Goal: Task Accomplishment & Management: Manage account settings

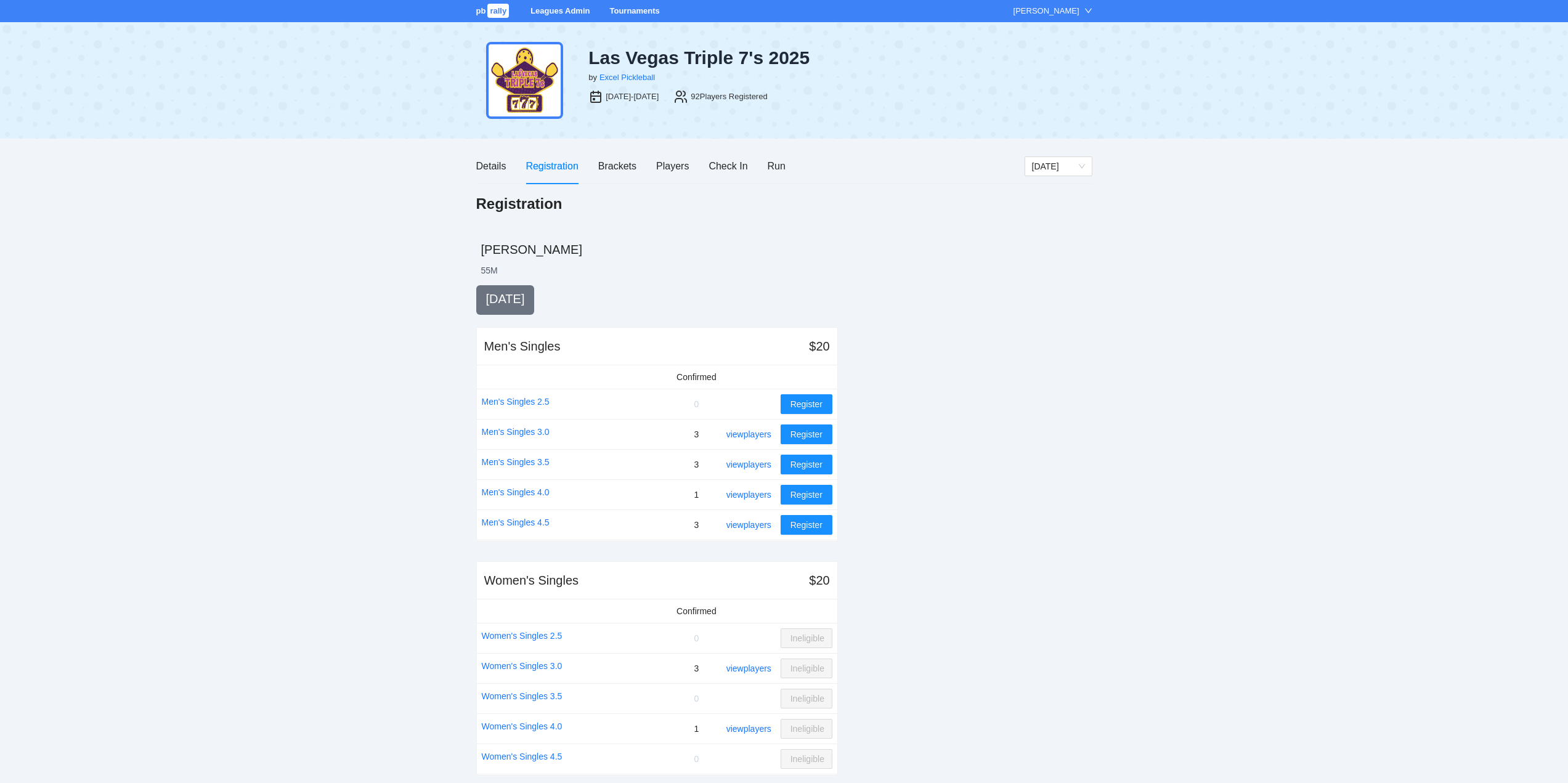
click at [630, 9] on link "Tournaments" at bounding box center [634, 11] width 50 height 9
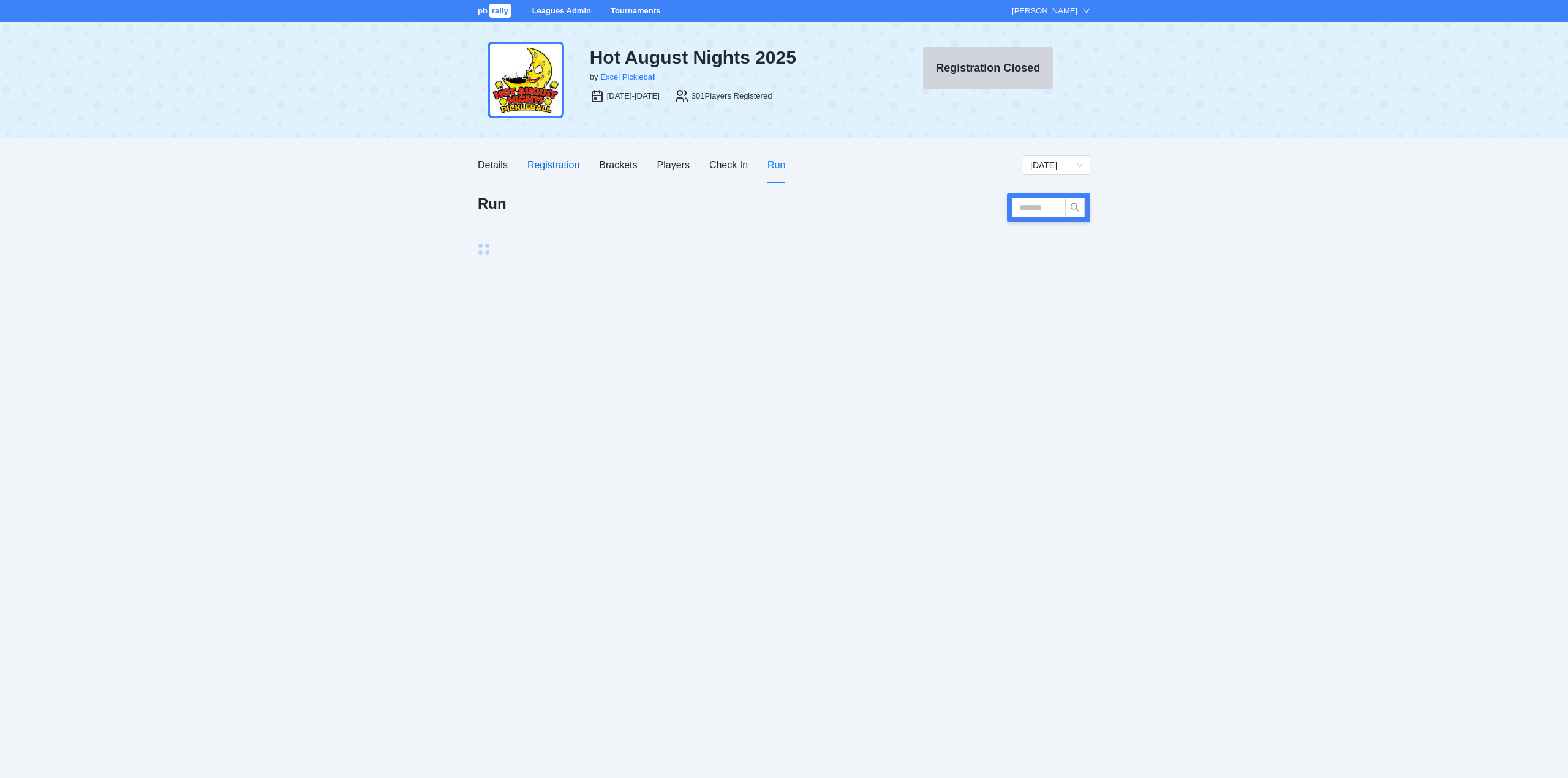
click at [562, 165] on div "Registration" at bounding box center [554, 165] width 52 height 16
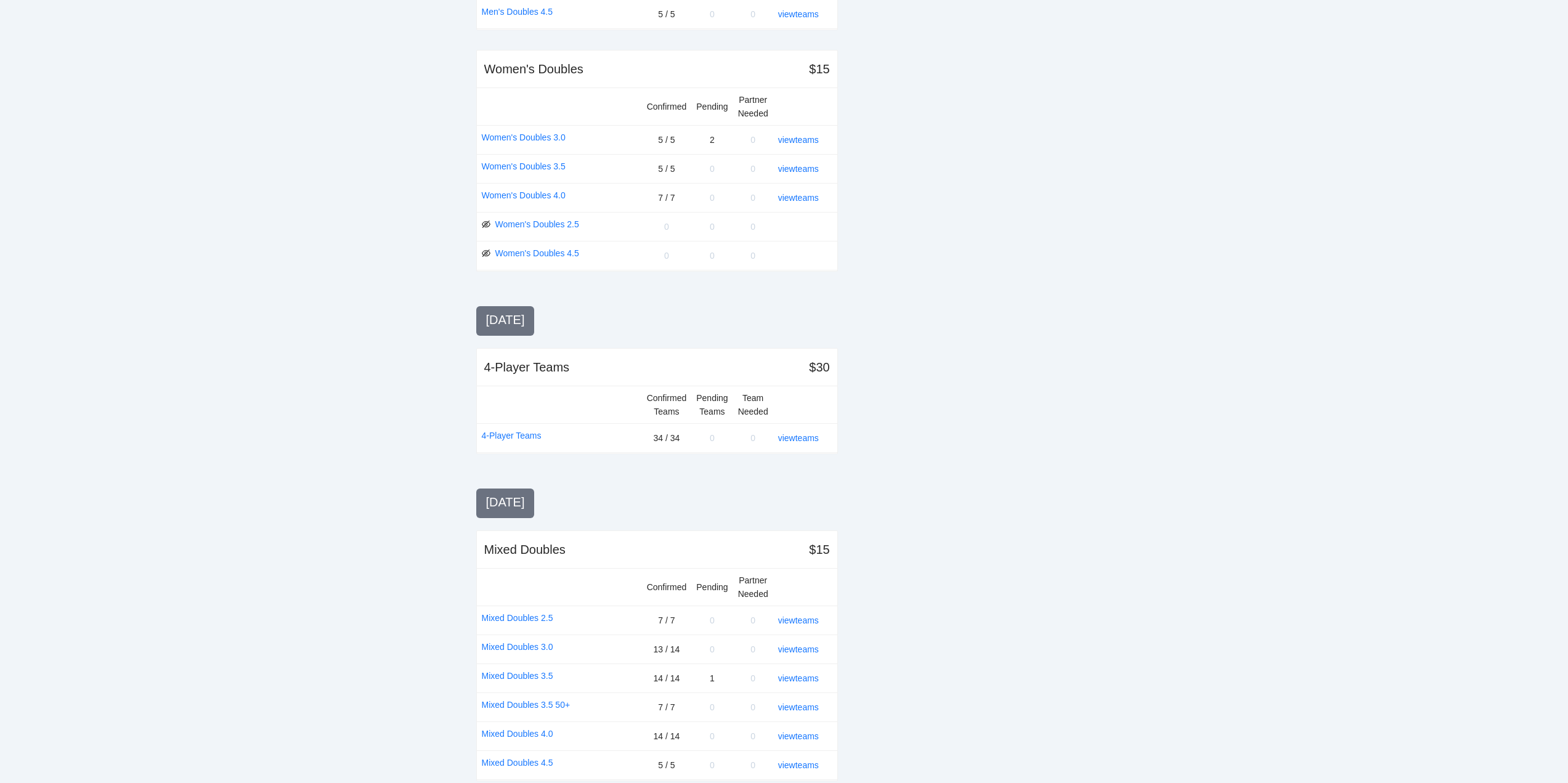
scroll to position [1078, 0]
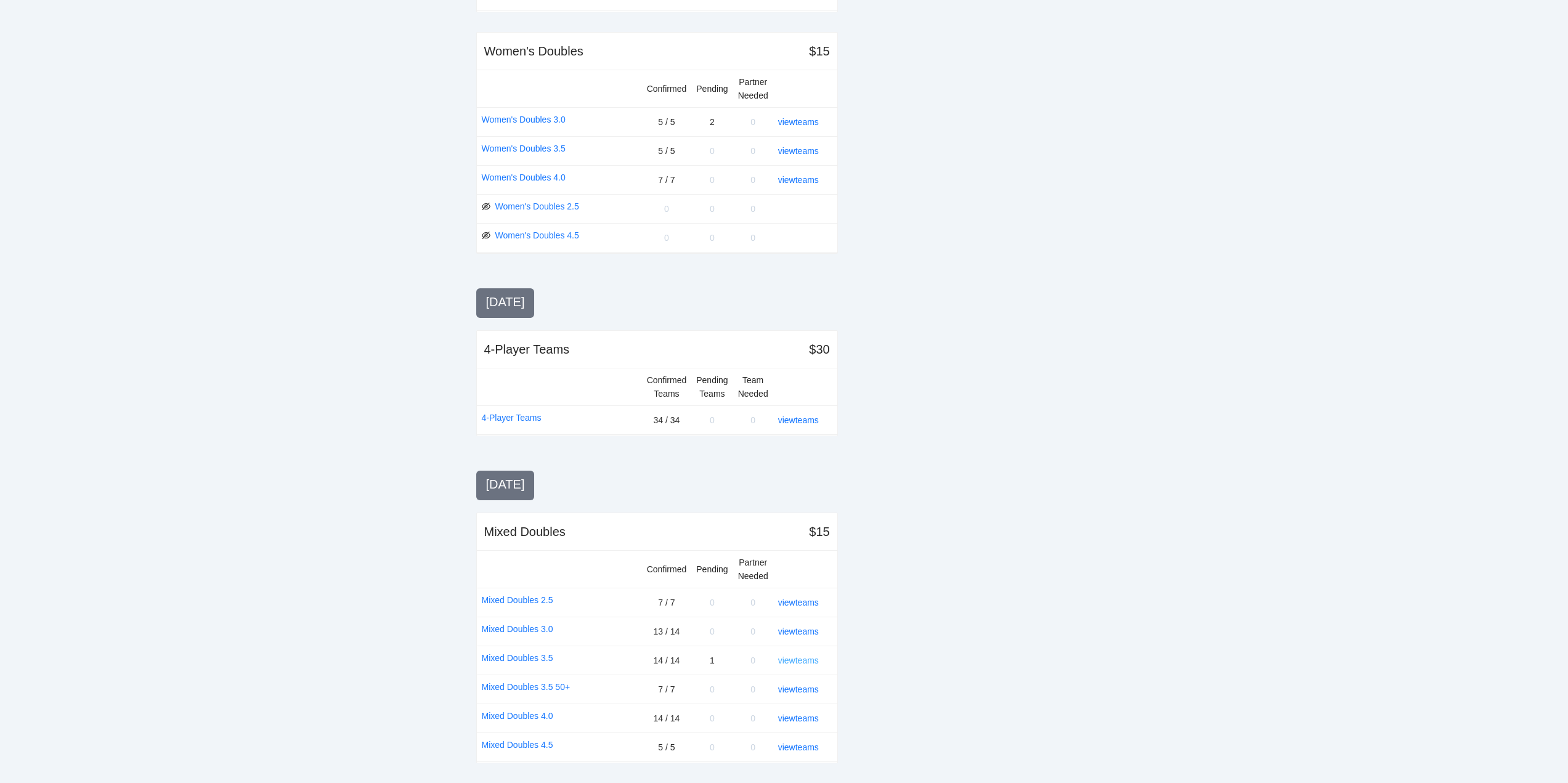
click at [809, 661] on link "view teams" at bounding box center [798, 661] width 41 height 10
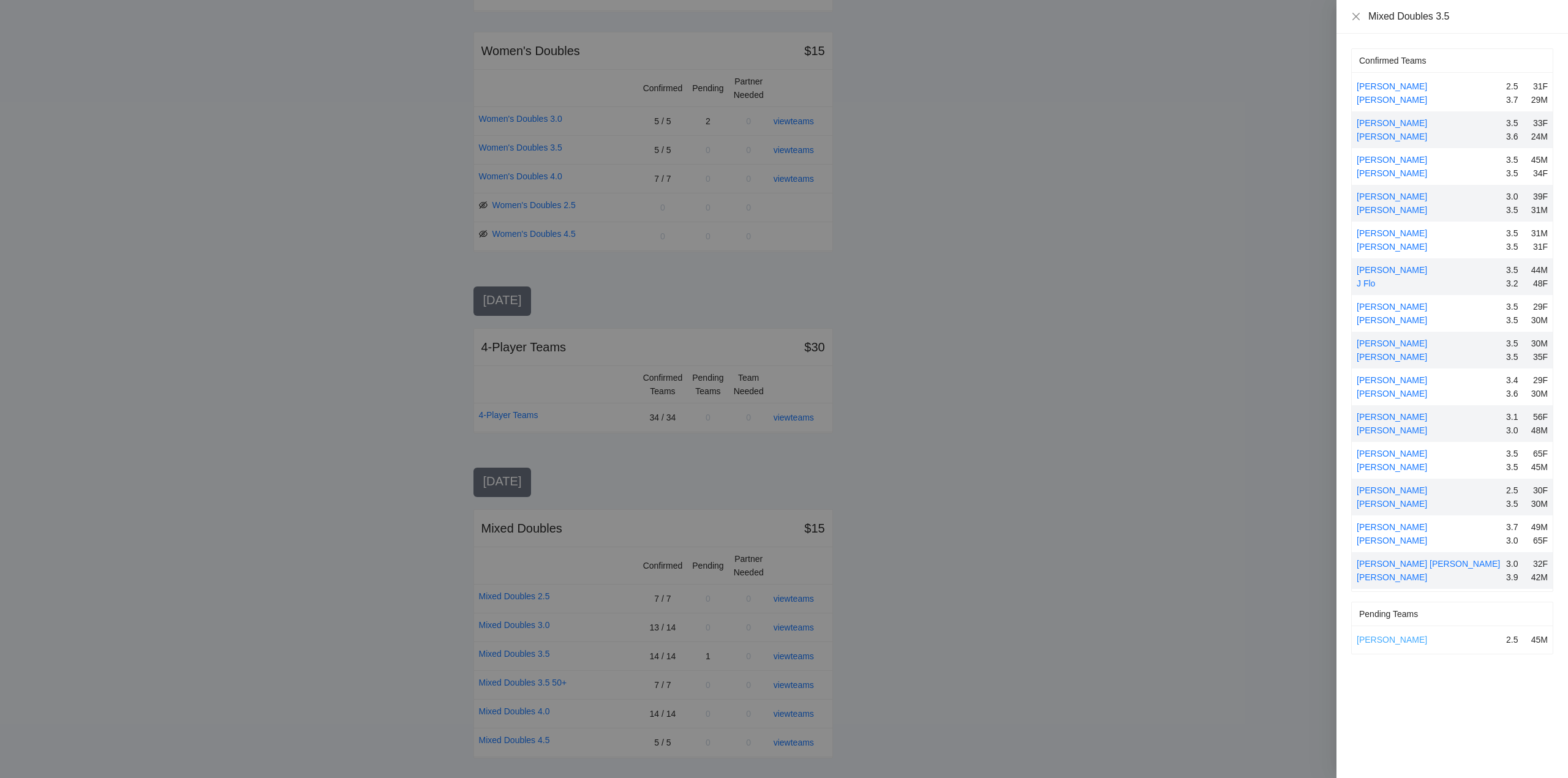
click at [1386, 638] on link "John Ivers" at bounding box center [1392, 640] width 70 height 10
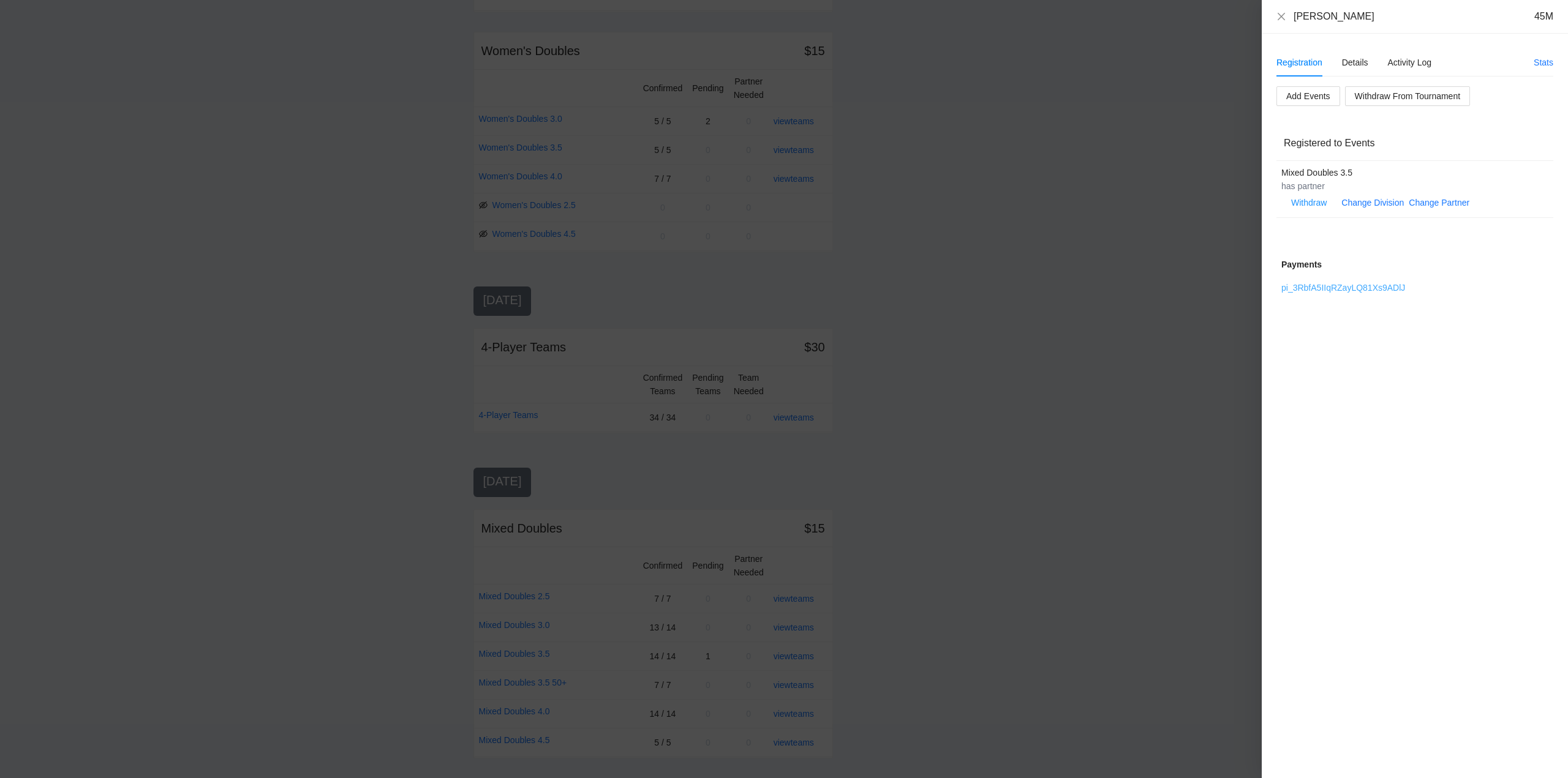
click at [1340, 288] on link "pi_3RbfA5IIqRZayLQ81Xs9ADlJ" at bounding box center [1343, 288] width 124 height 10
drag, startPoint x: 1279, startPoint y: 15, endPoint x: 1270, endPoint y: 40, distance: 26.6
click at [1281, 15] on icon "close" at bounding box center [1282, 17] width 10 height 10
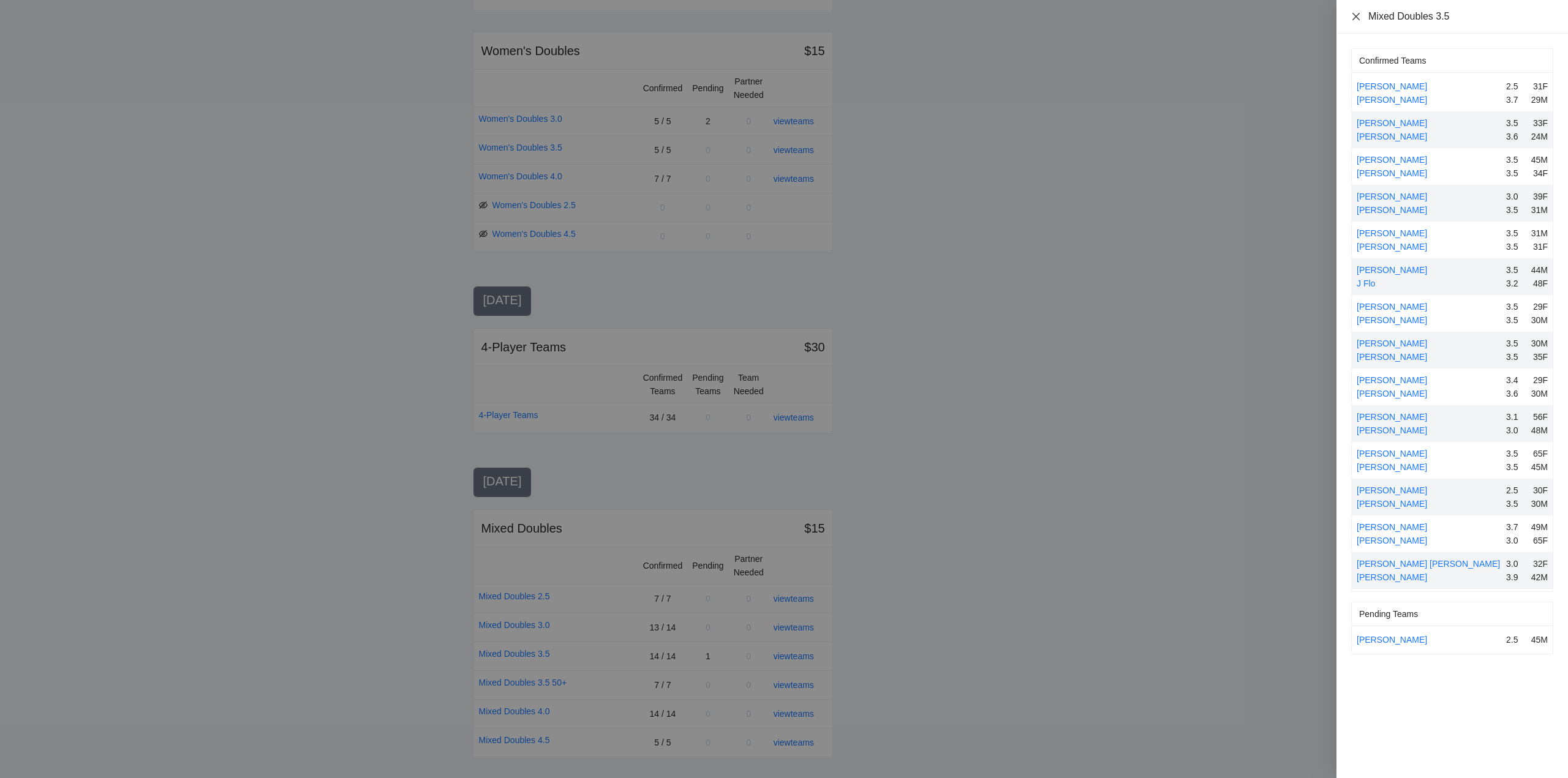
click at [1356, 14] on icon "close" at bounding box center [1356, 17] width 10 height 10
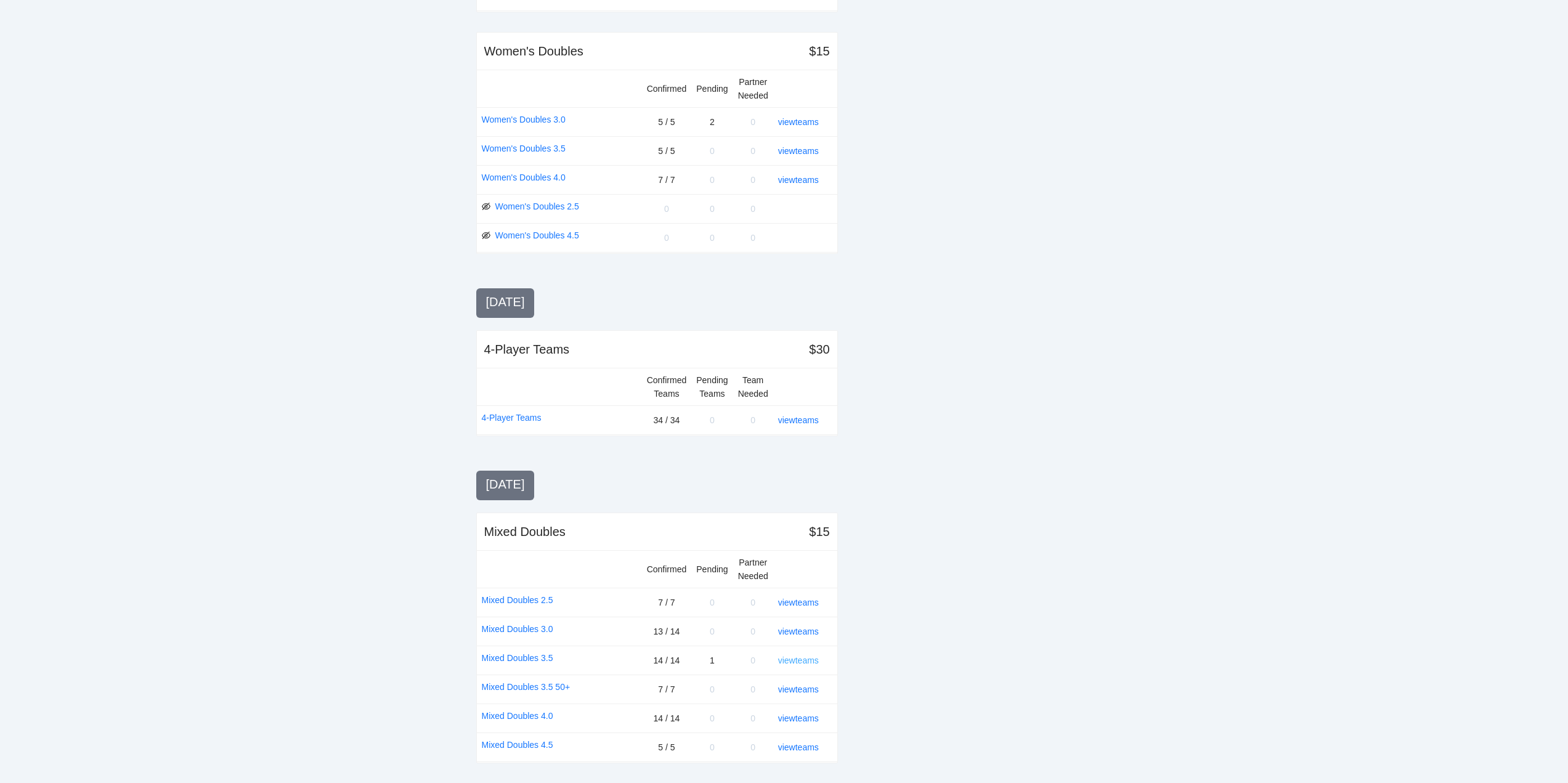
click at [799, 661] on link "view teams" at bounding box center [798, 661] width 41 height 10
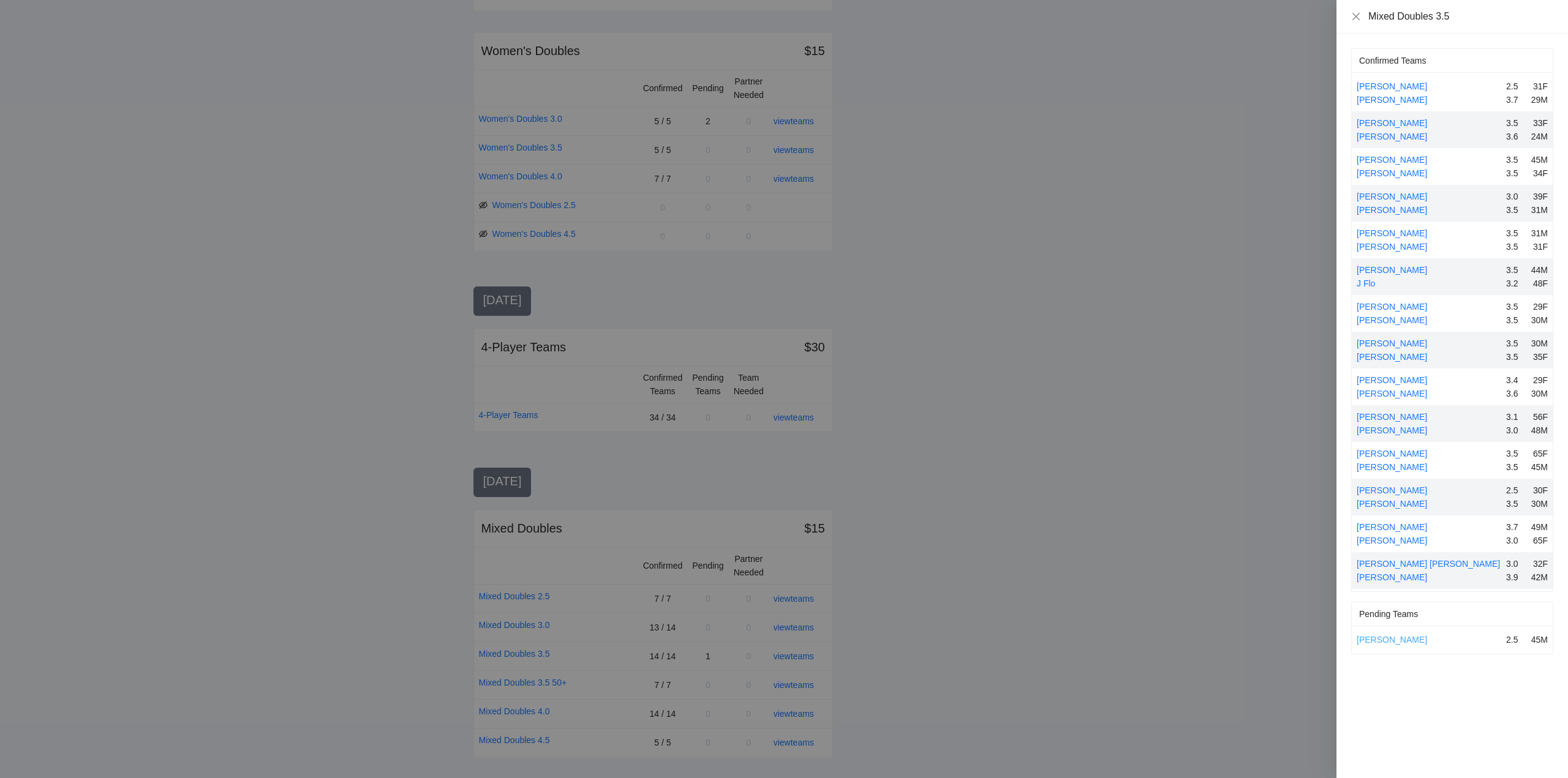
click at [1366, 639] on link "John Ivers" at bounding box center [1392, 640] width 70 height 10
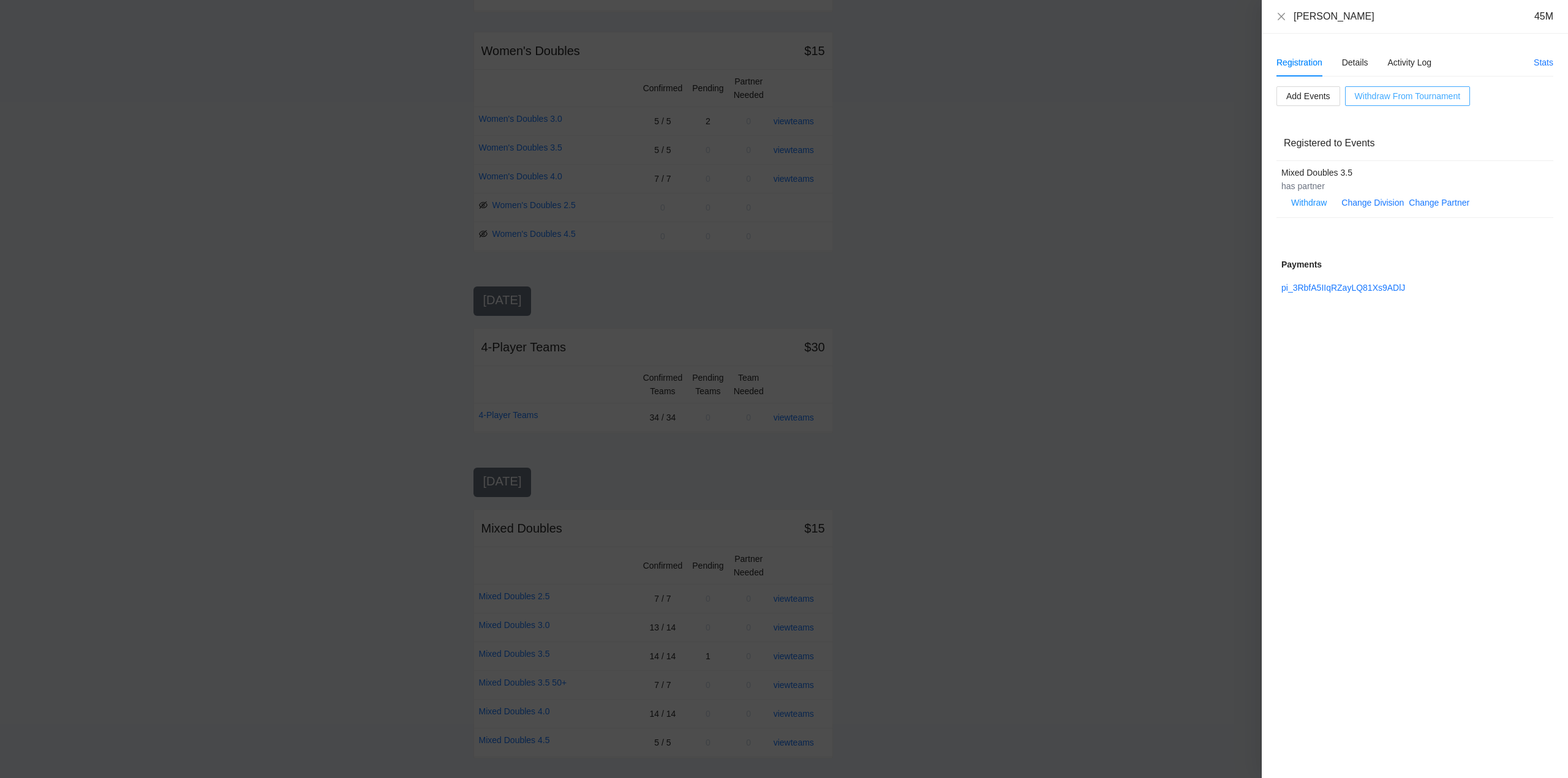
click at [1405, 94] on span "Withdraw From Tournament" at bounding box center [1408, 96] width 106 height 14
click at [1430, 57] on span "OK" at bounding box center [1430, 58] width 12 height 14
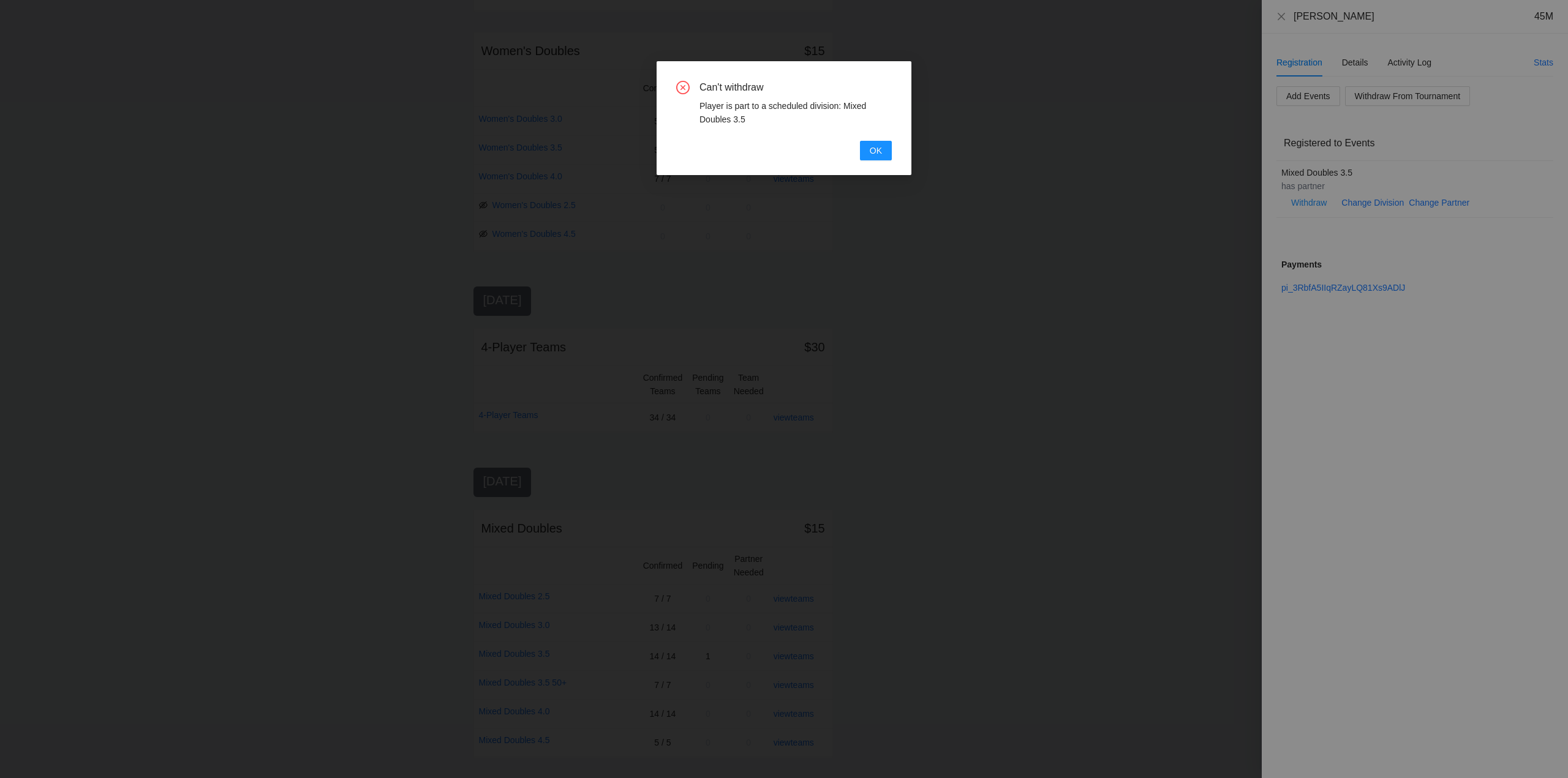
drag, startPoint x: 876, startPoint y: 148, endPoint x: 899, endPoint y: 148, distance: 23.0
click at [881, 148] on span "OK" at bounding box center [876, 151] width 12 height 14
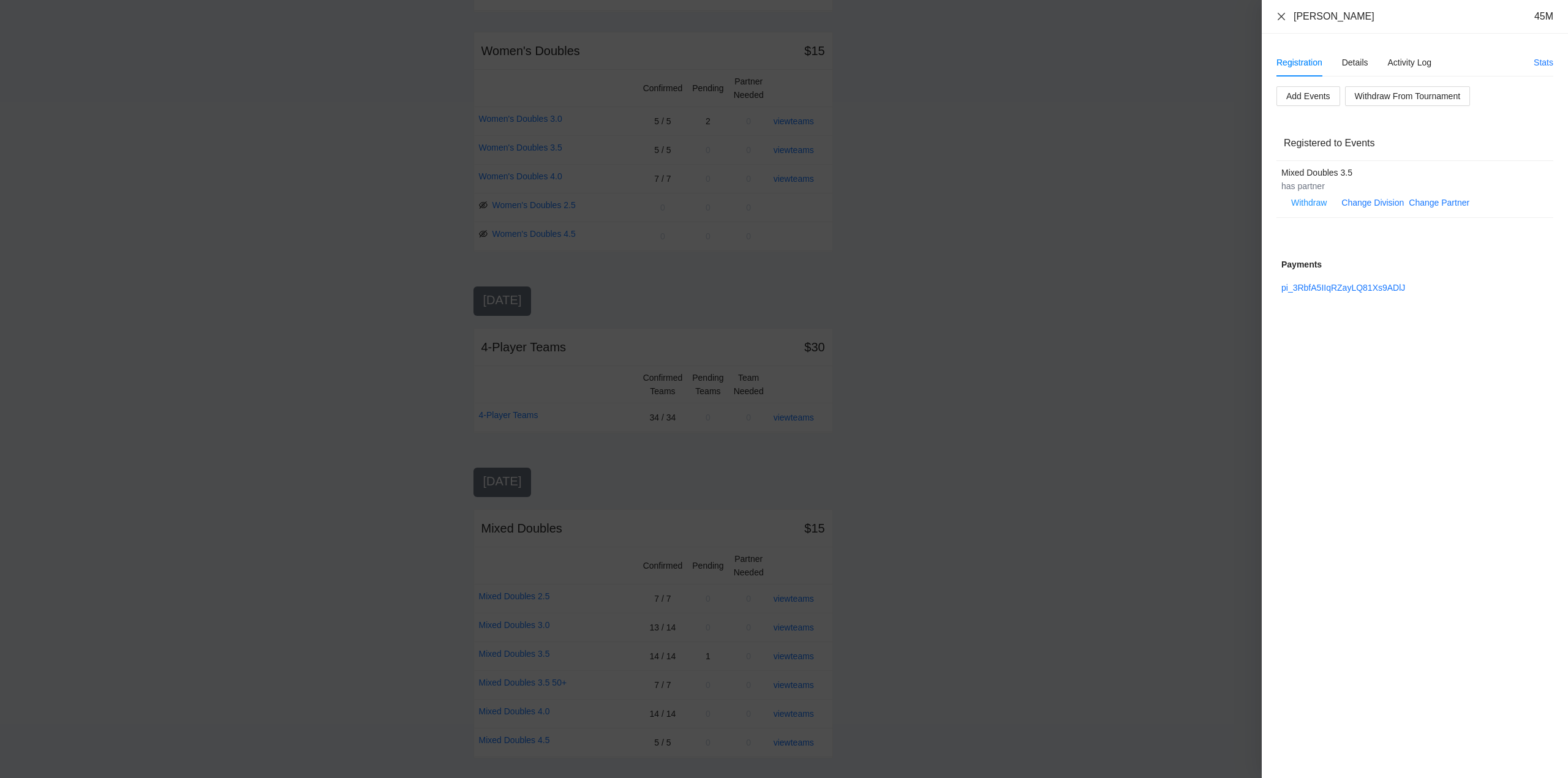
click at [1282, 14] on icon "close" at bounding box center [1282, 17] width 10 height 10
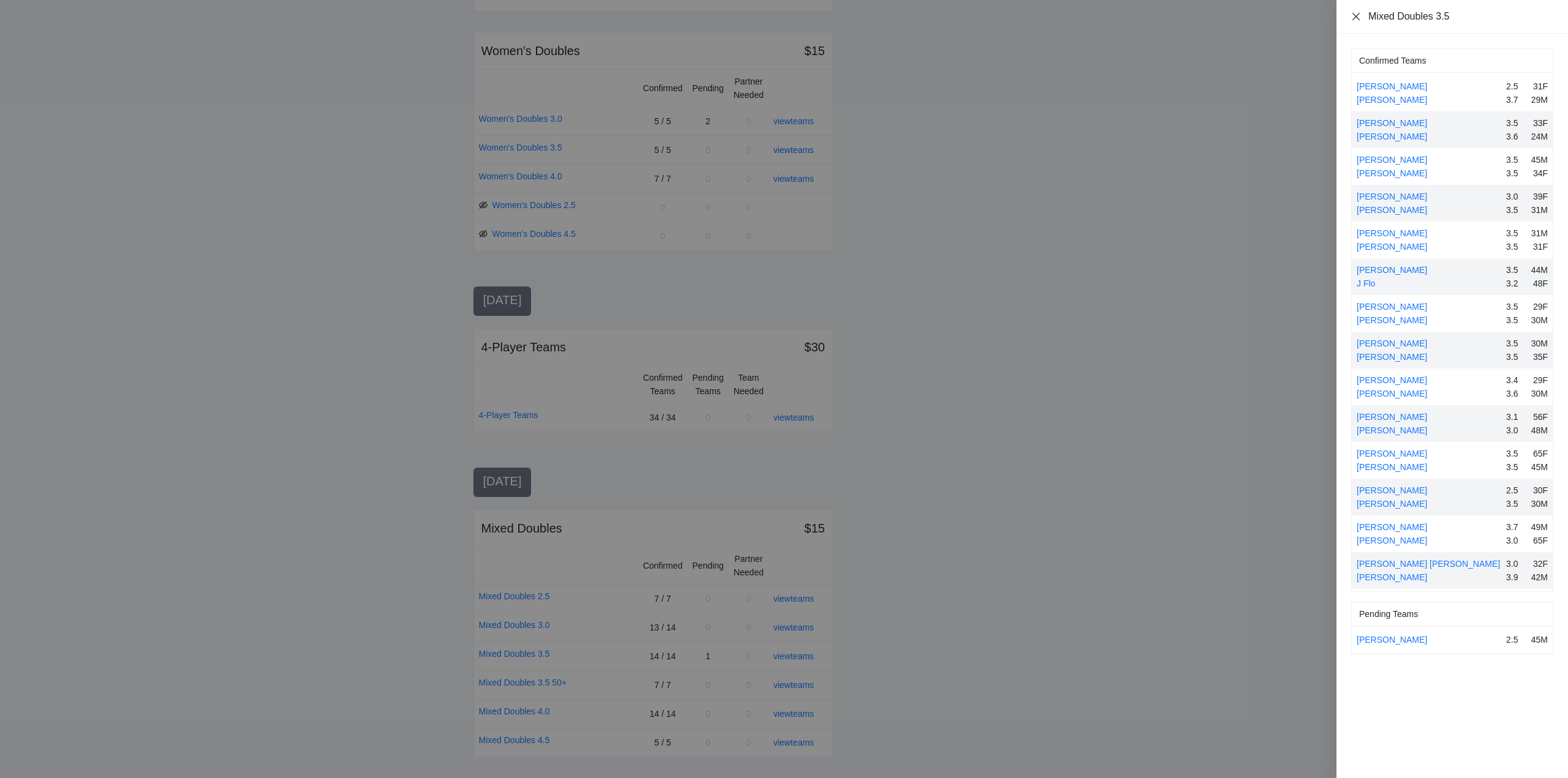
click at [1356, 17] on icon "close" at bounding box center [1356, 17] width 10 height 10
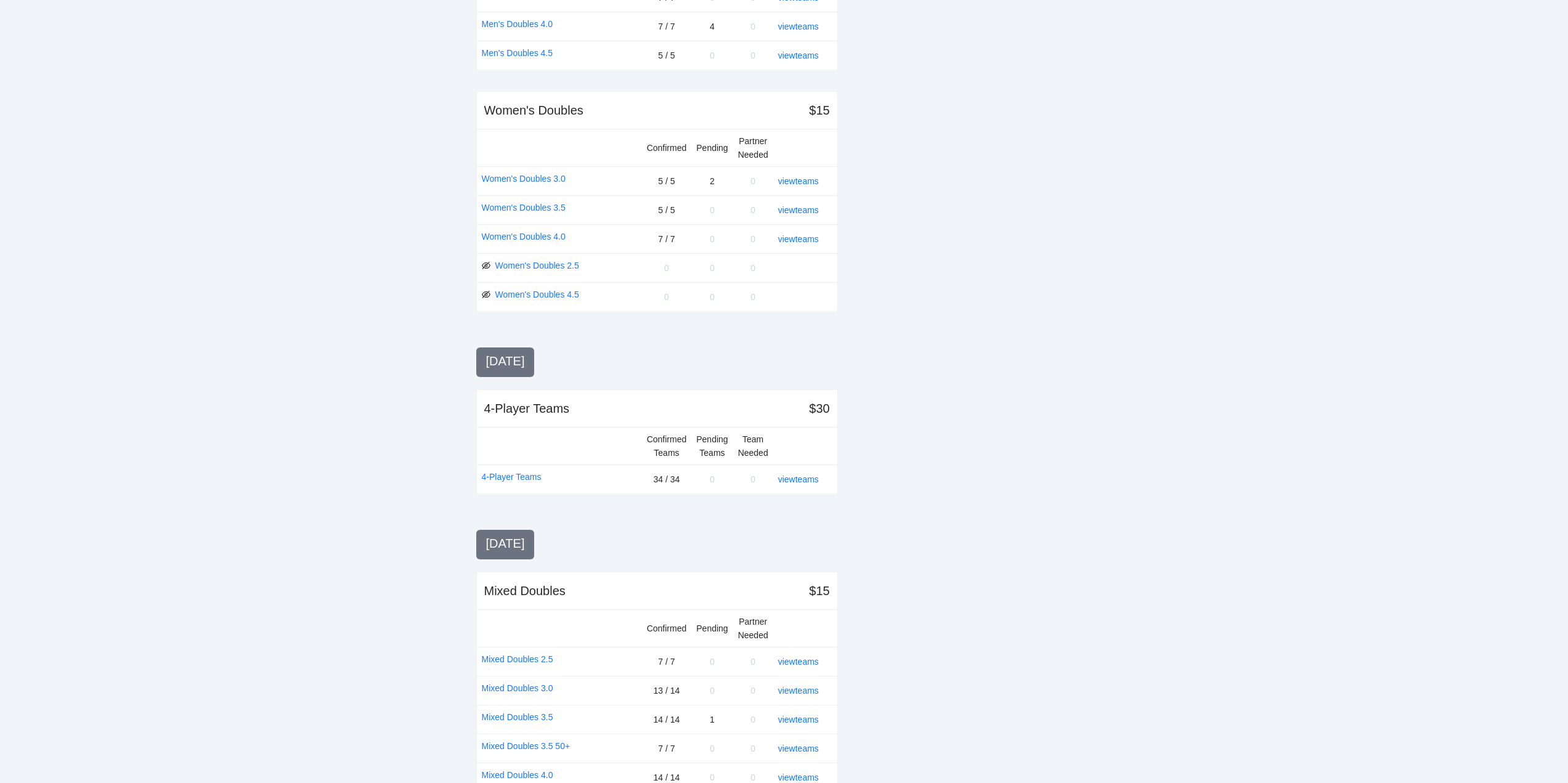
scroll to position [832, 0]
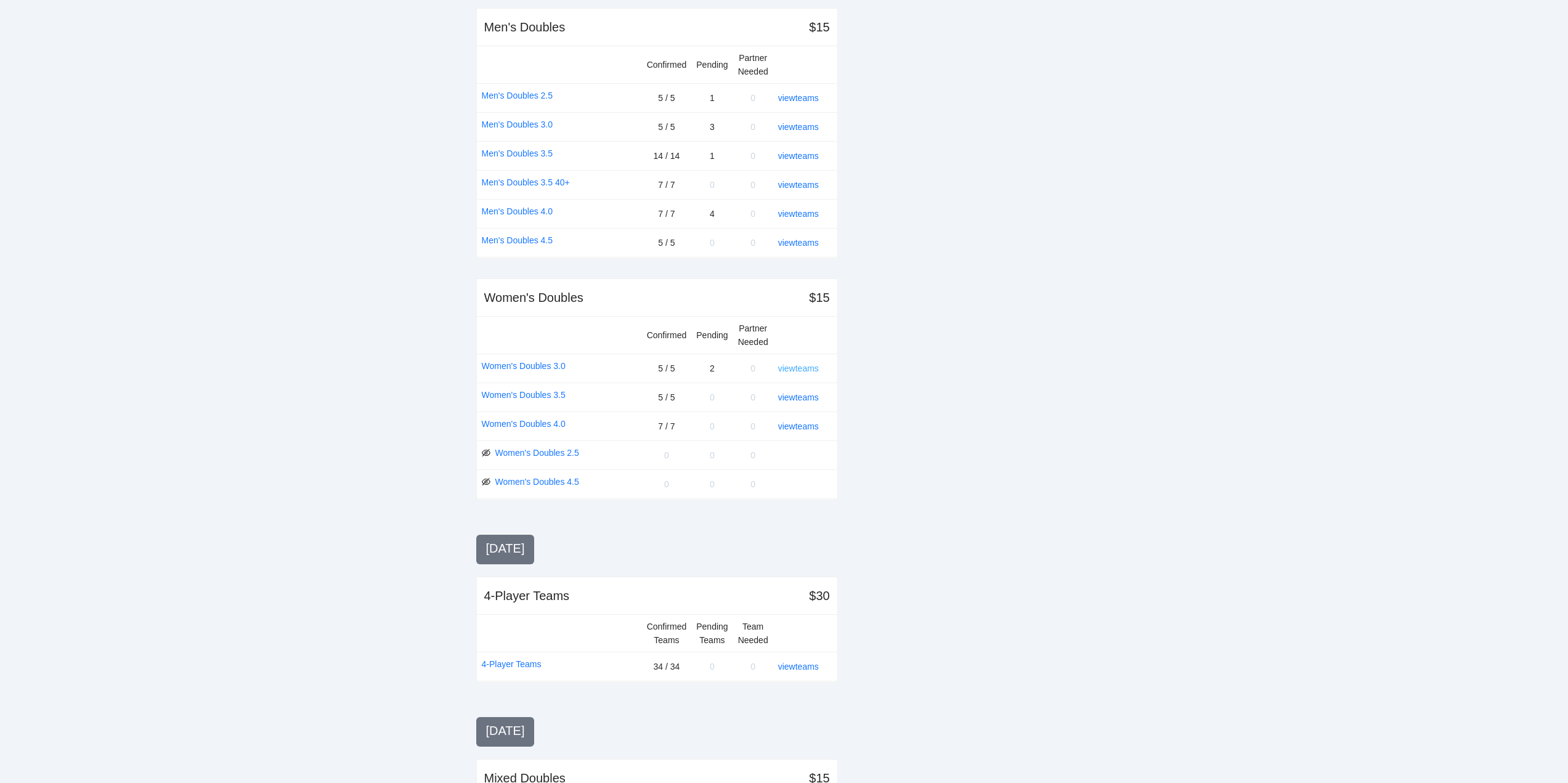
click at [803, 367] on link "view teams" at bounding box center [798, 368] width 41 height 10
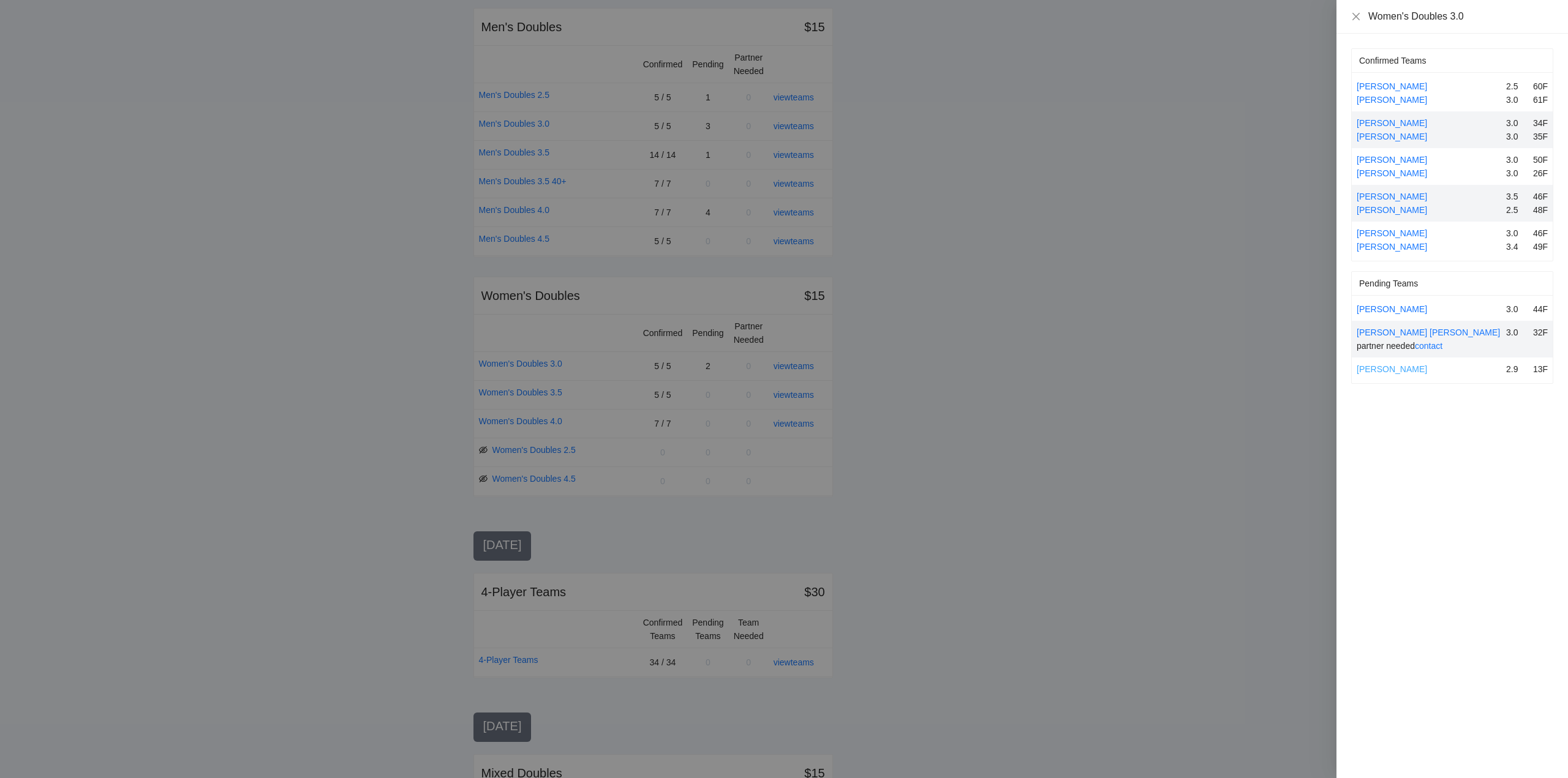
click at [1375, 367] on link "Winnie Chung" at bounding box center [1392, 369] width 70 height 10
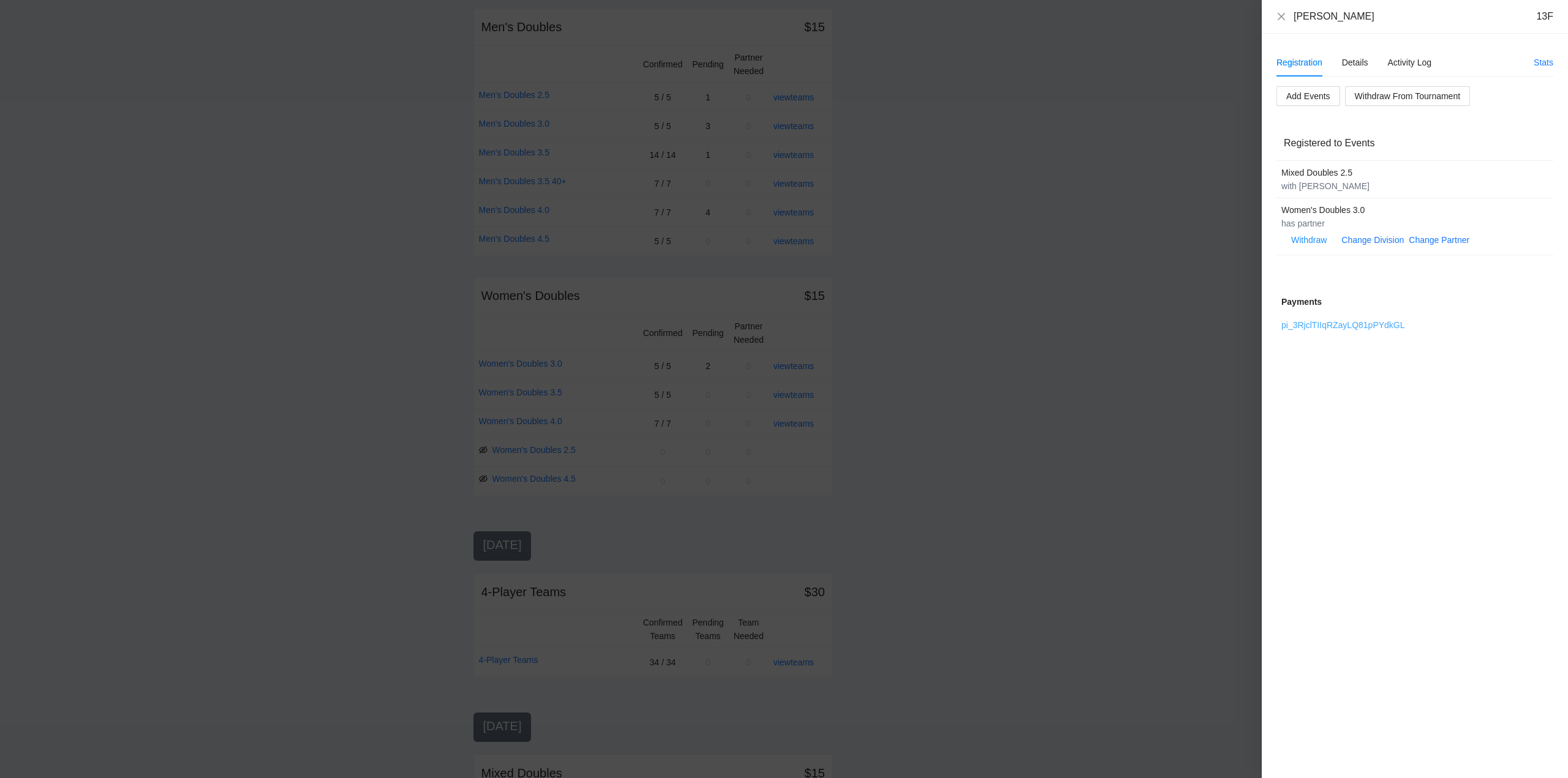
click at [1335, 323] on link "pi_3RjclTIIqRZayLQ81pPYdkGL" at bounding box center [1343, 325] width 124 height 10
click at [1284, 15] on icon "close" at bounding box center [1282, 17] width 10 height 10
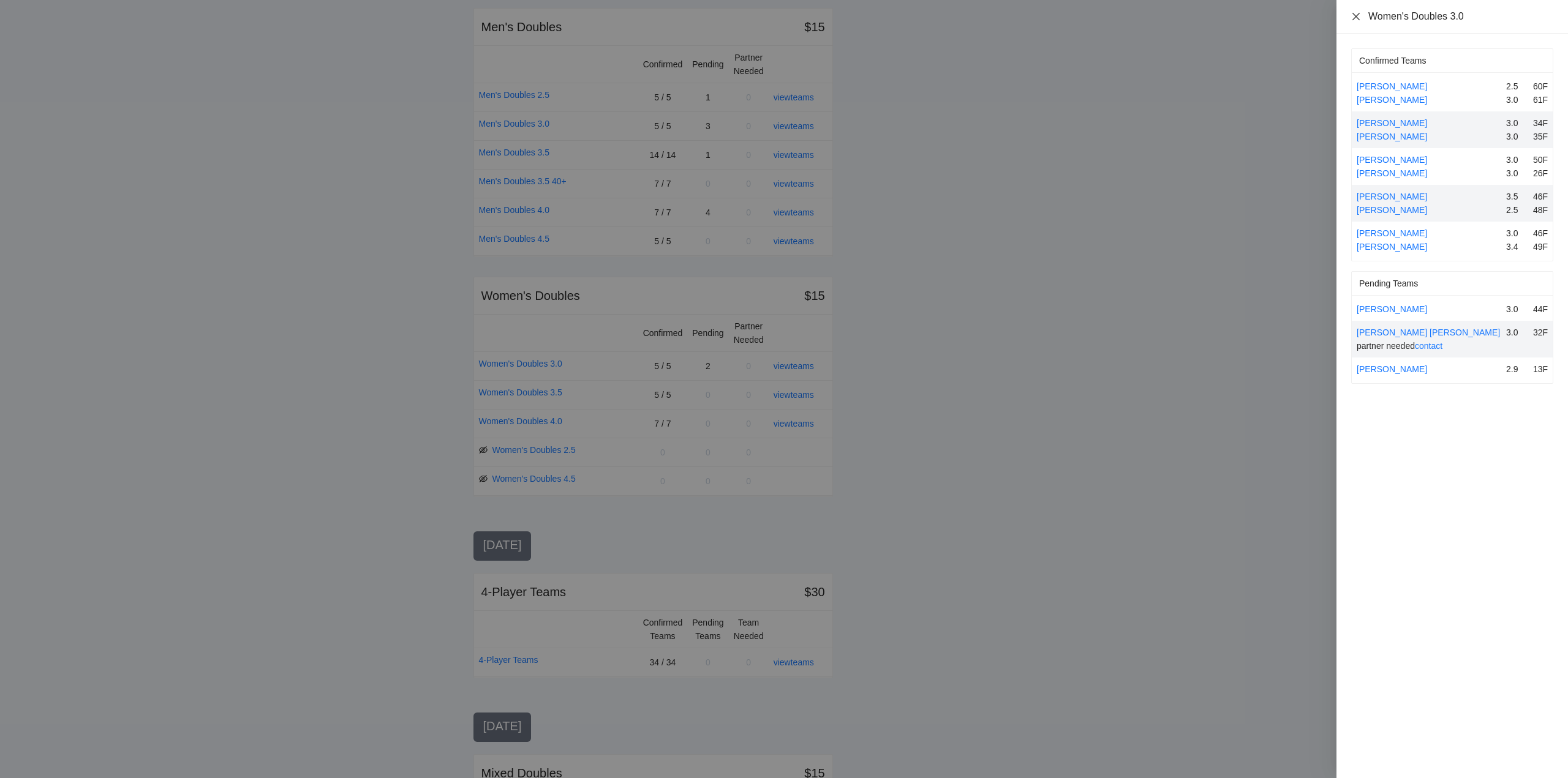
click at [1354, 14] on icon "close" at bounding box center [1356, 16] width 7 height 7
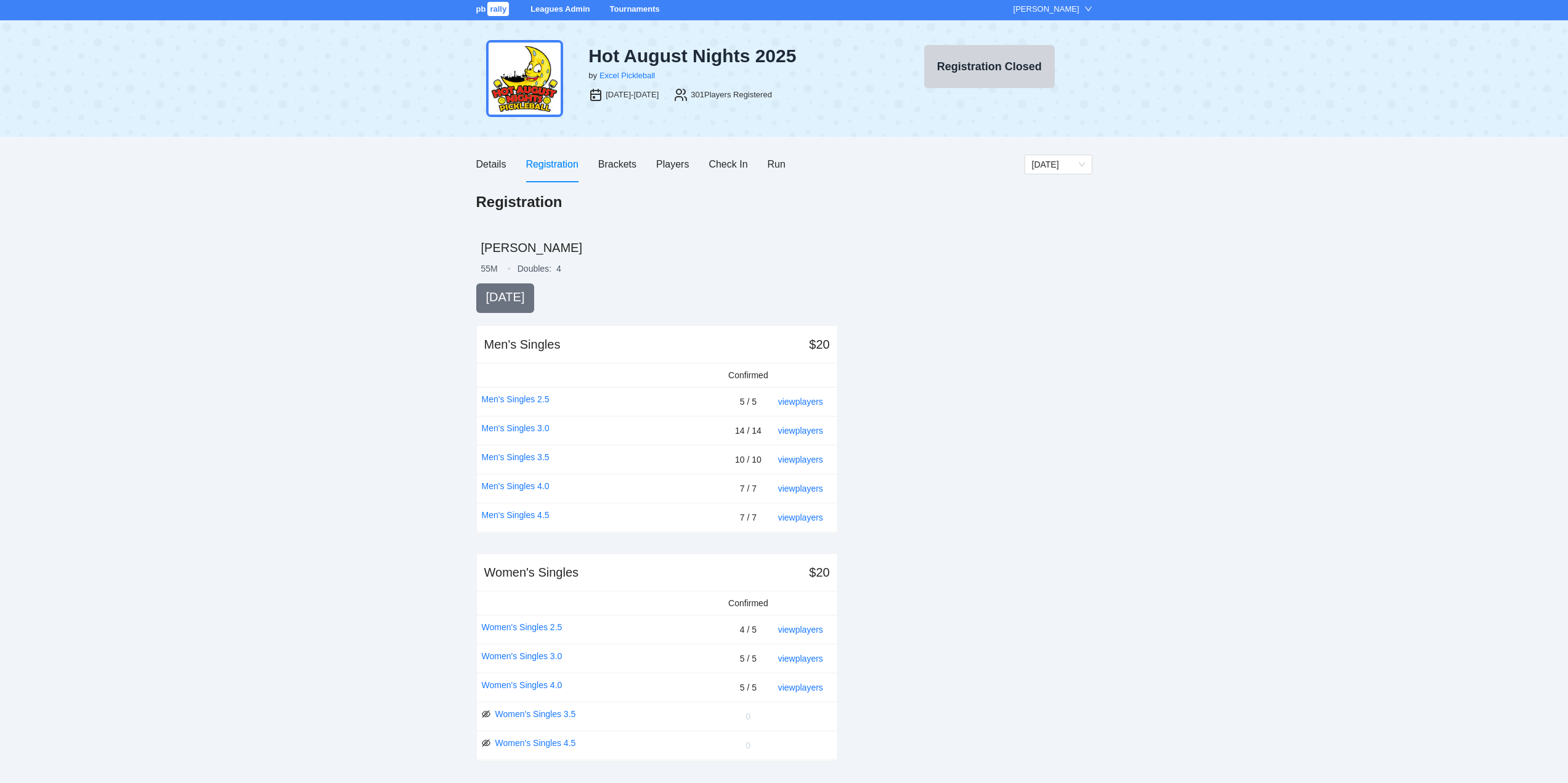
scroll to position [0, 0]
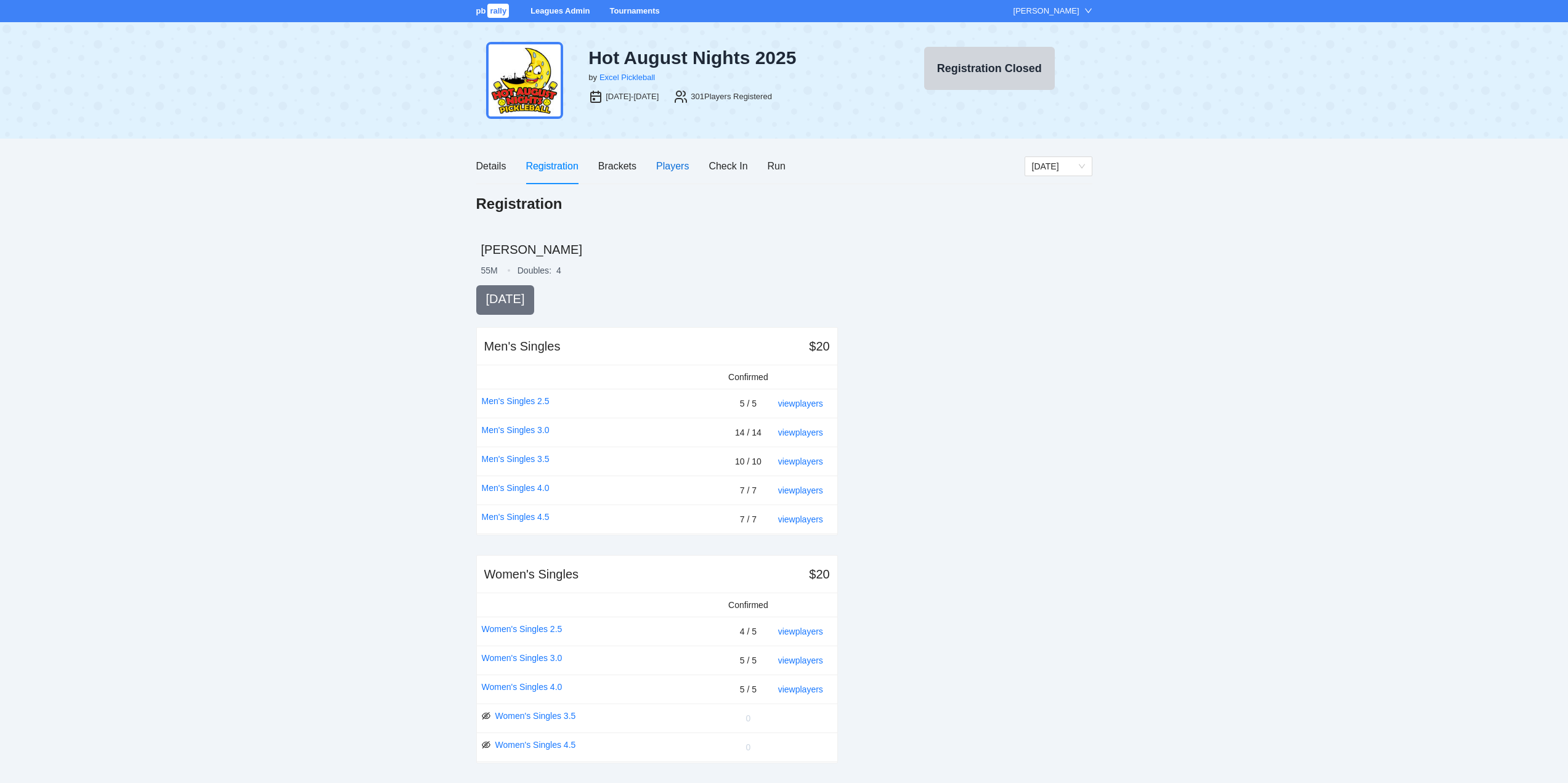
click at [670, 164] on div "Players" at bounding box center [672, 166] width 32 height 16
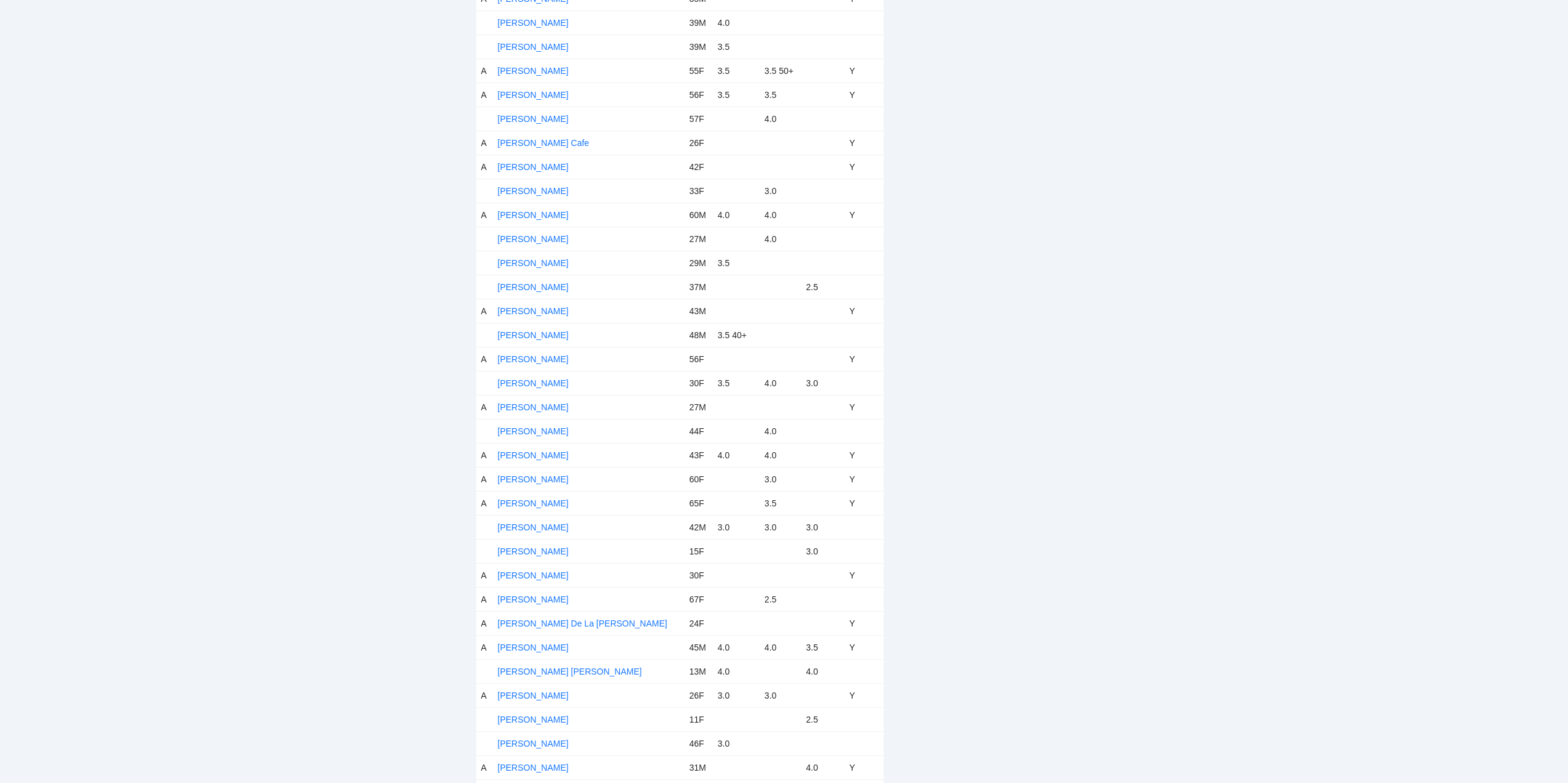
scroll to position [4129, 0]
click at [521, 496] on link "Leo Viri" at bounding box center [532, 498] width 71 height 10
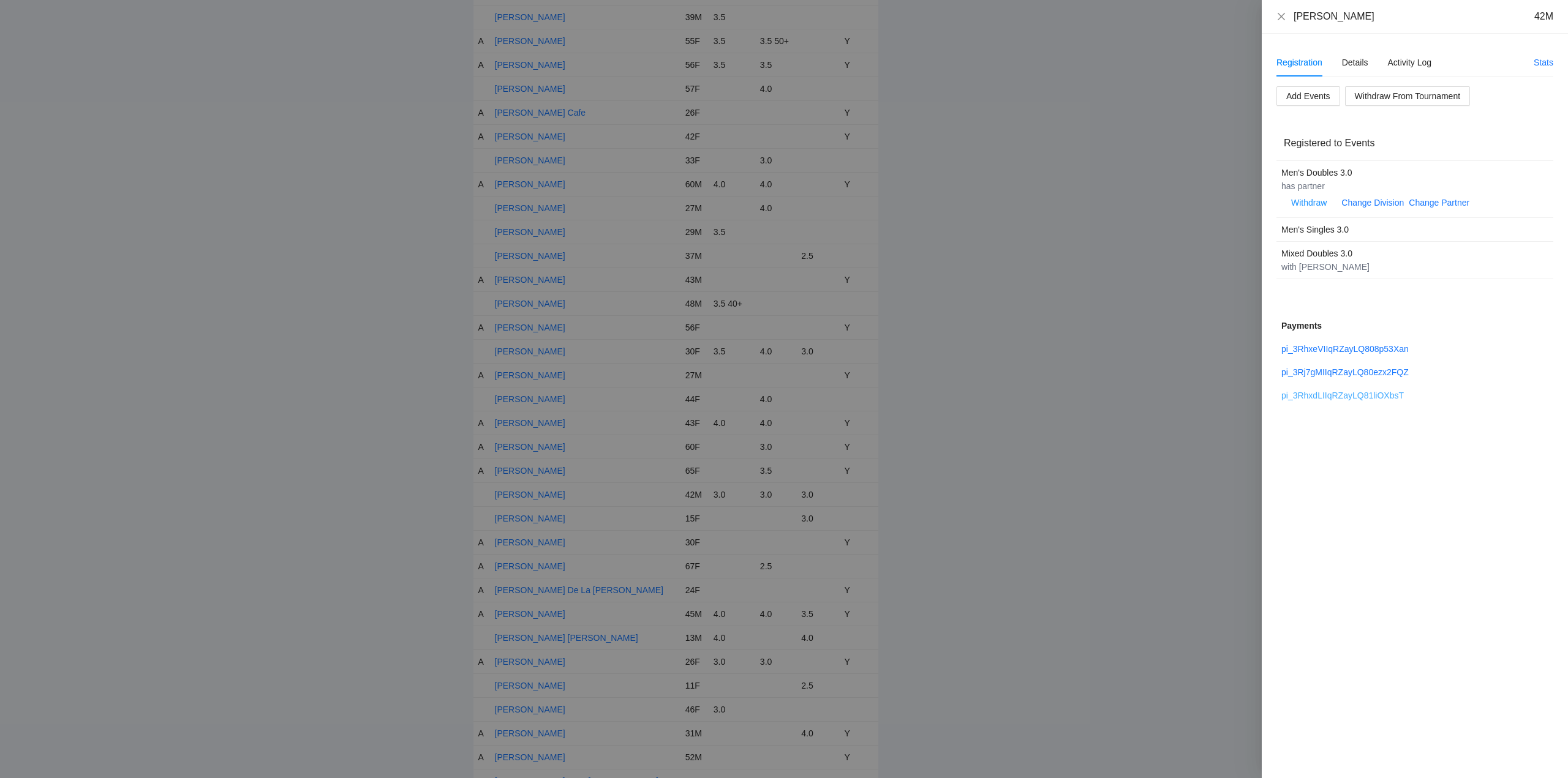
click at [1349, 393] on link "pi_3RhxdLIIqRZayLQ81liOXbsT" at bounding box center [1343, 396] width 122 height 10
click at [1327, 372] on link "pi_3Rj7gMIIqRZayLQ80ezx2FQZ" at bounding box center [1345, 372] width 127 height 10
click at [1330, 372] on link "pi_3Rj7gMIIqRZayLQ80ezx2FQZ" at bounding box center [1345, 372] width 127 height 10
click at [1281, 13] on icon "close" at bounding box center [1282, 17] width 10 height 10
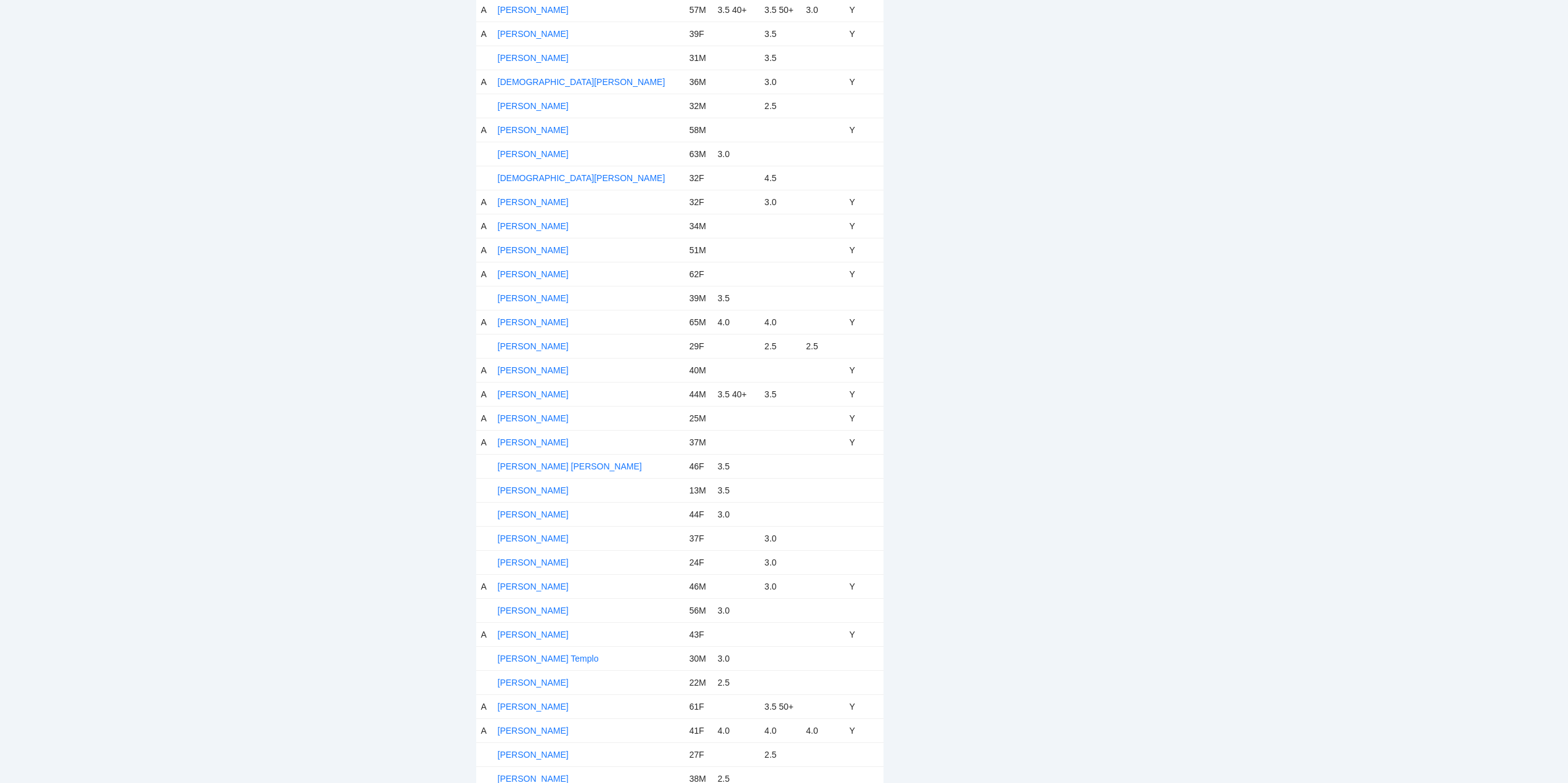
scroll to position [0, 0]
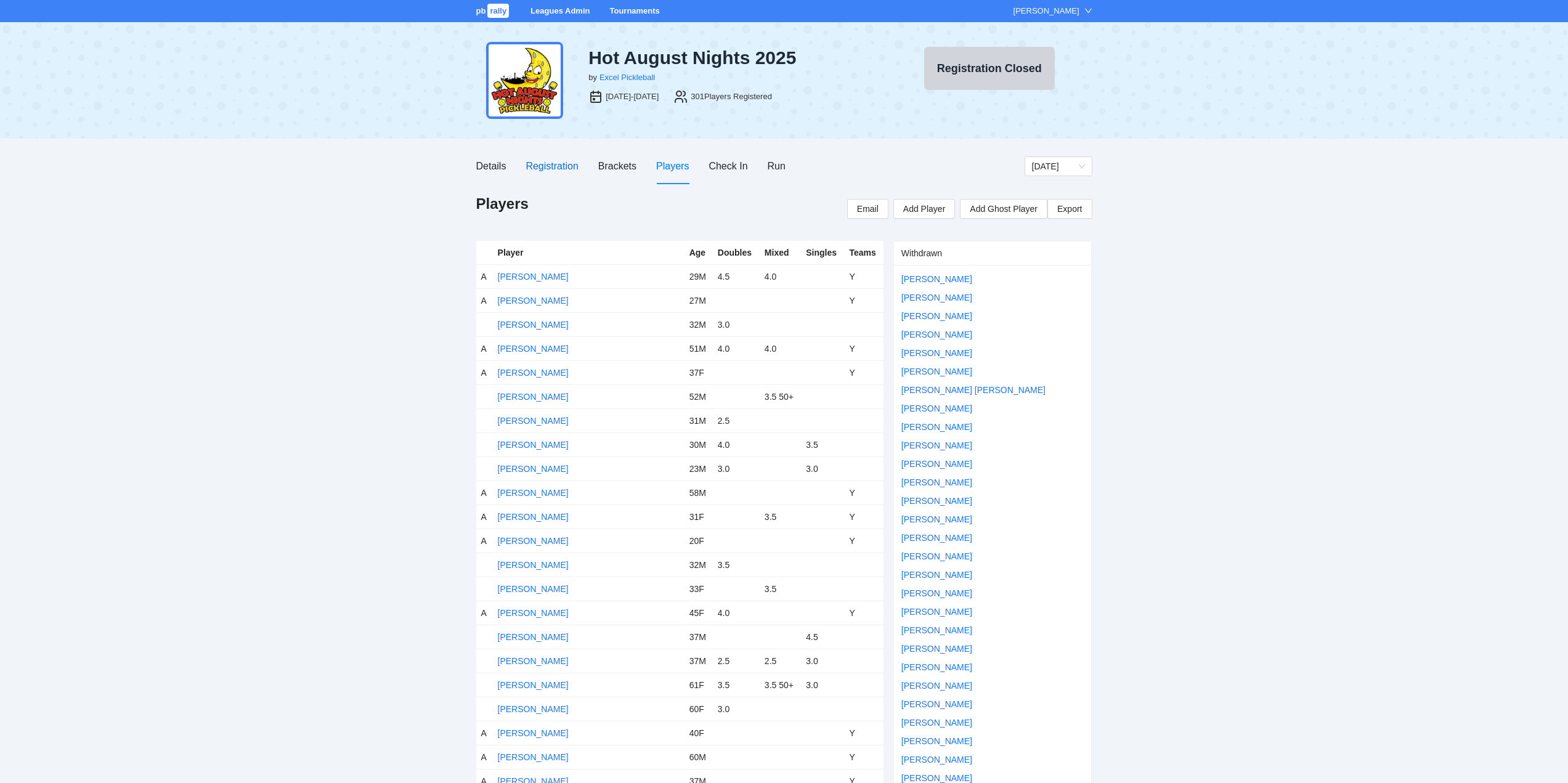
click at [549, 165] on div "Registration" at bounding box center [552, 166] width 52 height 16
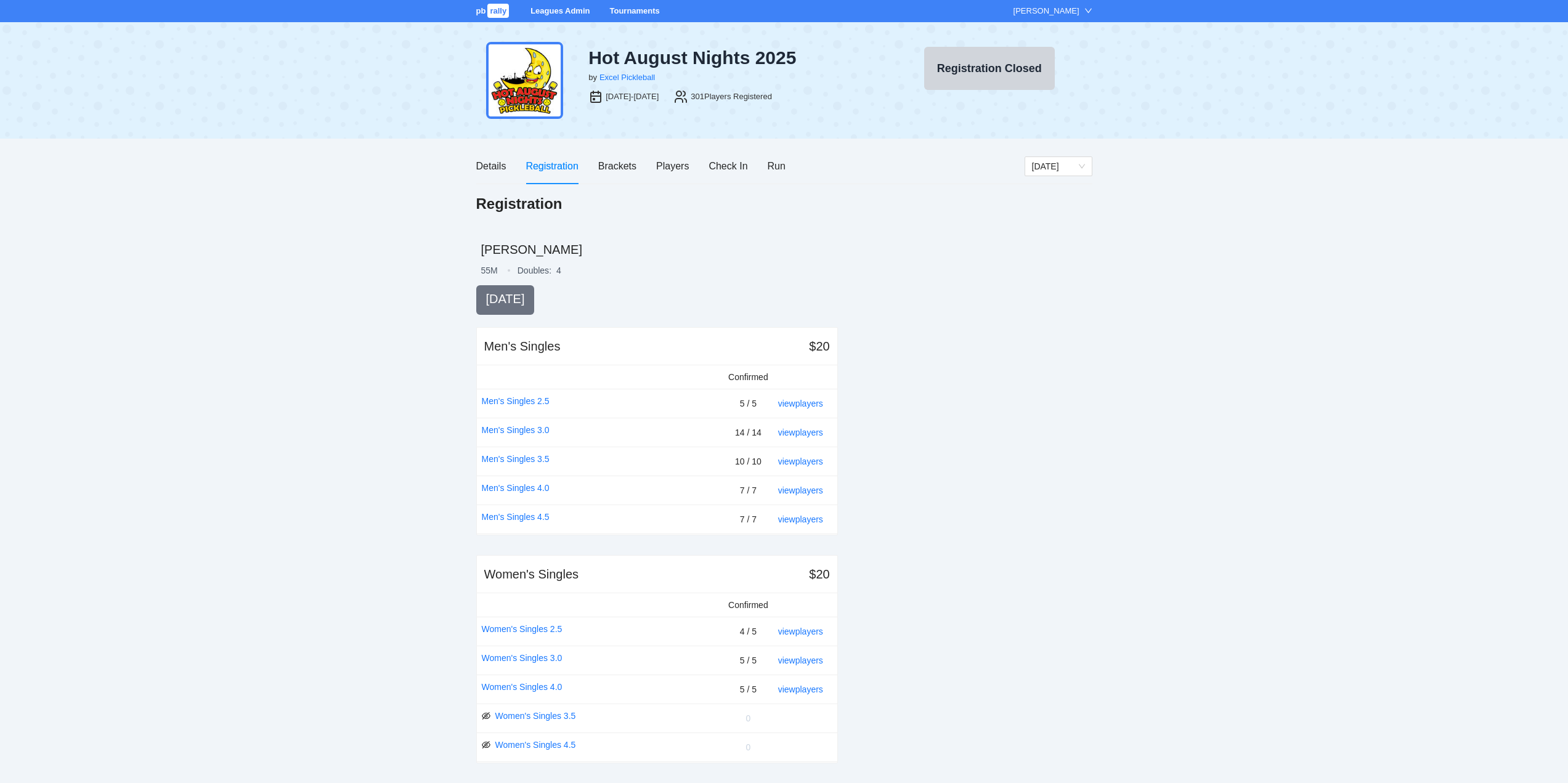
click at [632, 9] on link "Tournaments" at bounding box center [634, 11] width 50 height 9
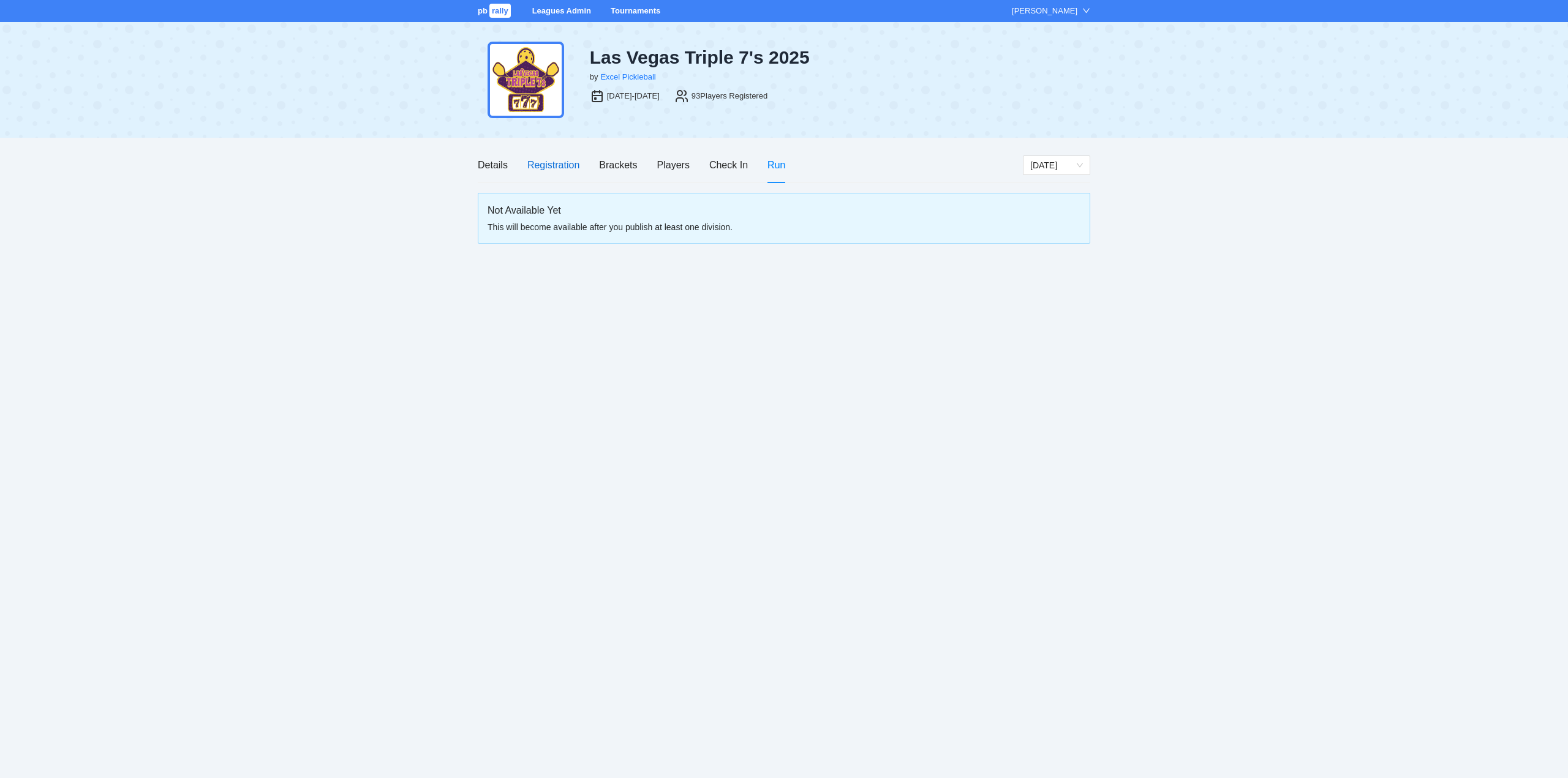
drag, startPoint x: 550, startPoint y: 165, endPoint x: 572, endPoint y: 179, distance: 26.1
click at [551, 166] on div "Registration" at bounding box center [554, 165] width 52 height 16
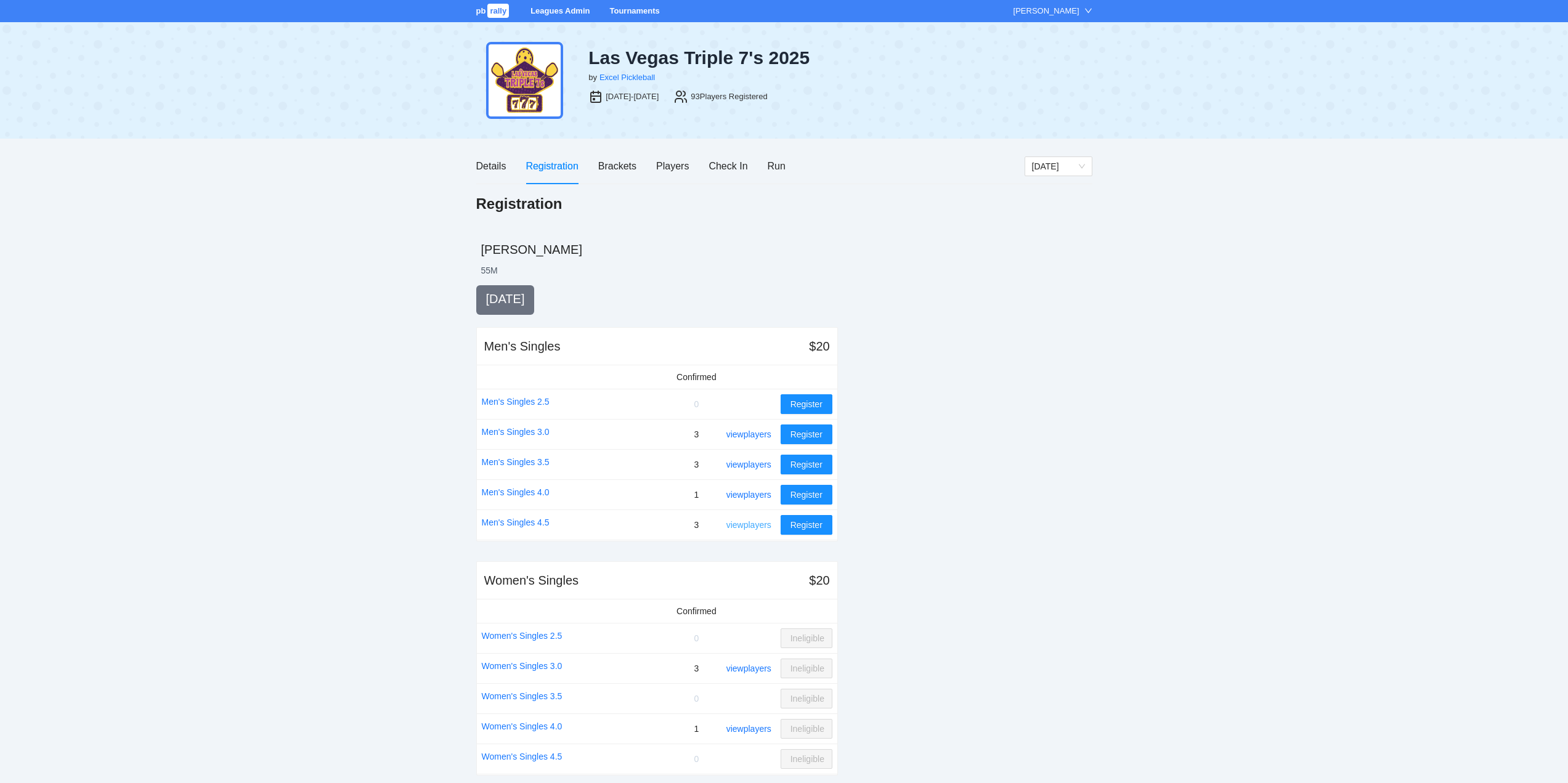
click at [747, 526] on link "view players" at bounding box center [749, 525] width 45 height 10
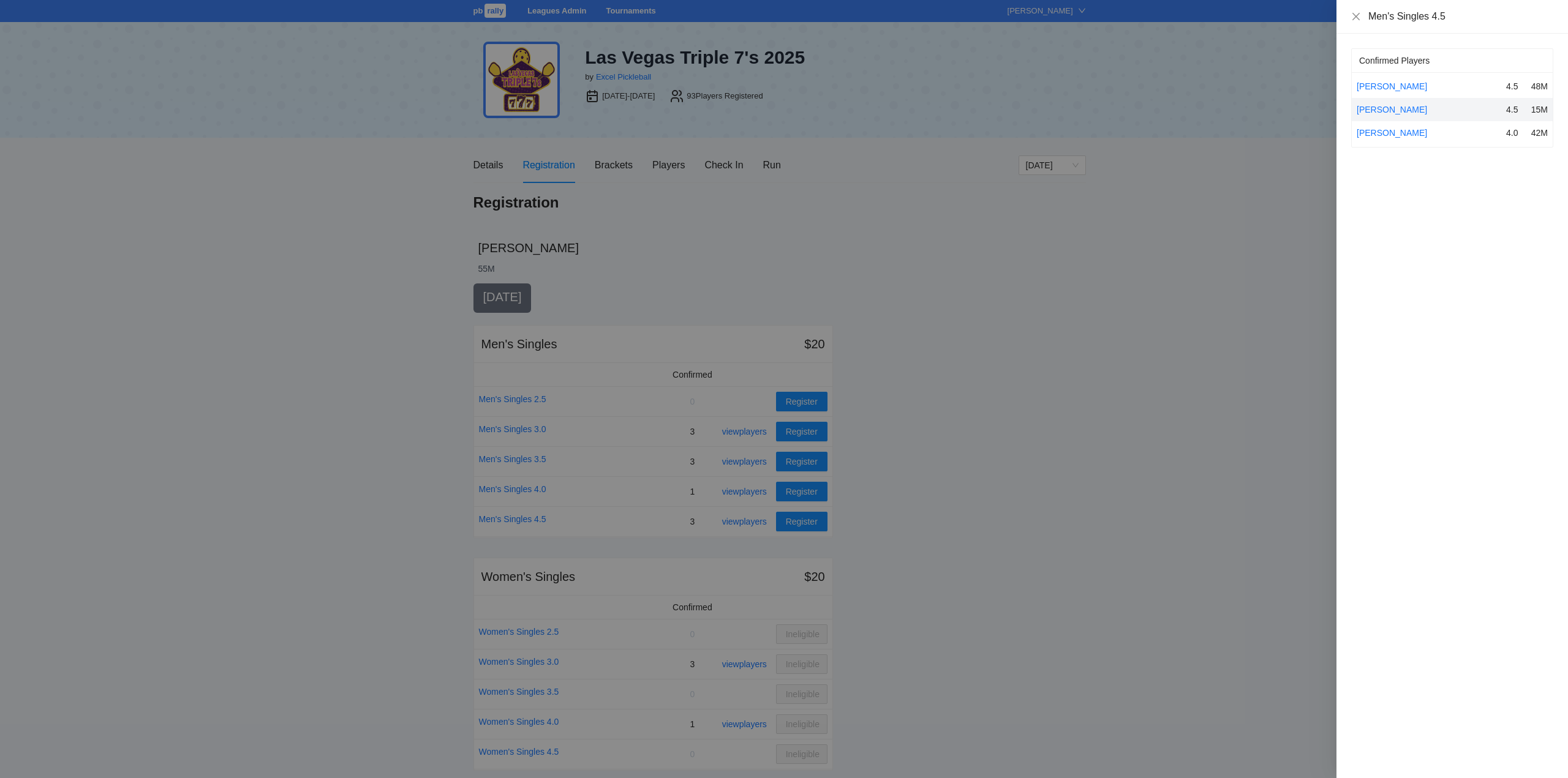
click at [741, 522] on div at bounding box center [784, 389] width 1568 height 778
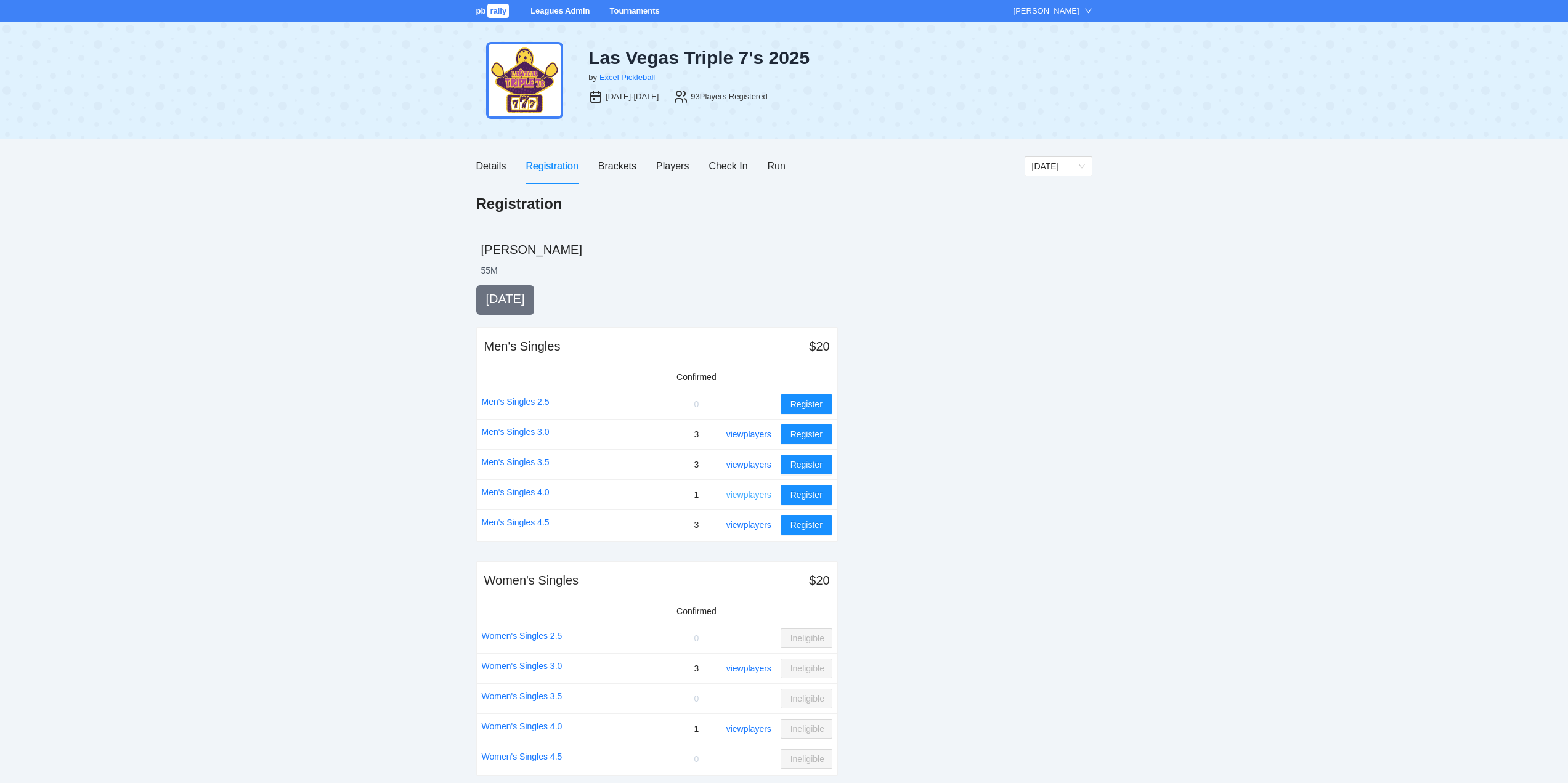
click at [741, 495] on link "view players" at bounding box center [749, 495] width 45 height 10
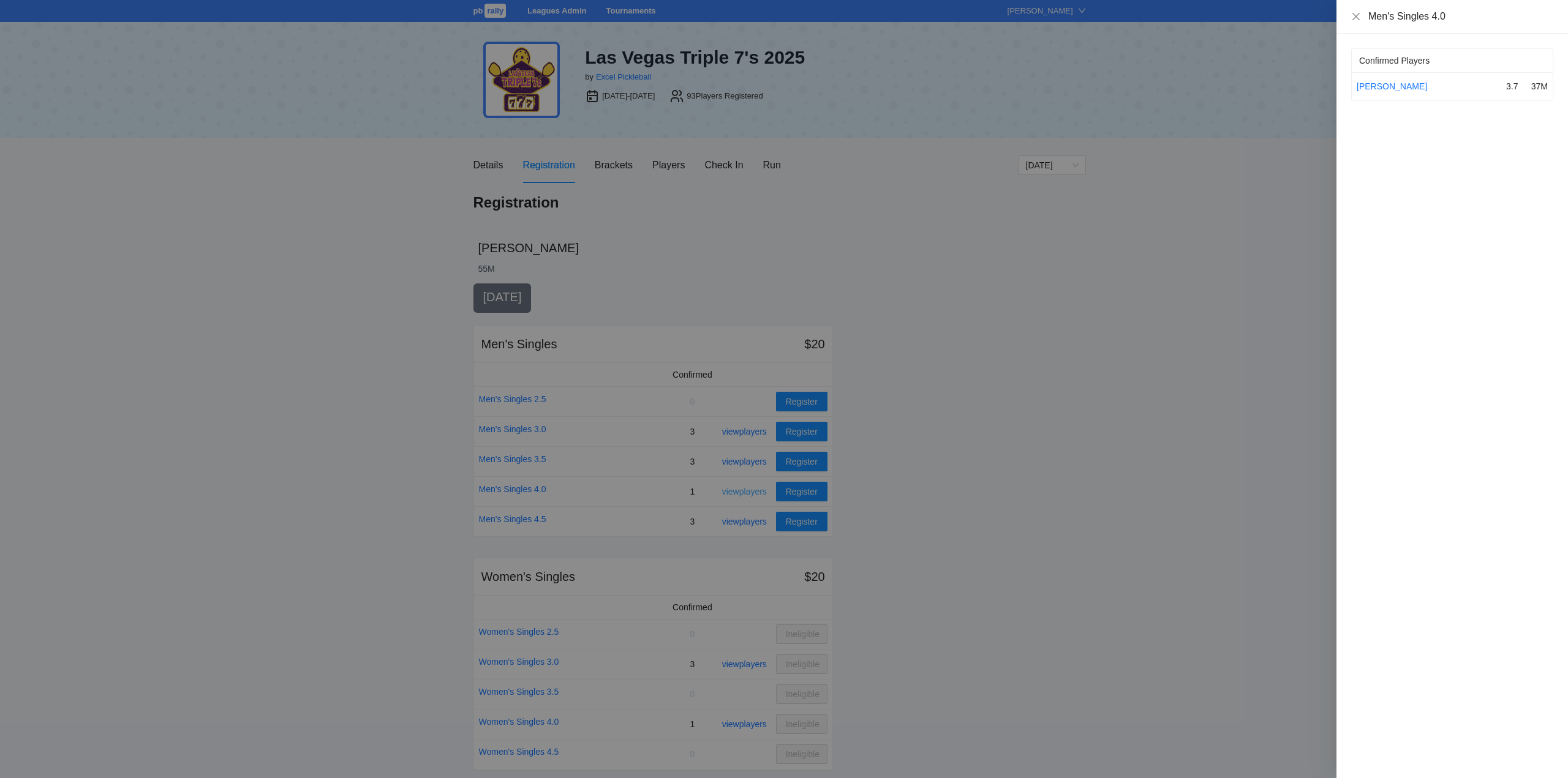
click at [737, 491] on div at bounding box center [784, 389] width 1568 height 778
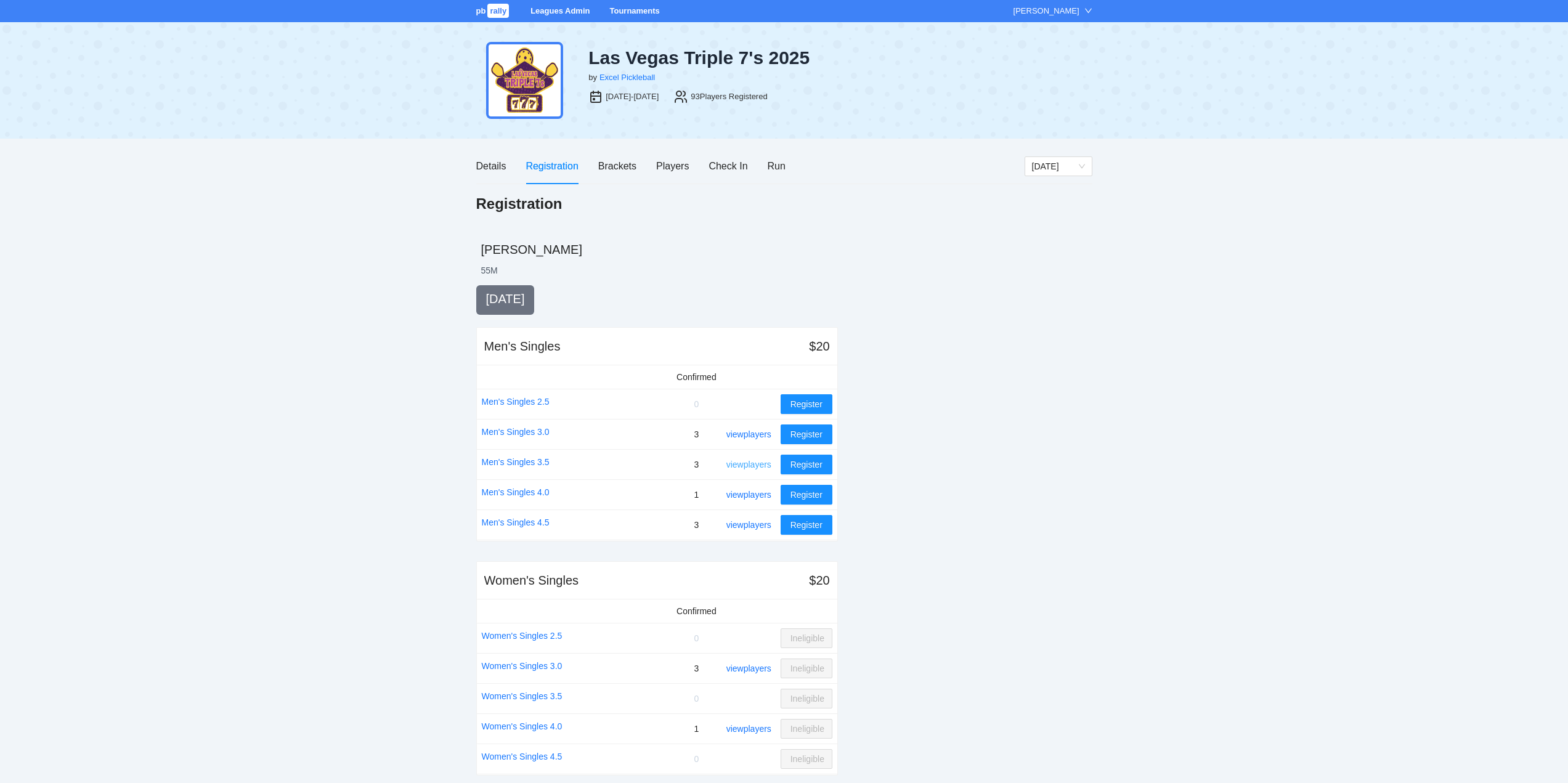
click at [743, 464] on link "view players" at bounding box center [749, 465] width 45 height 10
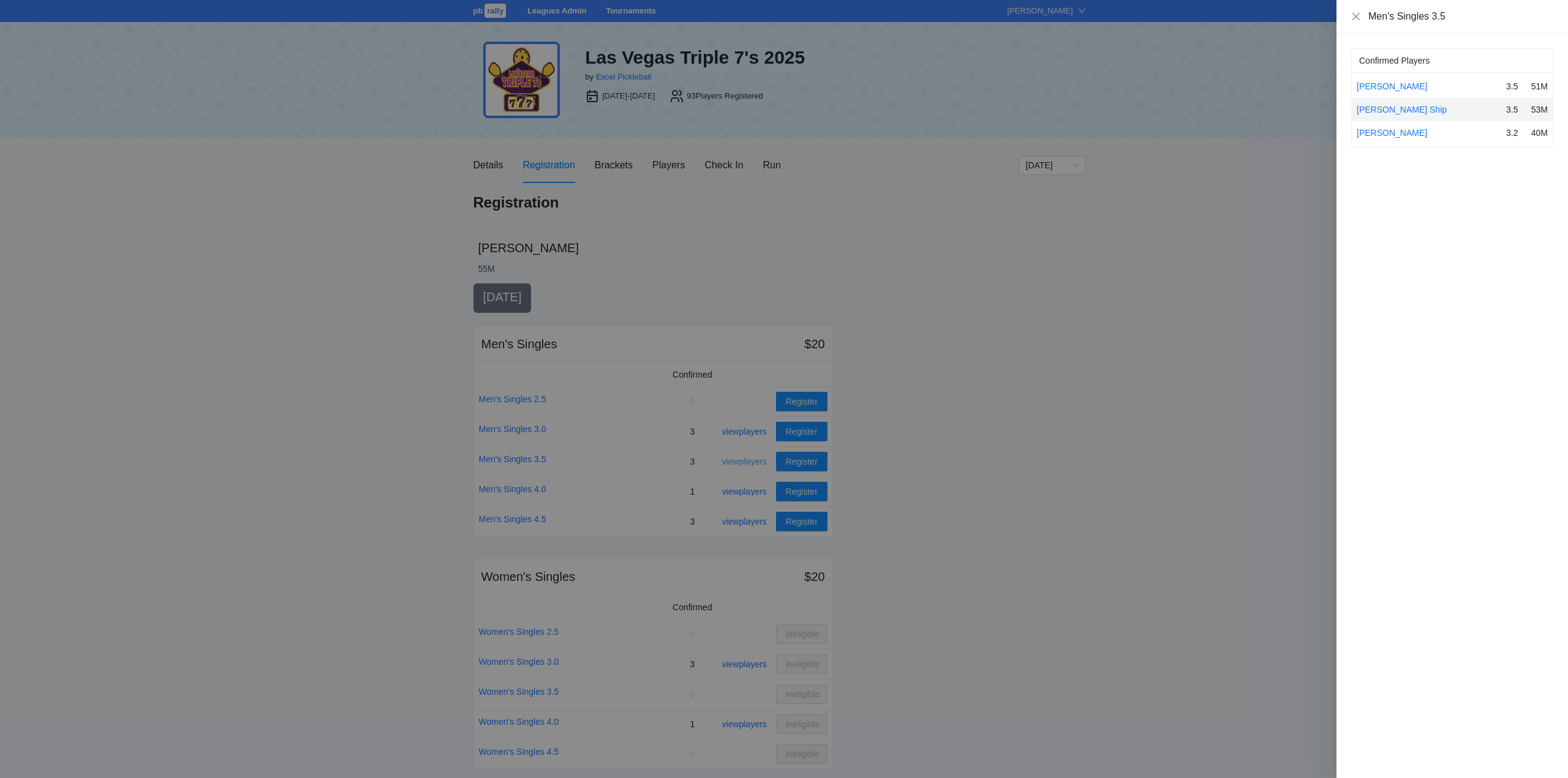
click at [739, 461] on div at bounding box center [784, 389] width 1568 height 778
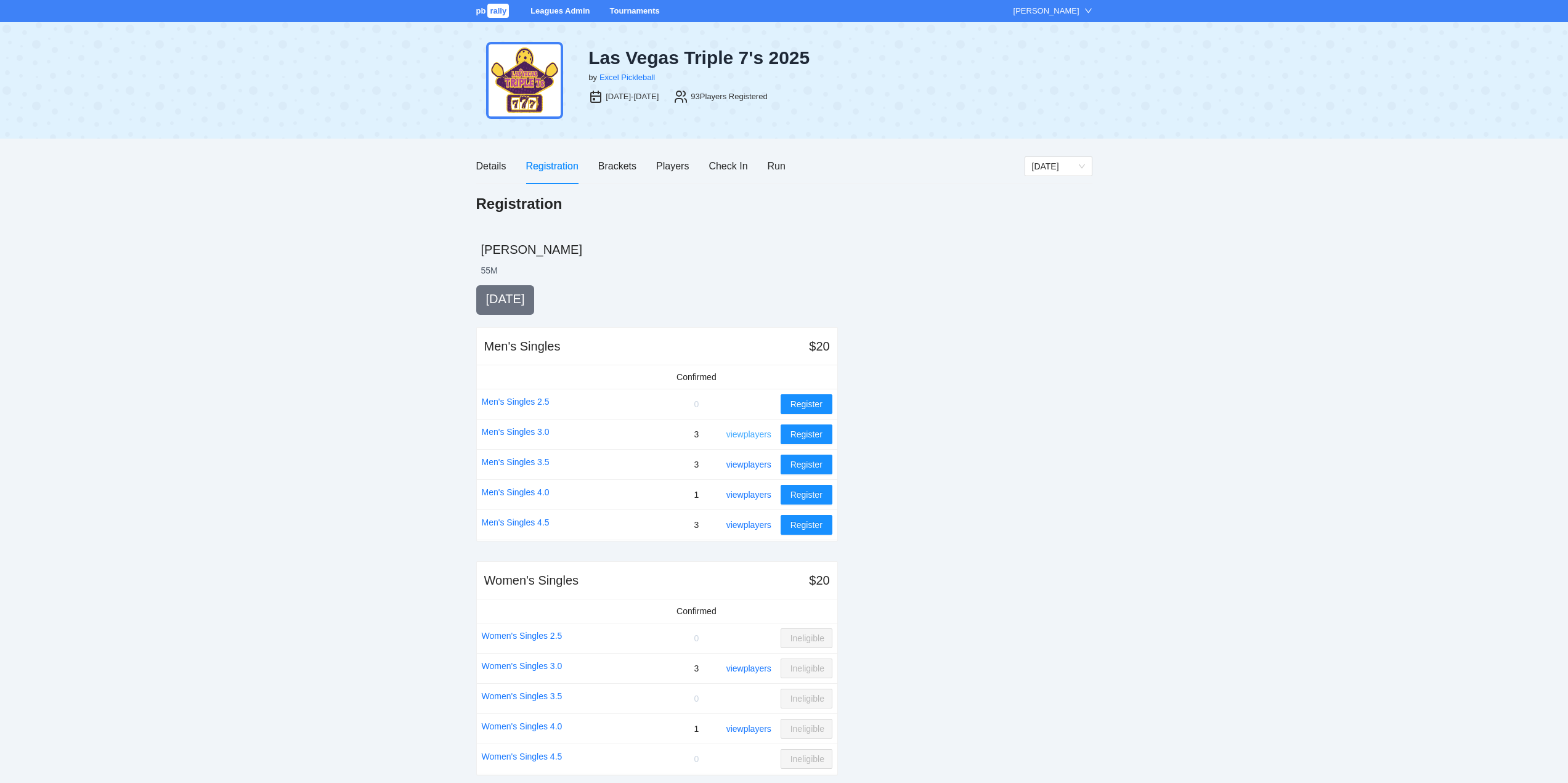
click at [744, 432] on link "view players" at bounding box center [749, 435] width 45 height 10
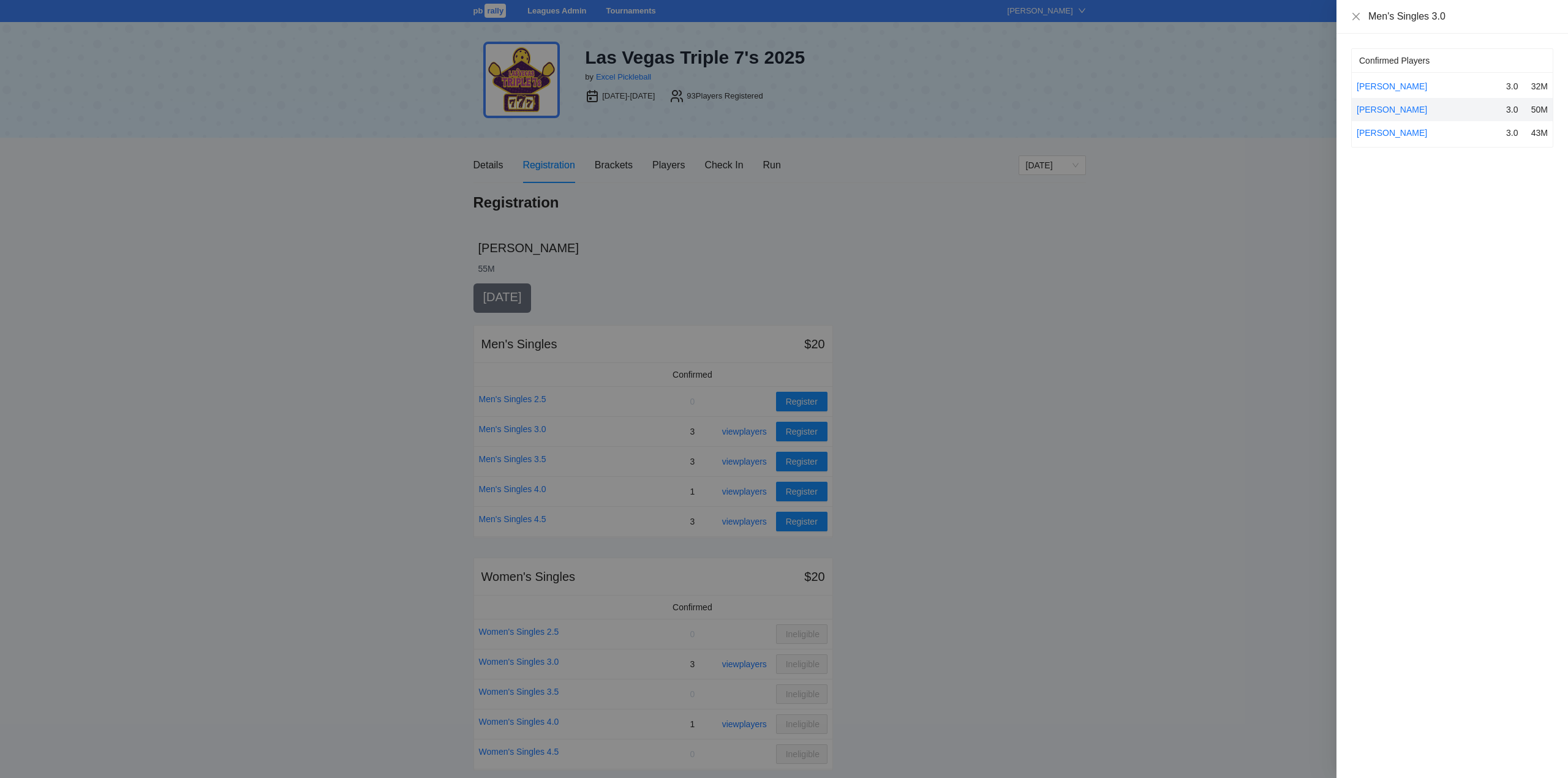
click at [741, 433] on div at bounding box center [784, 389] width 1568 height 778
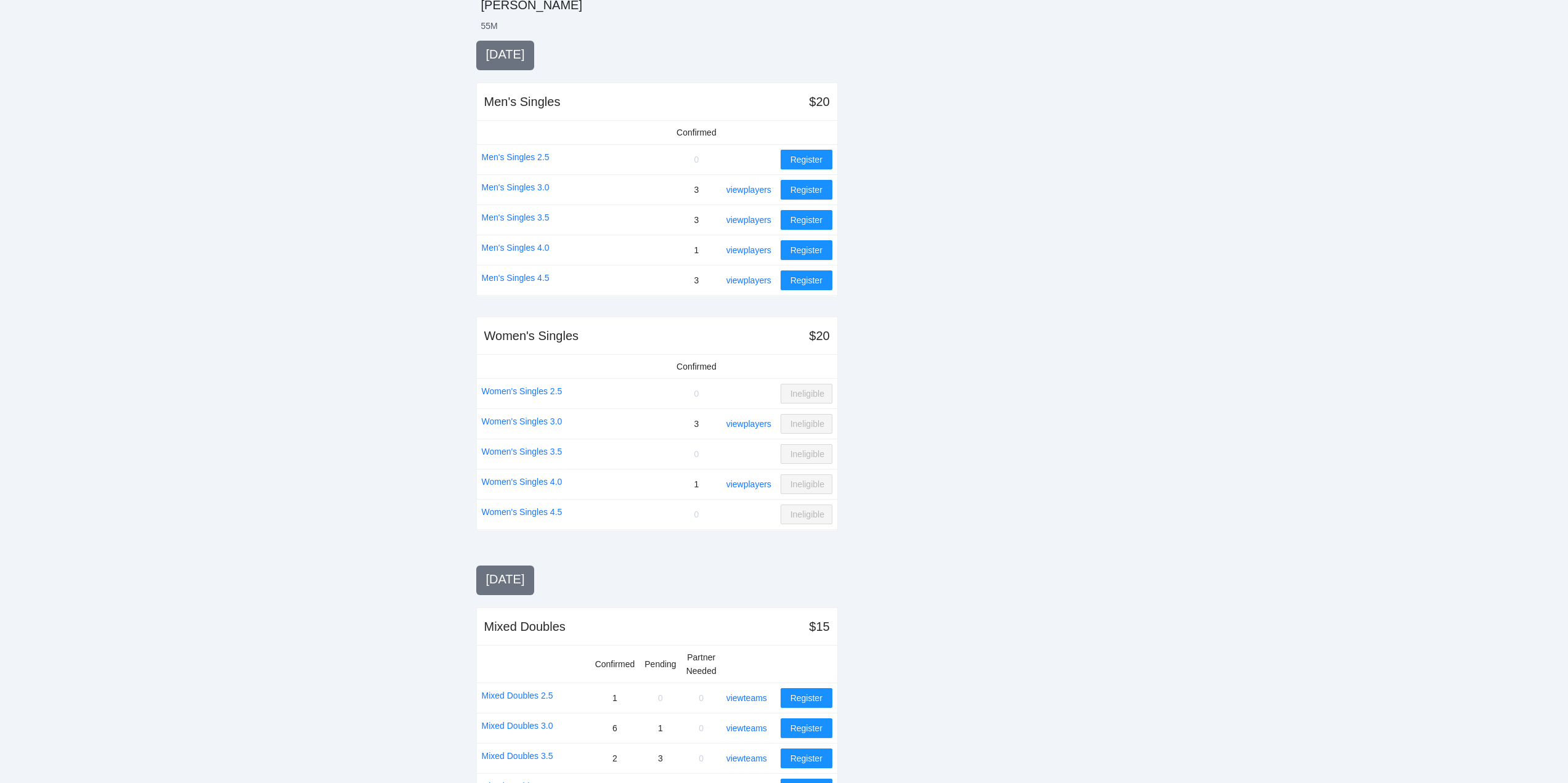
scroll to position [247, 0]
click at [745, 422] on link "view players" at bounding box center [749, 422] width 45 height 10
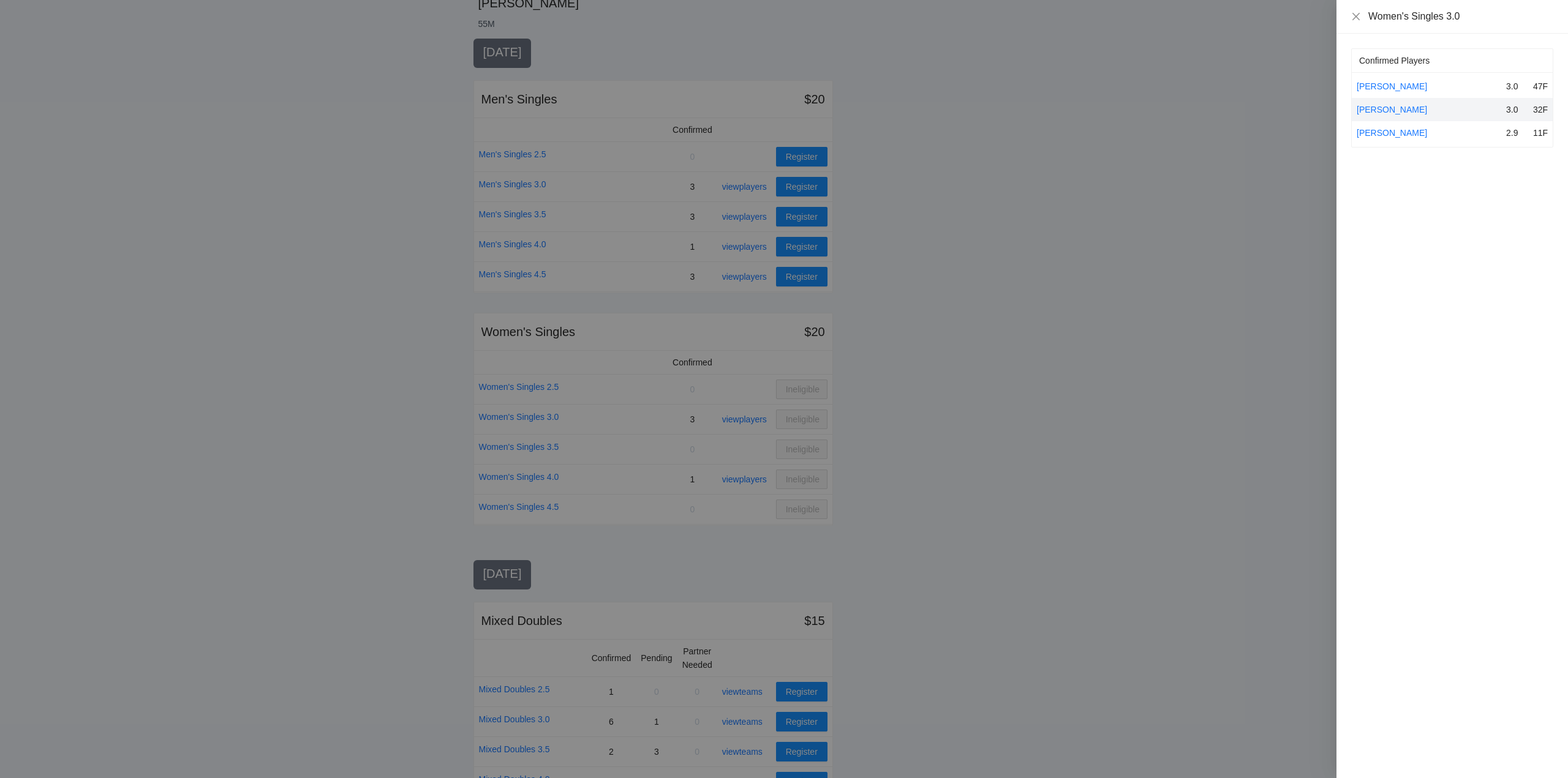
click at [741, 419] on div at bounding box center [784, 389] width 1568 height 778
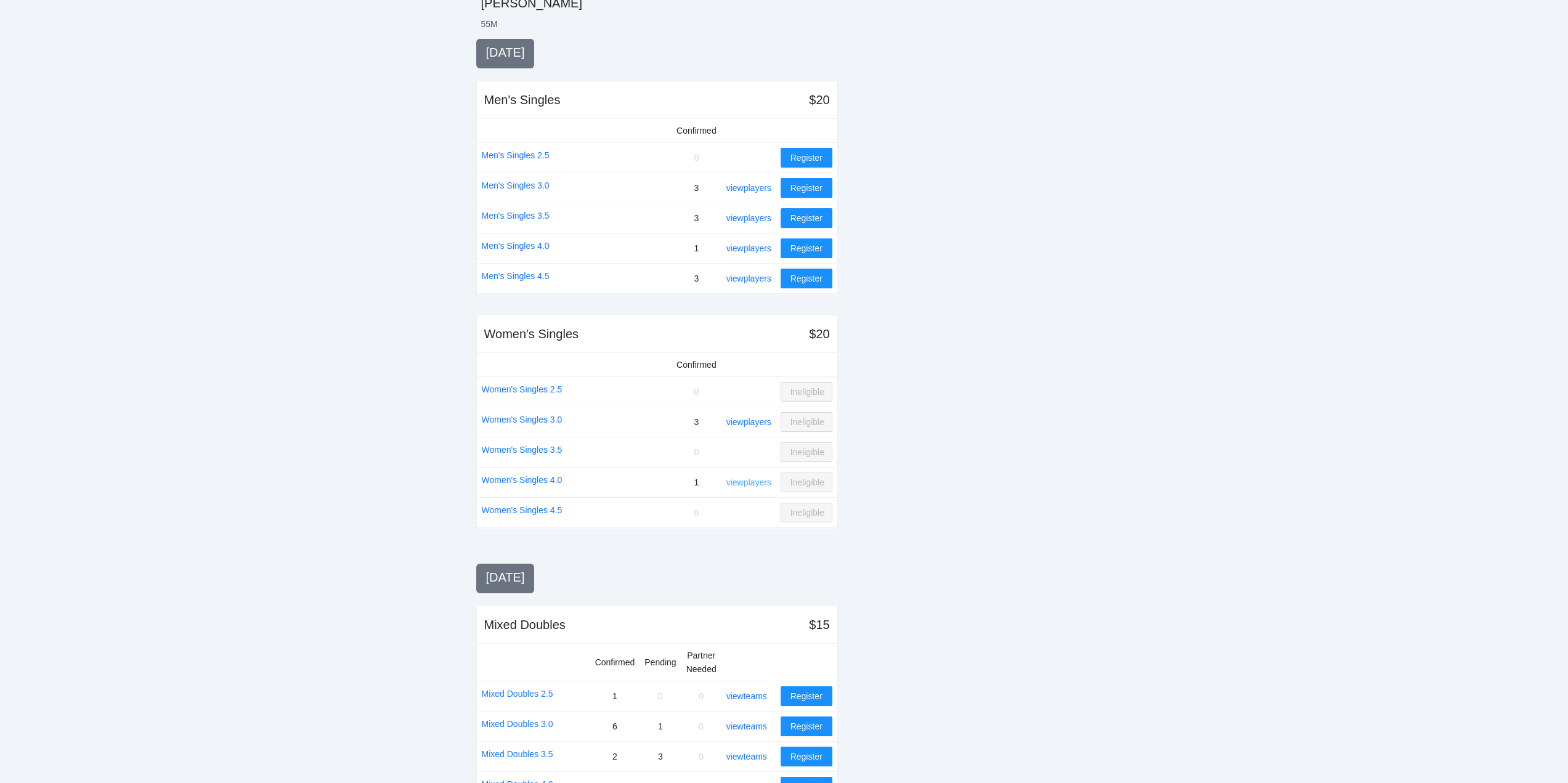
click at [747, 482] on link "view players" at bounding box center [749, 483] width 45 height 10
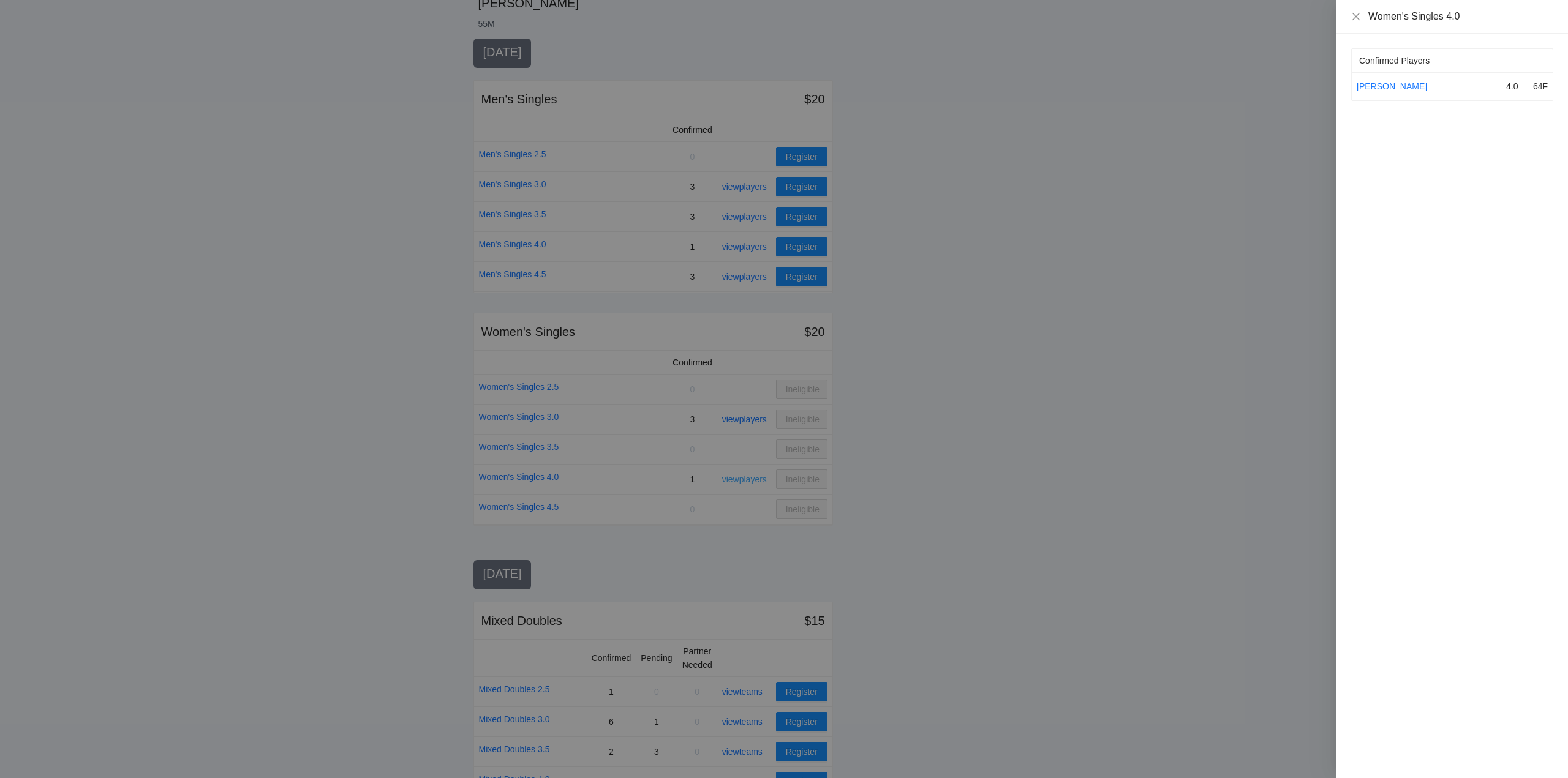
click at [742, 479] on div at bounding box center [784, 389] width 1568 height 778
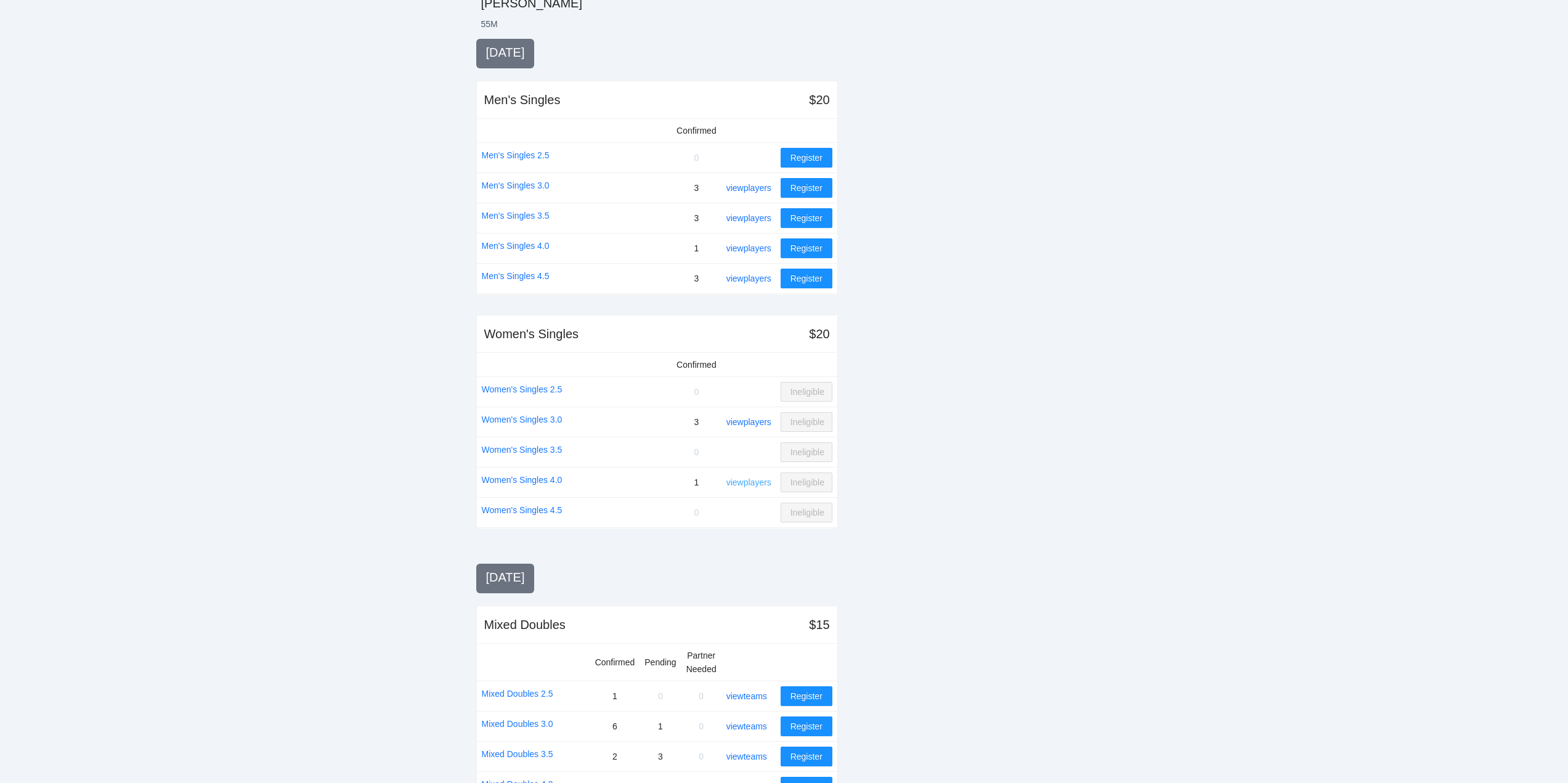
click at [747, 482] on link "view players" at bounding box center [749, 483] width 45 height 10
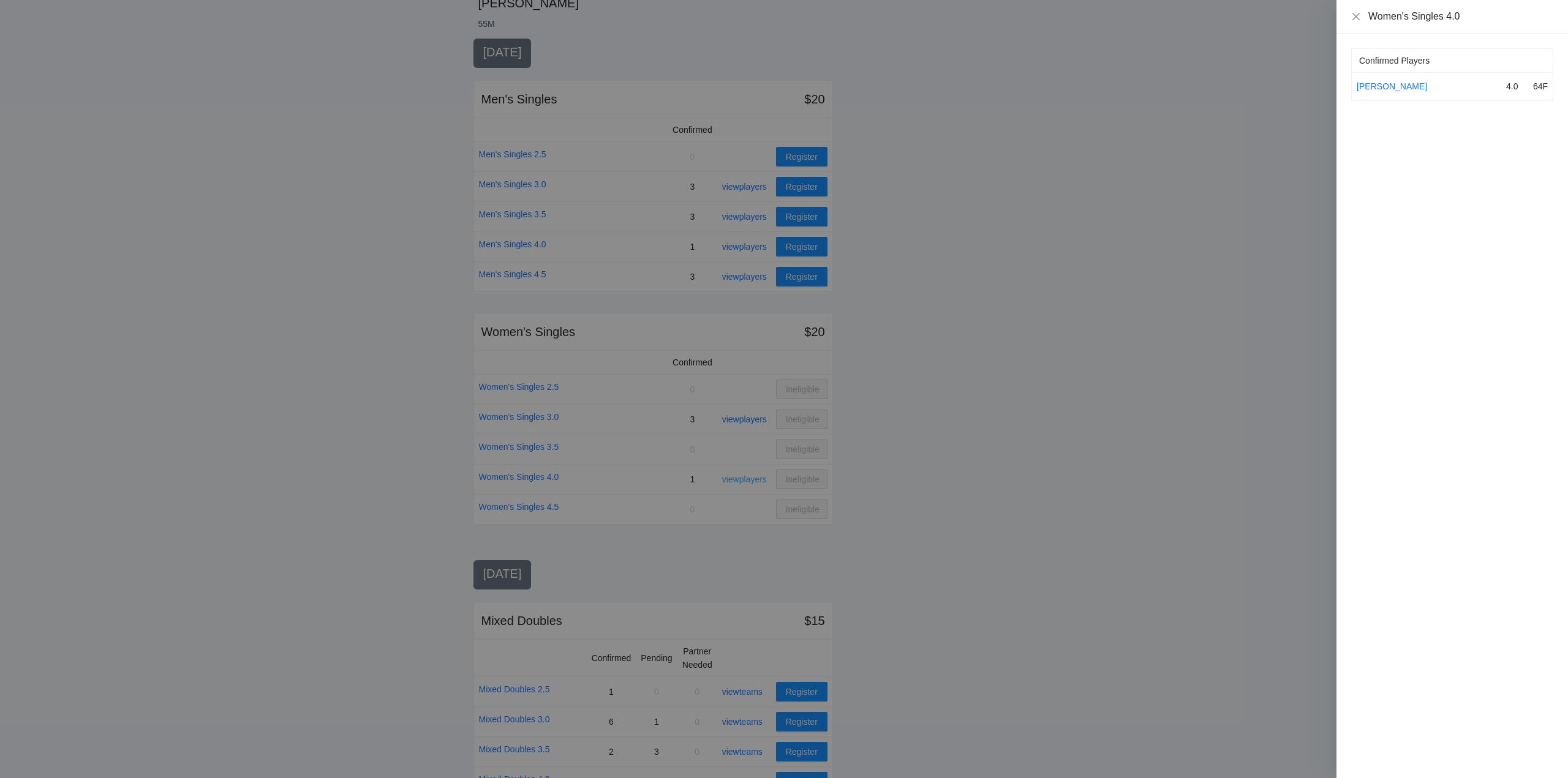
click at [742, 479] on div at bounding box center [784, 389] width 1568 height 778
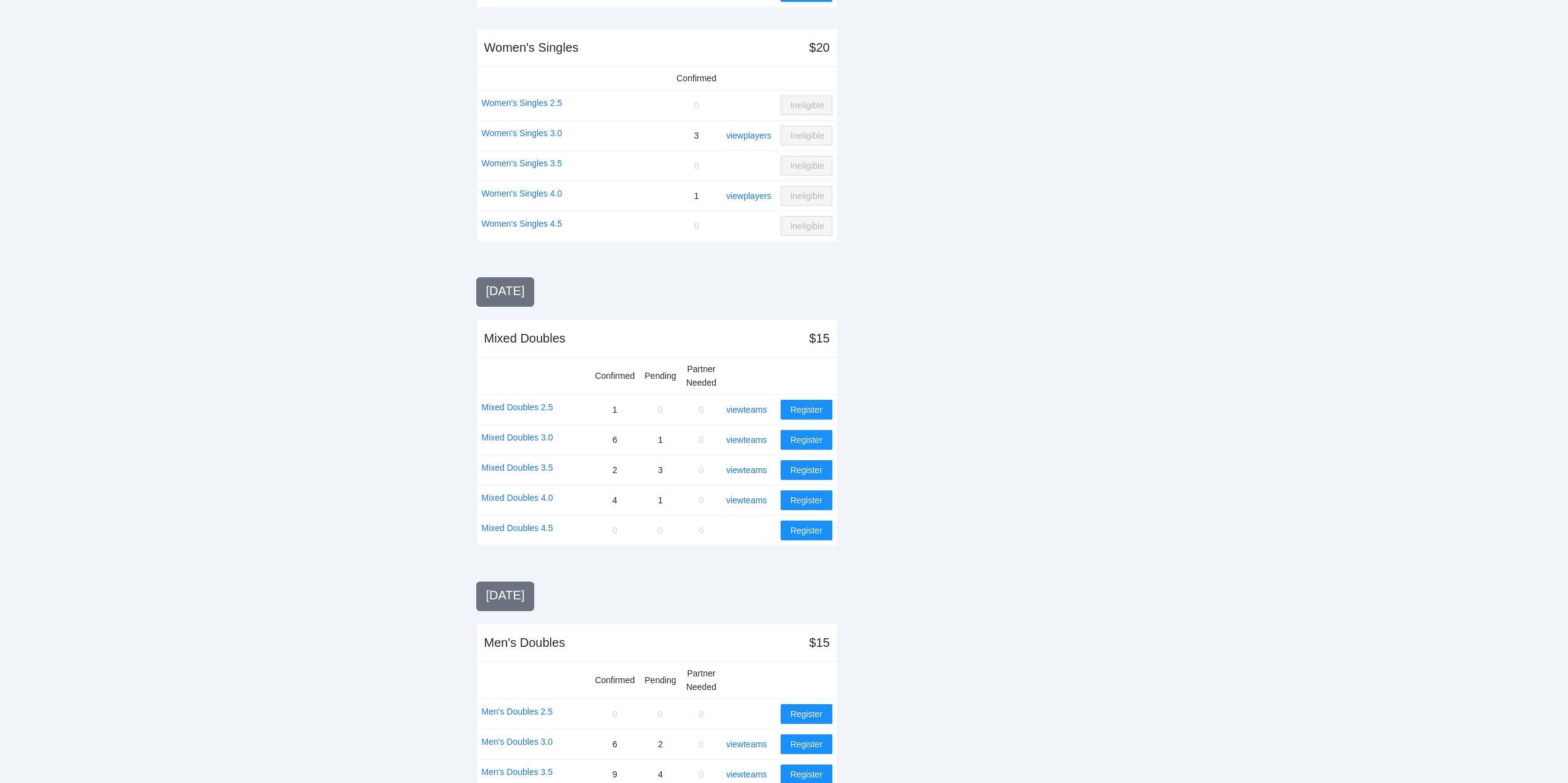
scroll to position [554, 0]
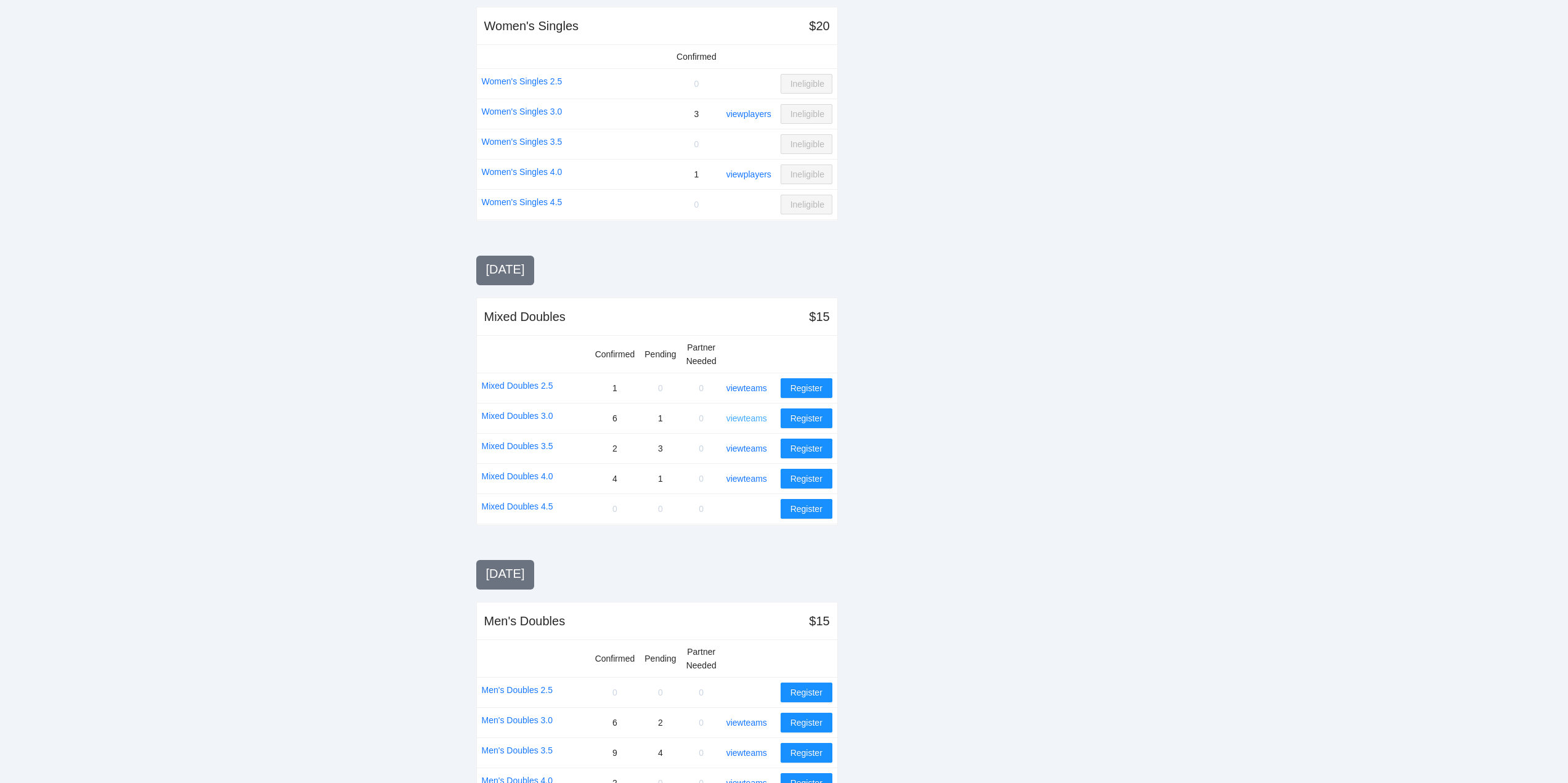
click at [748, 416] on link "view teams" at bounding box center [747, 418] width 41 height 10
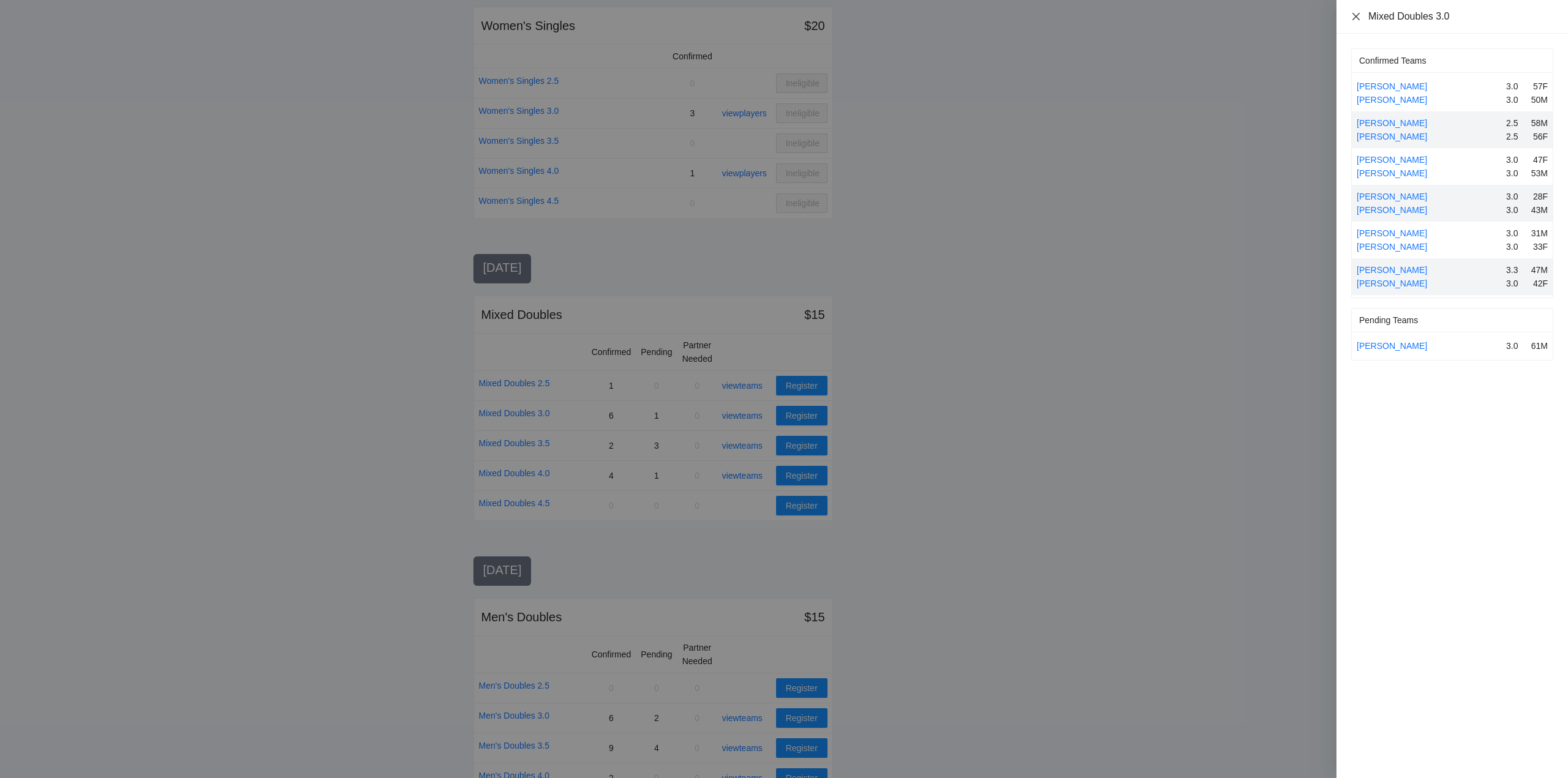
click at [1353, 12] on icon "close" at bounding box center [1356, 17] width 10 height 10
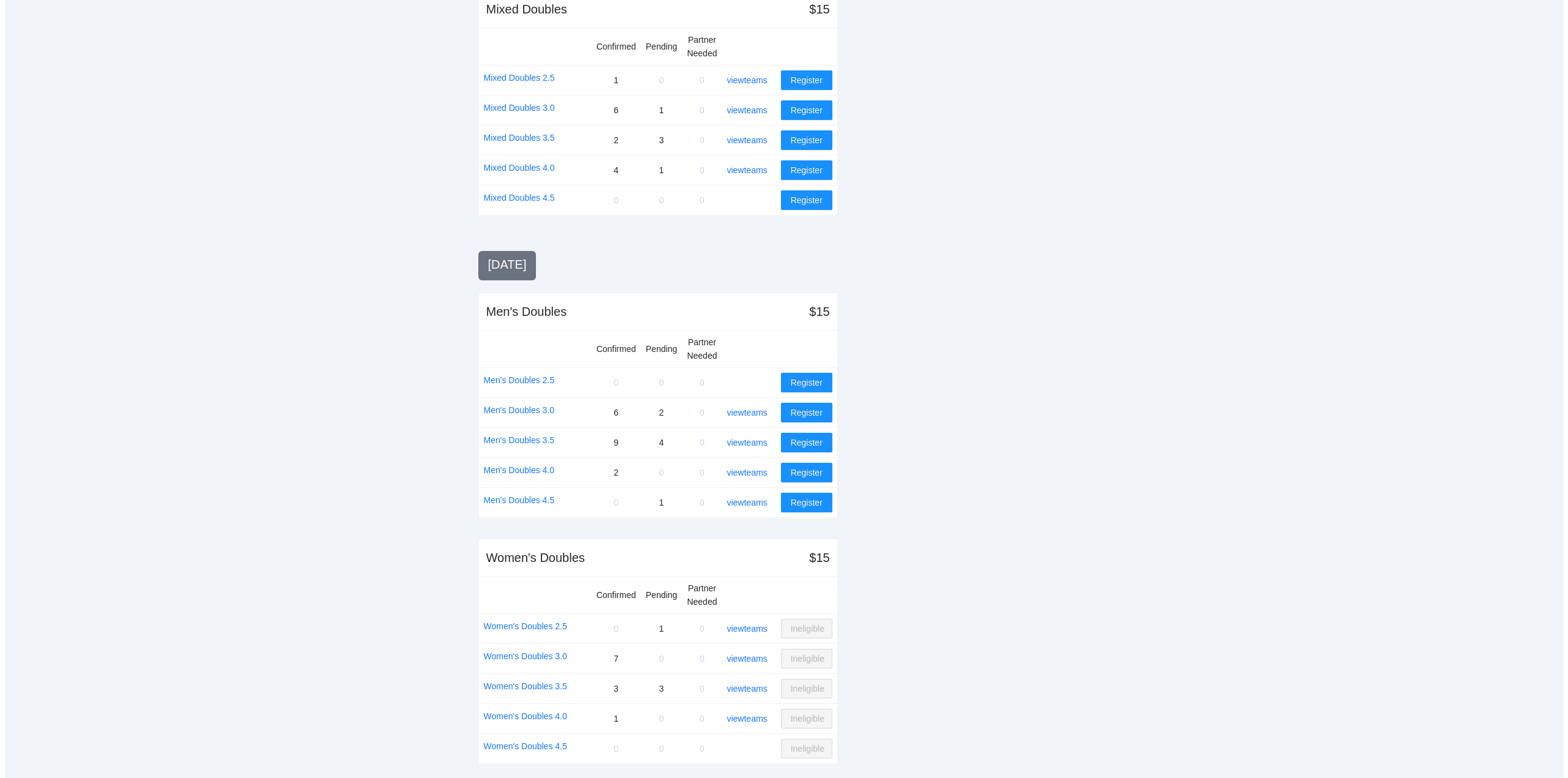
scroll to position [864, 0]
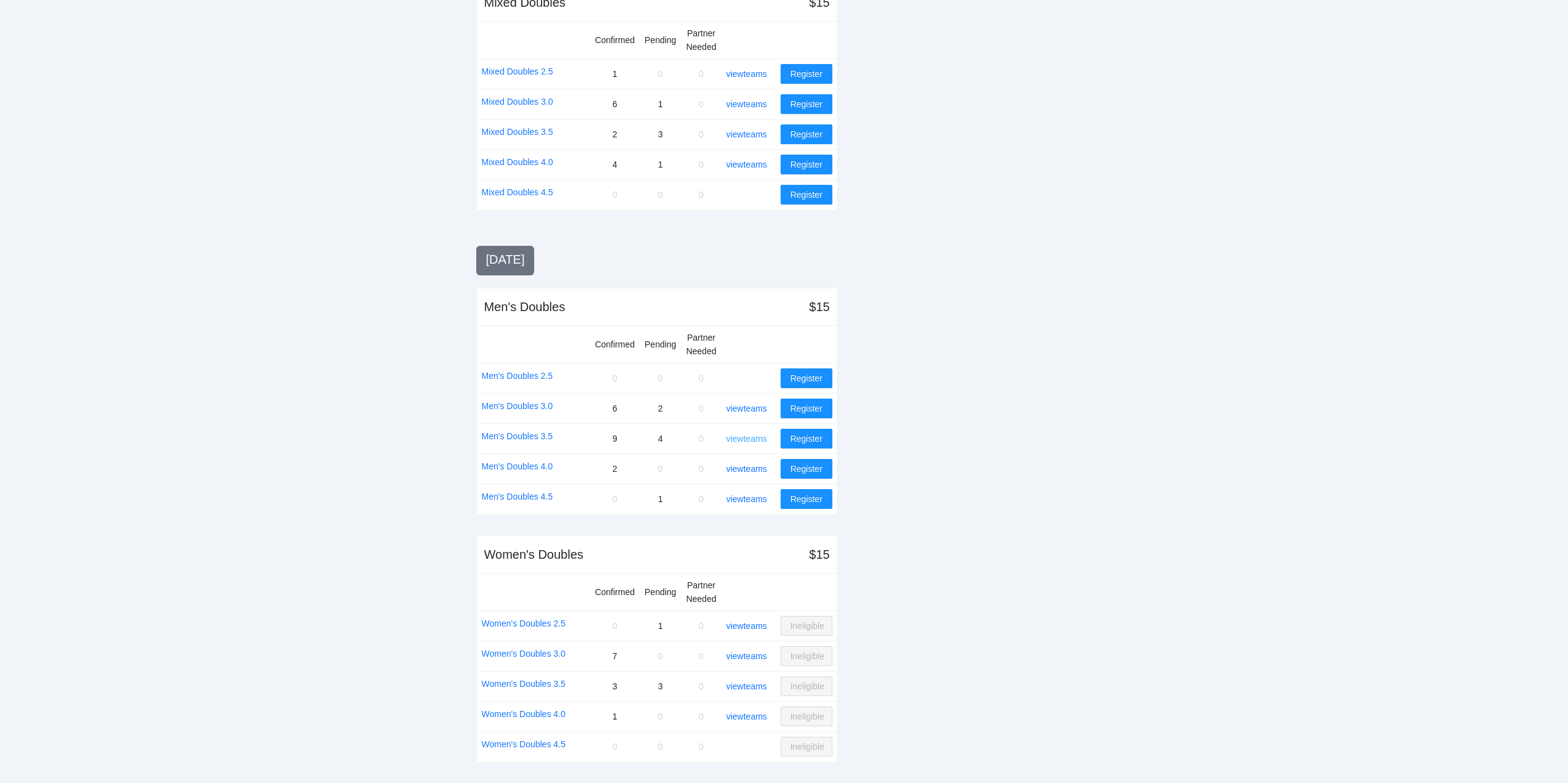
click at [747, 439] on link "view teams" at bounding box center [747, 439] width 41 height 10
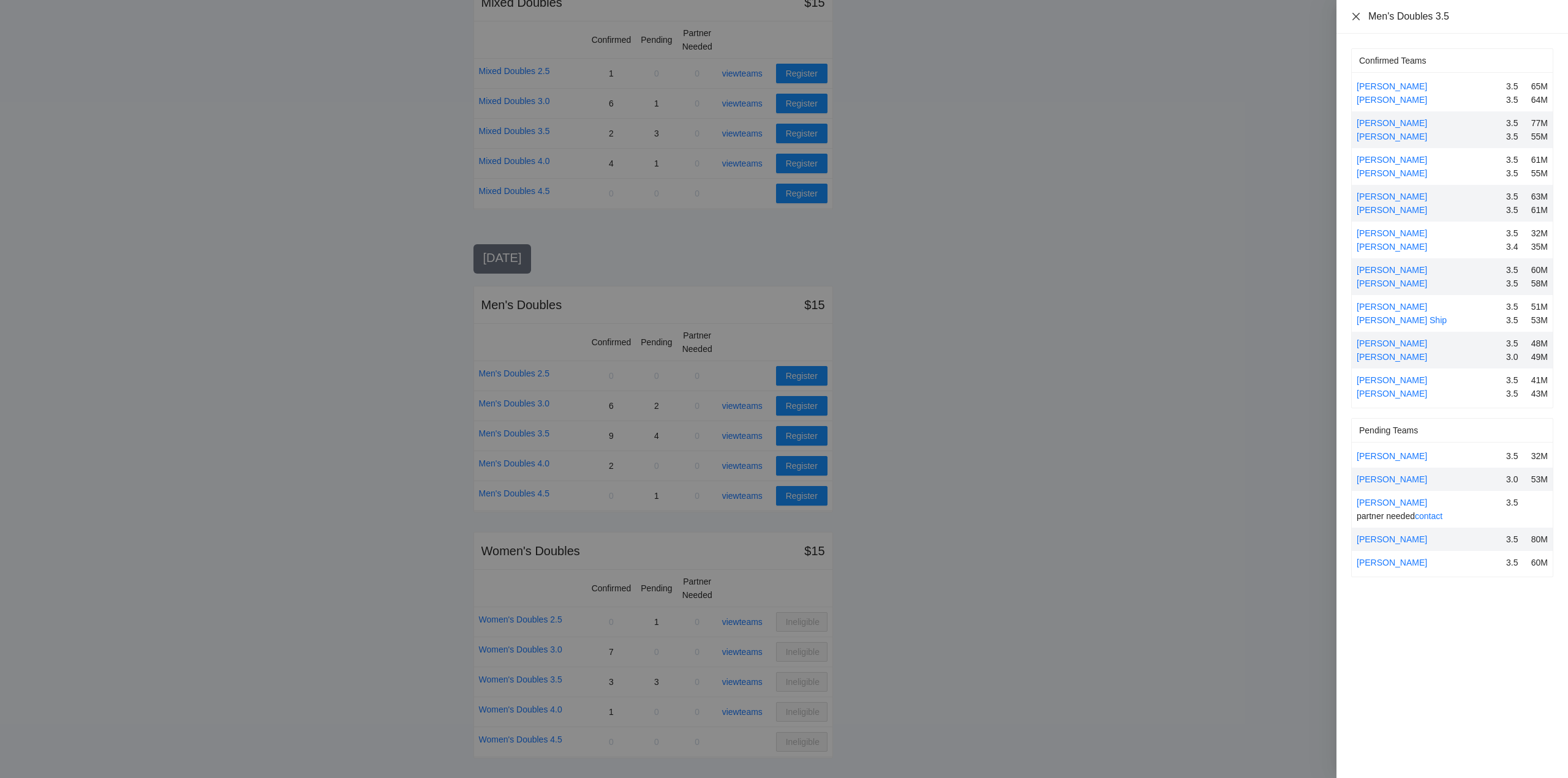
click at [1357, 14] on icon "close" at bounding box center [1356, 17] width 10 height 10
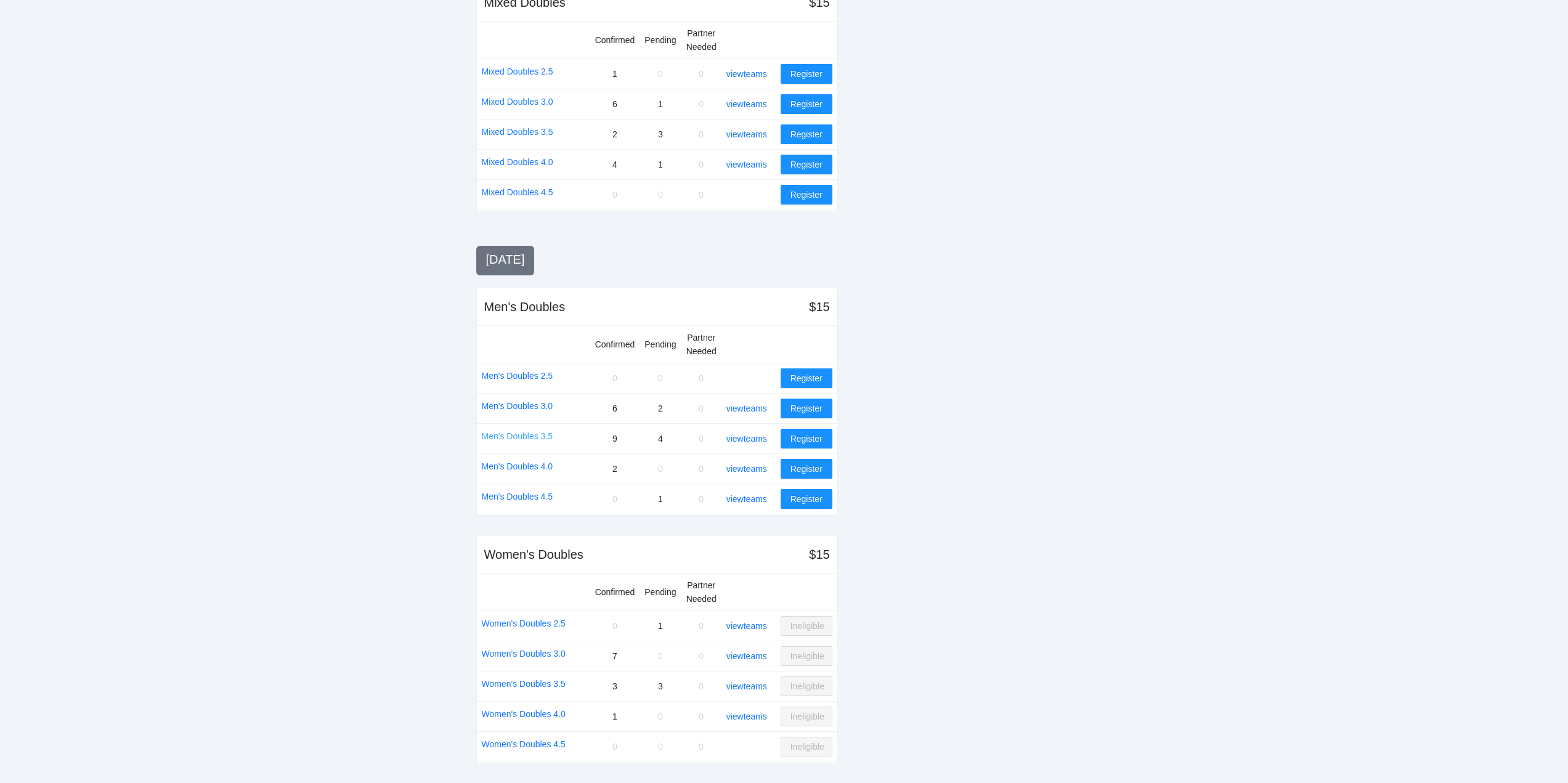
click at [523, 433] on link "Men's Doubles 3.5" at bounding box center [517, 436] width 71 height 14
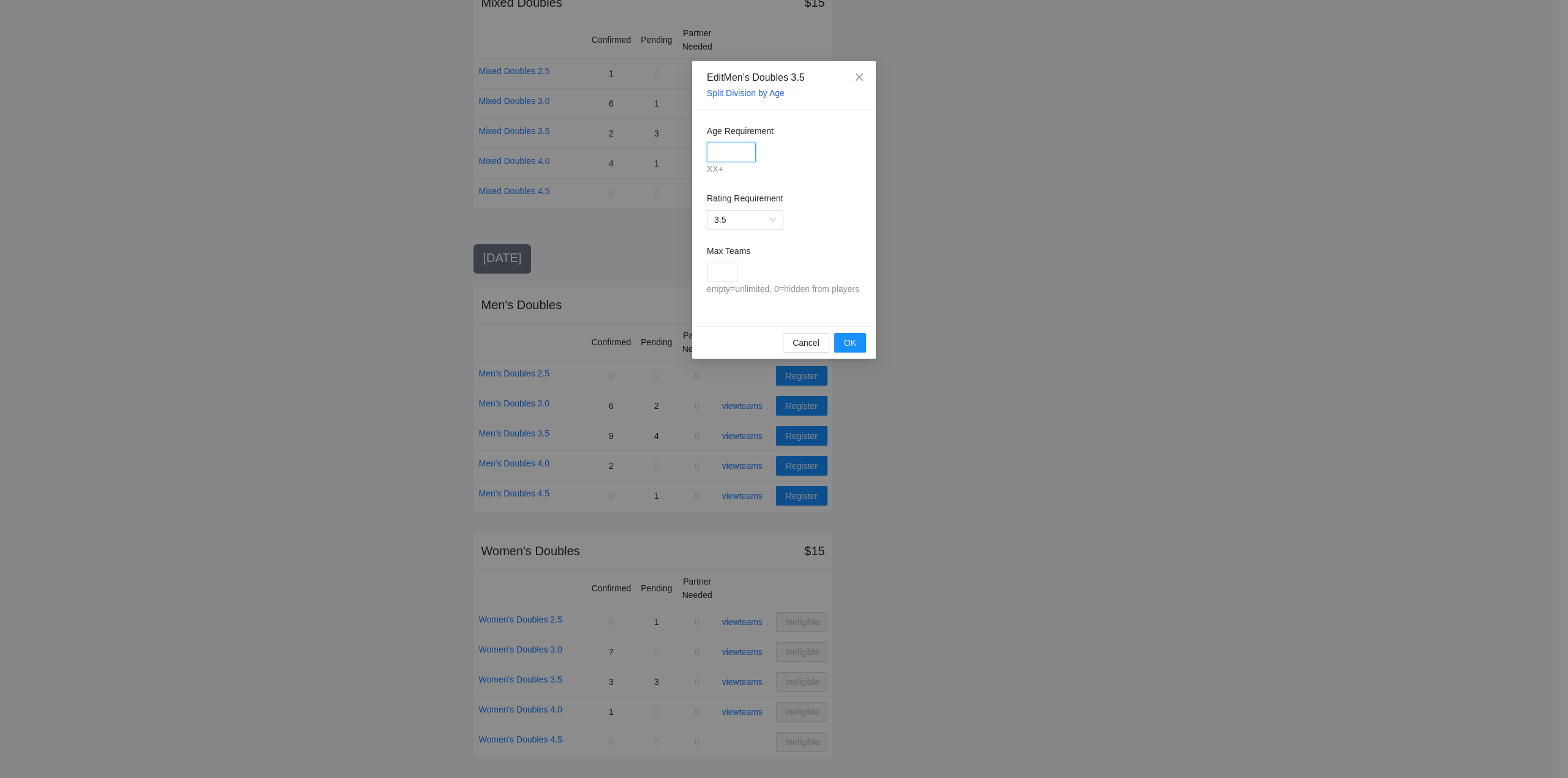
click at [726, 151] on input "Age Requirement" at bounding box center [731, 153] width 49 height 20
type input "***"
click at [849, 341] on span "OK" at bounding box center [850, 343] width 12 height 14
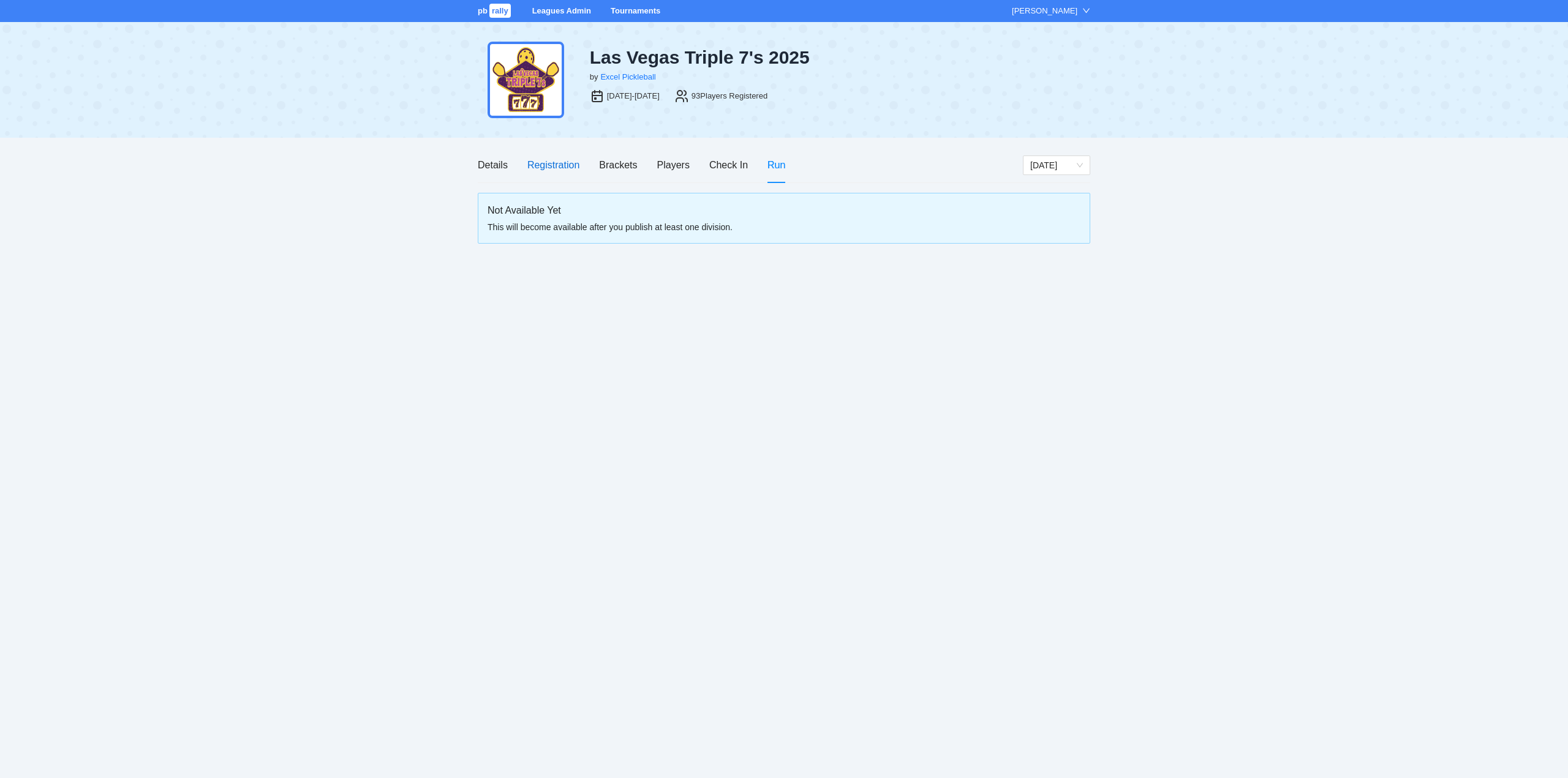
click at [546, 163] on div "Registration" at bounding box center [554, 165] width 52 height 16
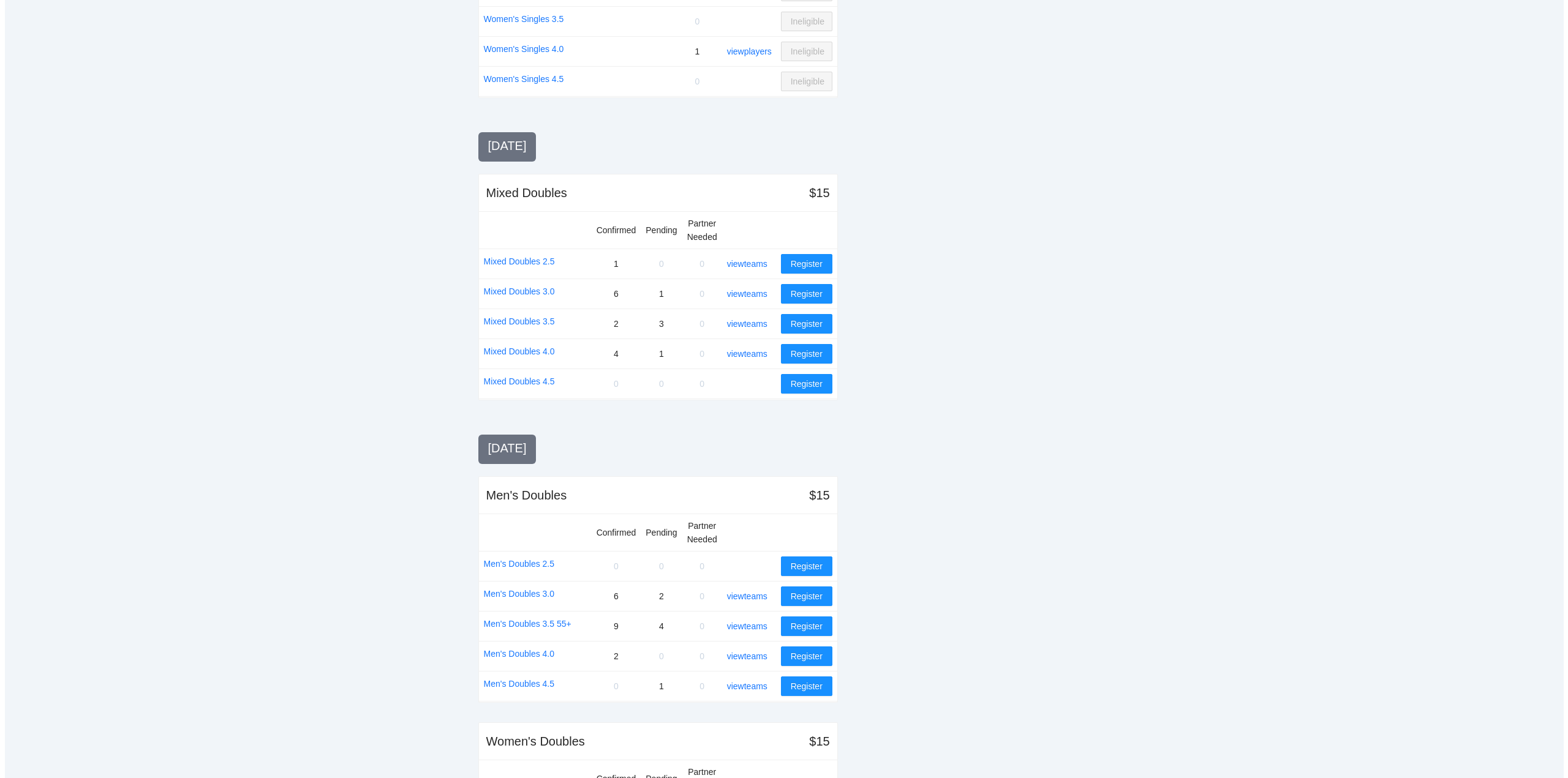
scroll to position [674, 0]
click at [530, 624] on link "Men's Doubles 3.5 55+" at bounding box center [523, 624] width 88 height 14
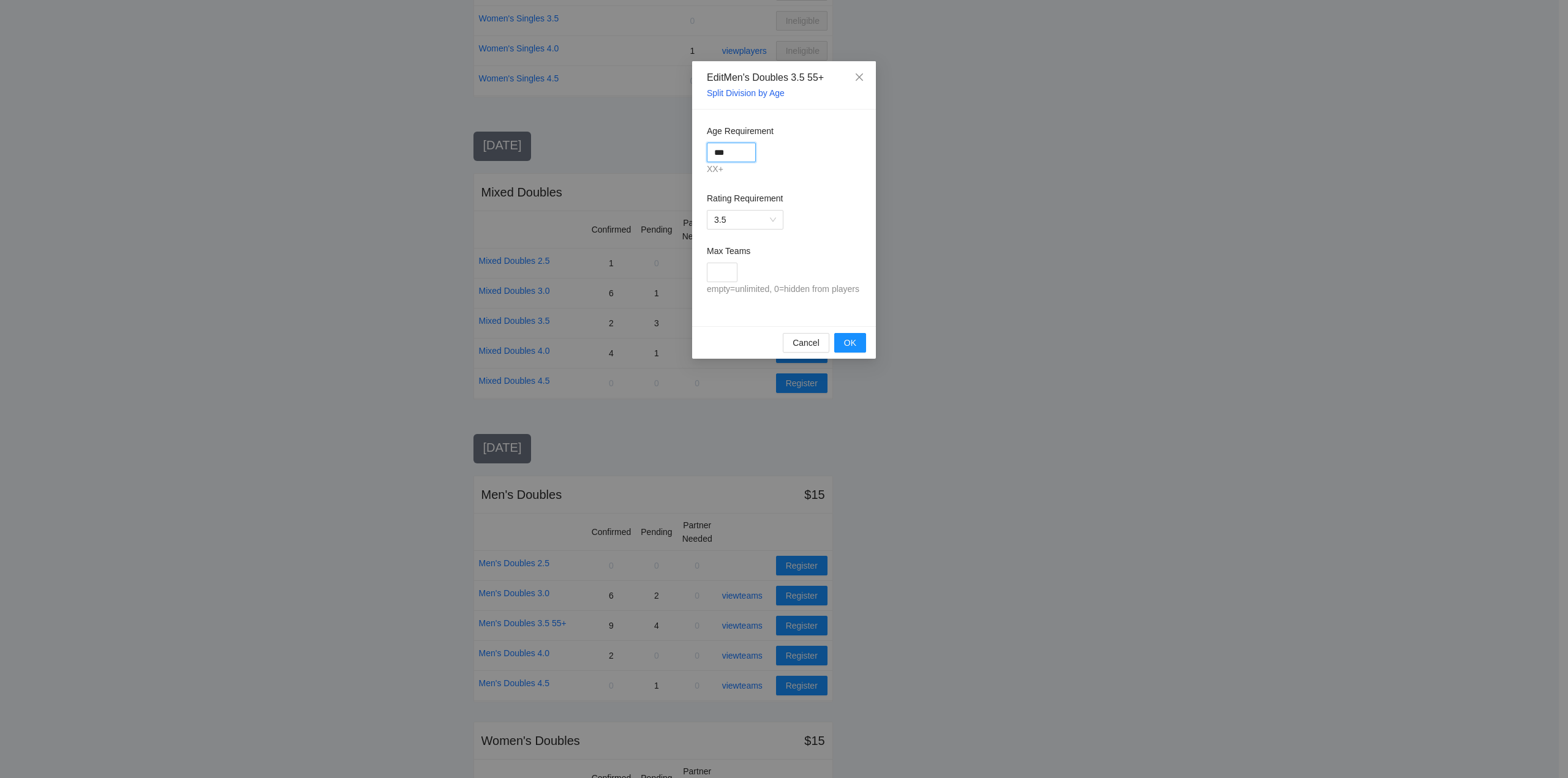
drag, startPoint x: 737, startPoint y: 152, endPoint x: 677, endPoint y: 163, distance: 61.0
click at [677, 163] on div "Edit Men's Doubles 3.5 55+ Split Division by Age Age Requirement *** XX+ Rating…" at bounding box center [784, 389] width 1568 height 778
click at [803, 344] on span "Cancel" at bounding box center [806, 343] width 27 height 14
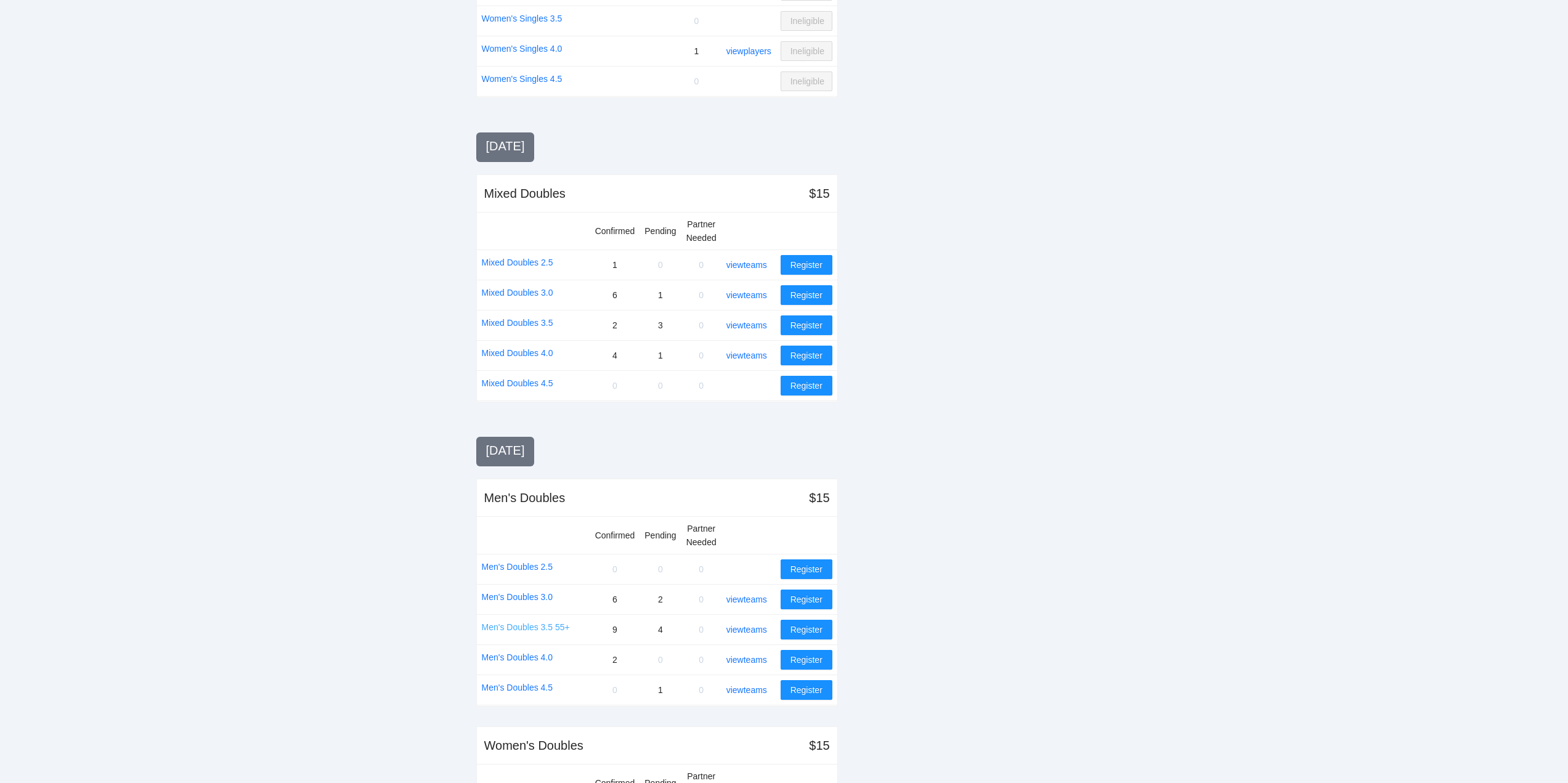
click at [524, 627] on link "Men's Doubles 3.5 55+" at bounding box center [526, 628] width 88 height 14
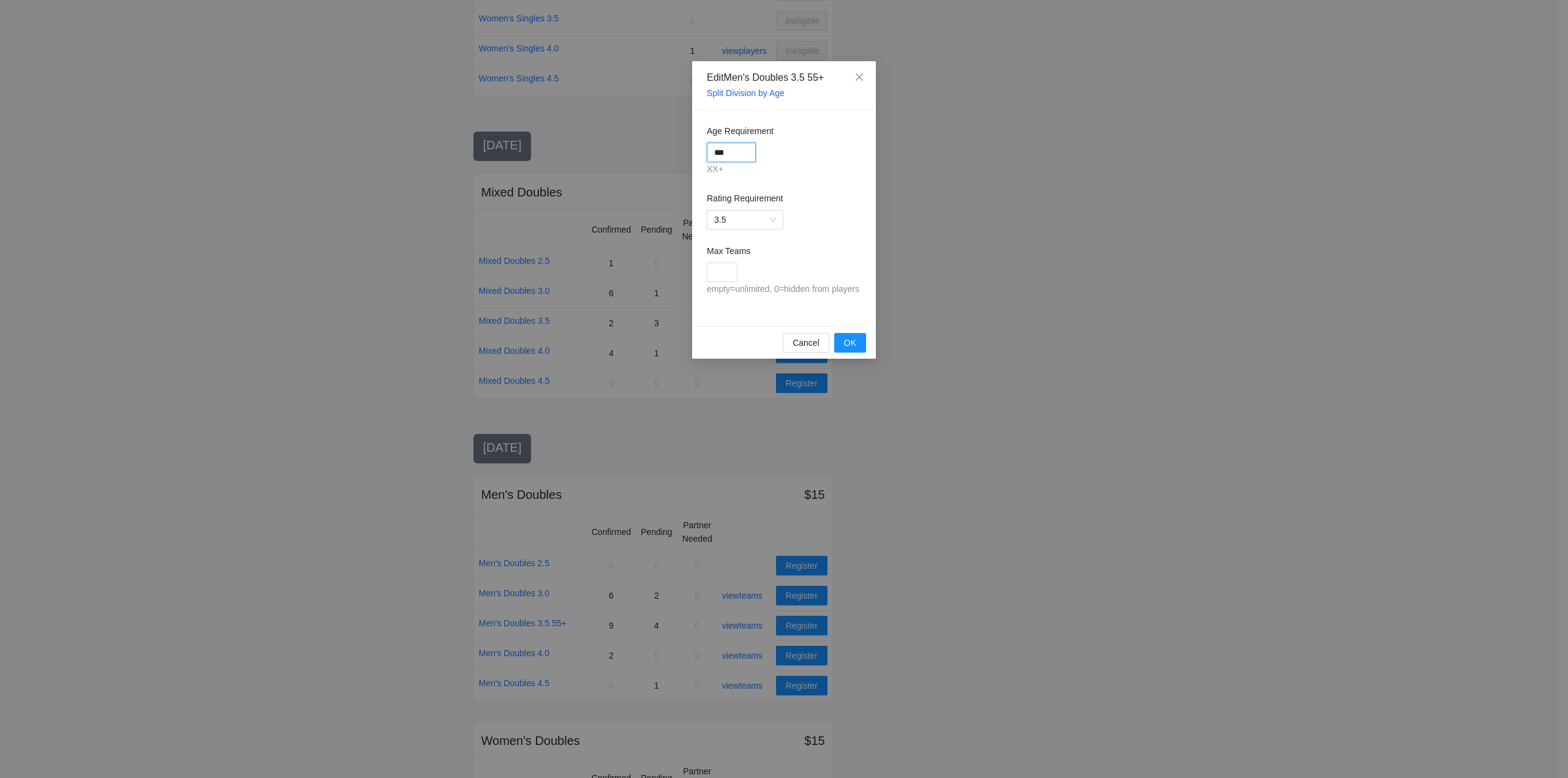
drag, startPoint x: 741, startPoint y: 151, endPoint x: 634, endPoint y: 163, distance: 107.7
click at [634, 163] on div "Edit Men's Doubles 3.5 55+ Split Division by Age Age Requirement *** XX+ Rating…" at bounding box center [784, 389] width 1568 height 778
click at [852, 342] on span "OK" at bounding box center [850, 343] width 12 height 14
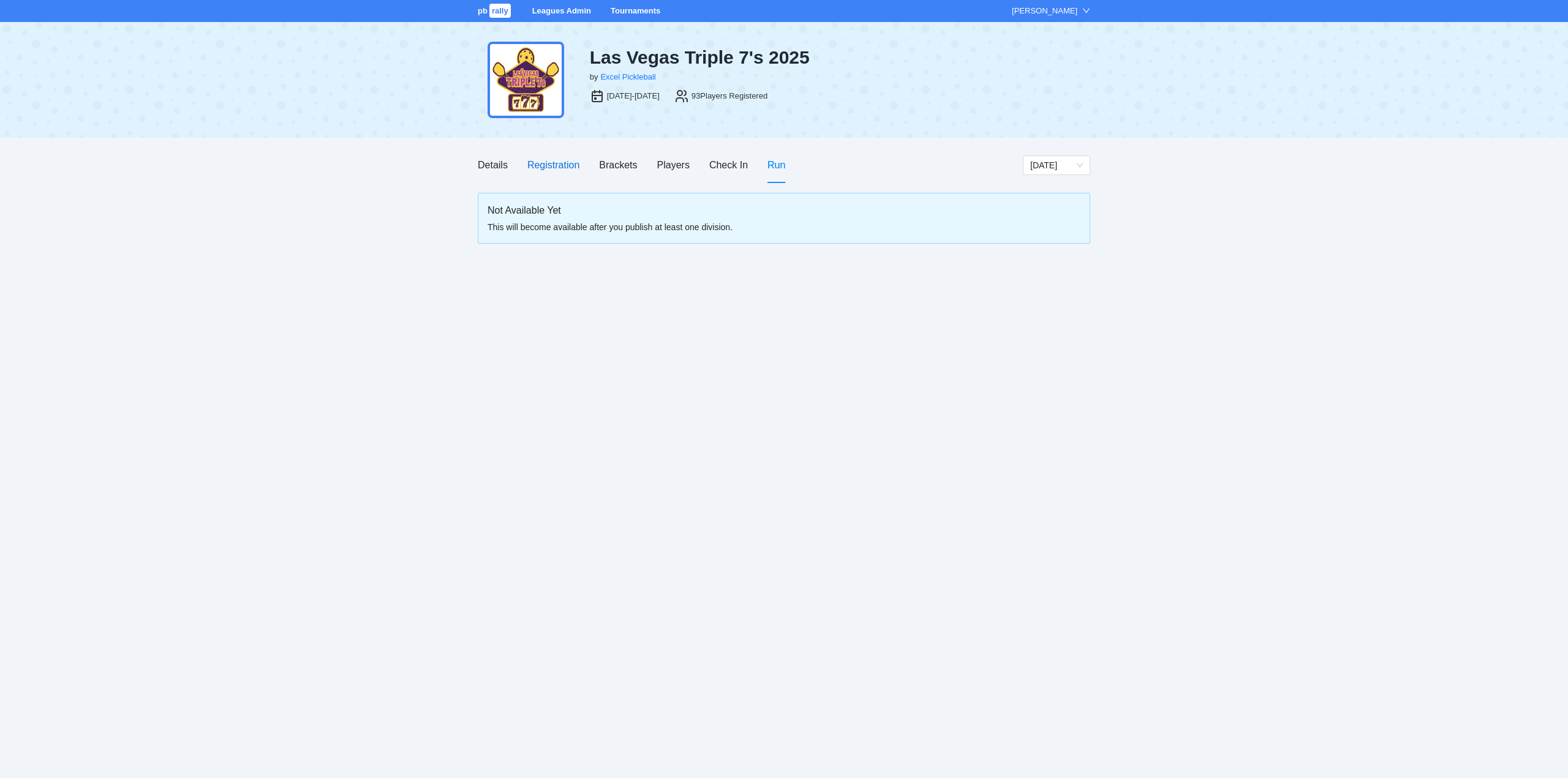
drag, startPoint x: 546, startPoint y: 163, endPoint x: 549, endPoint y: 171, distance: 8.5
click at [547, 163] on div "Registration" at bounding box center [554, 165] width 52 height 16
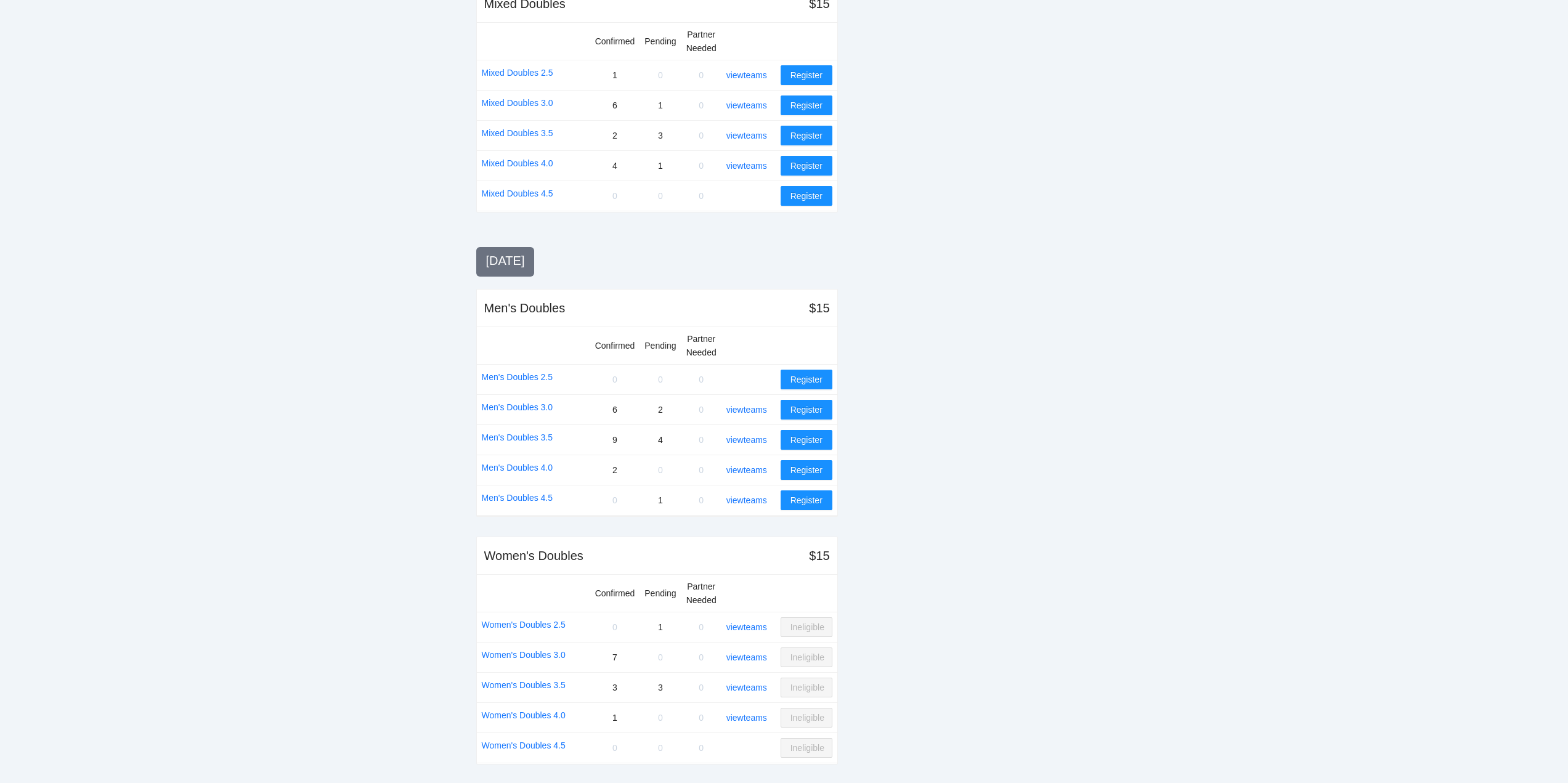
scroll to position [869, 0]
click at [750, 435] on link "view teams" at bounding box center [747, 439] width 41 height 10
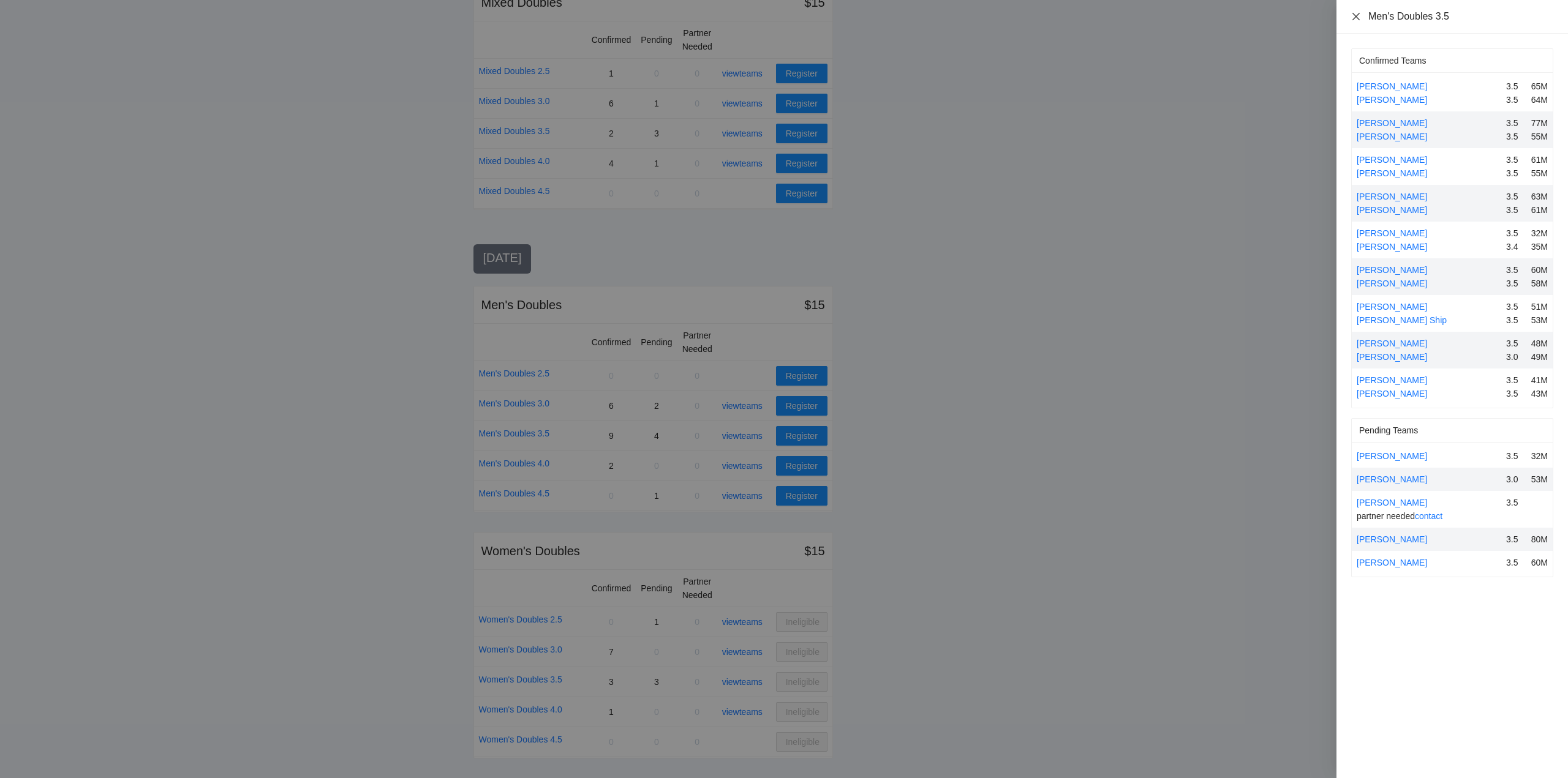
click at [1356, 16] on icon "close" at bounding box center [1356, 16] width 7 height 7
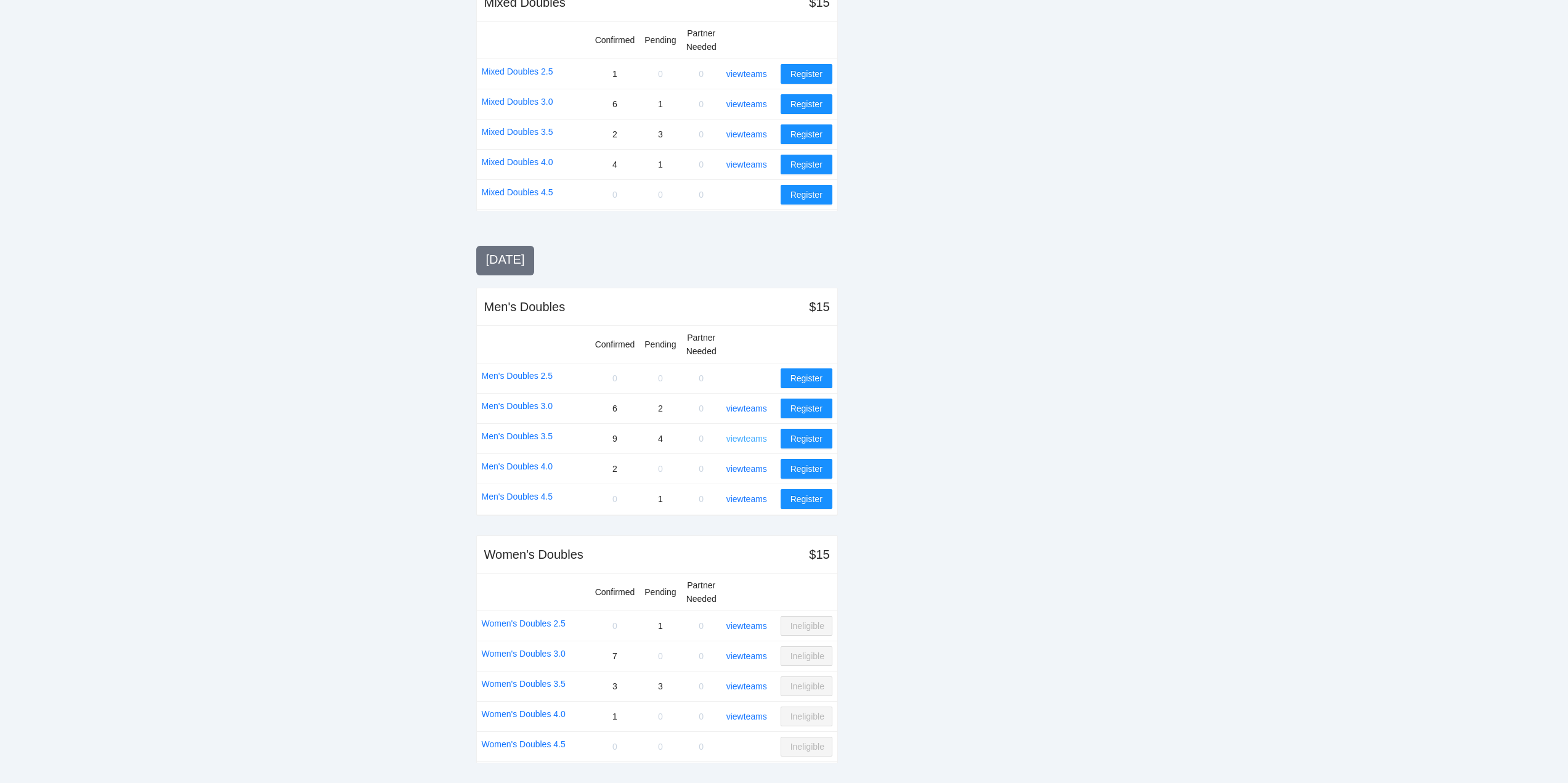
click at [743, 435] on link "view teams" at bounding box center [747, 439] width 41 height 10
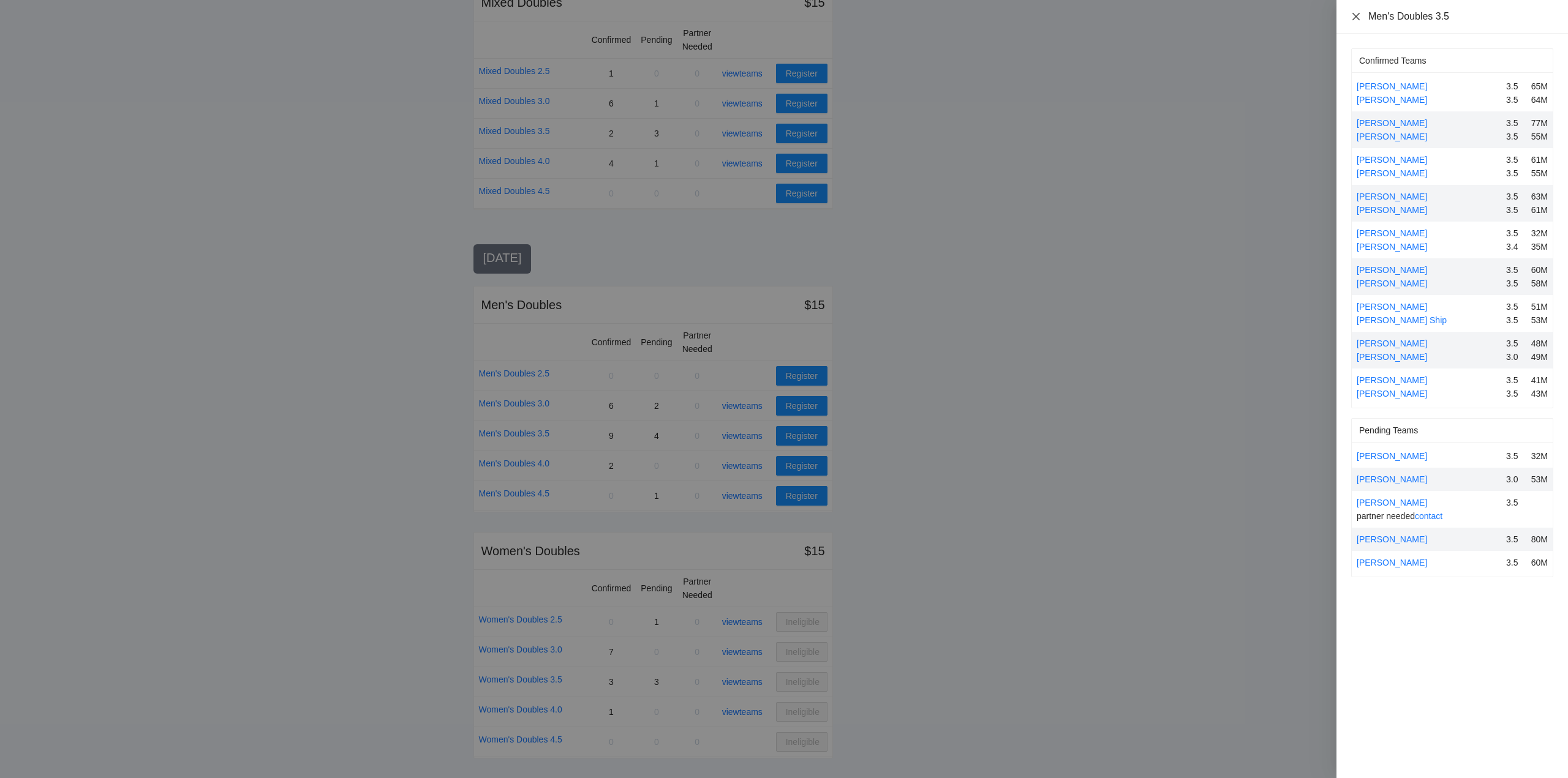
click at [1354, 16] on icon "close" at bounding box center [1356, 17] width 10 height 10
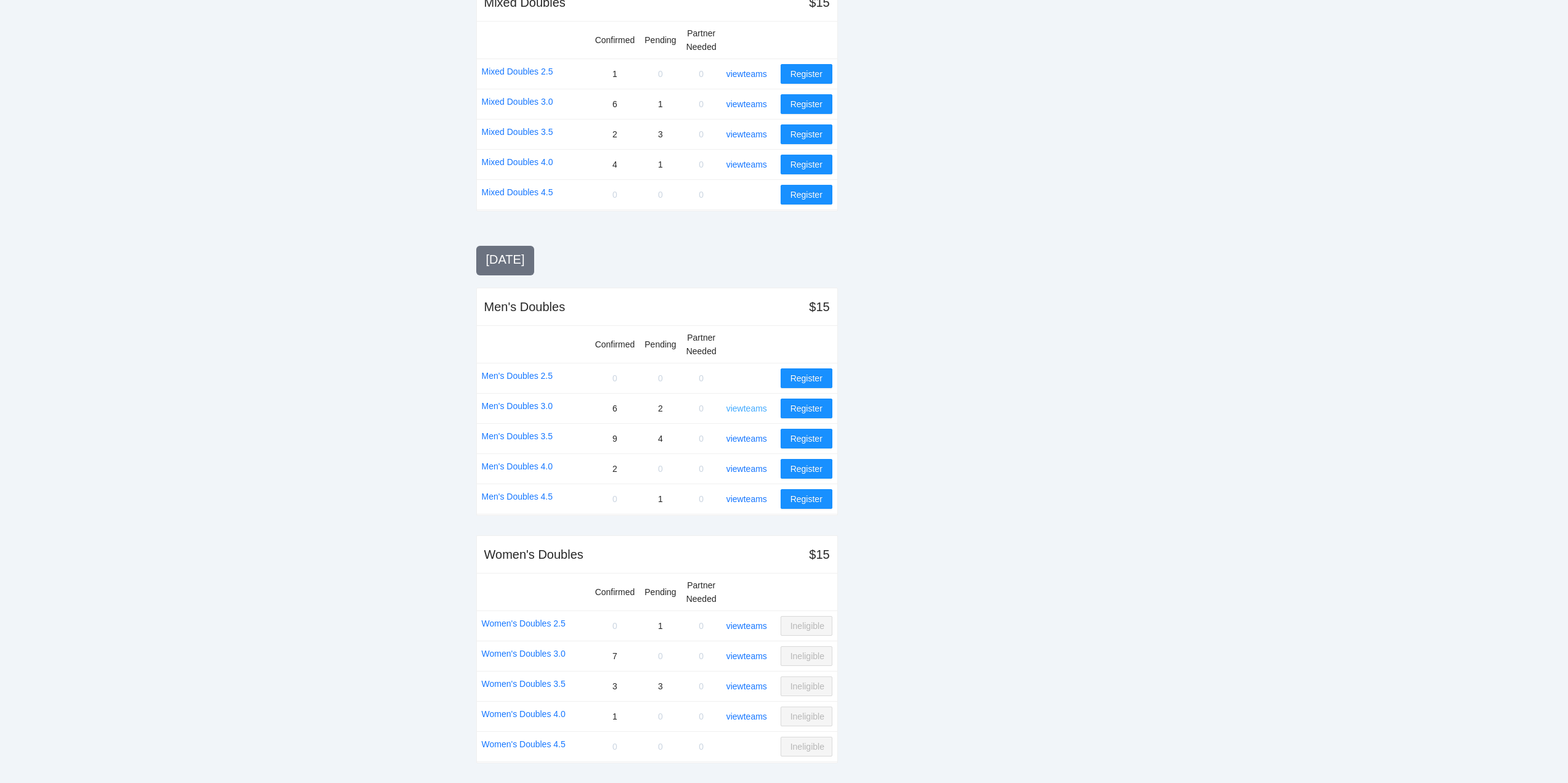
click at [747, 403] on link "view teams" at bounding box center [747, 408] width 41 height 10
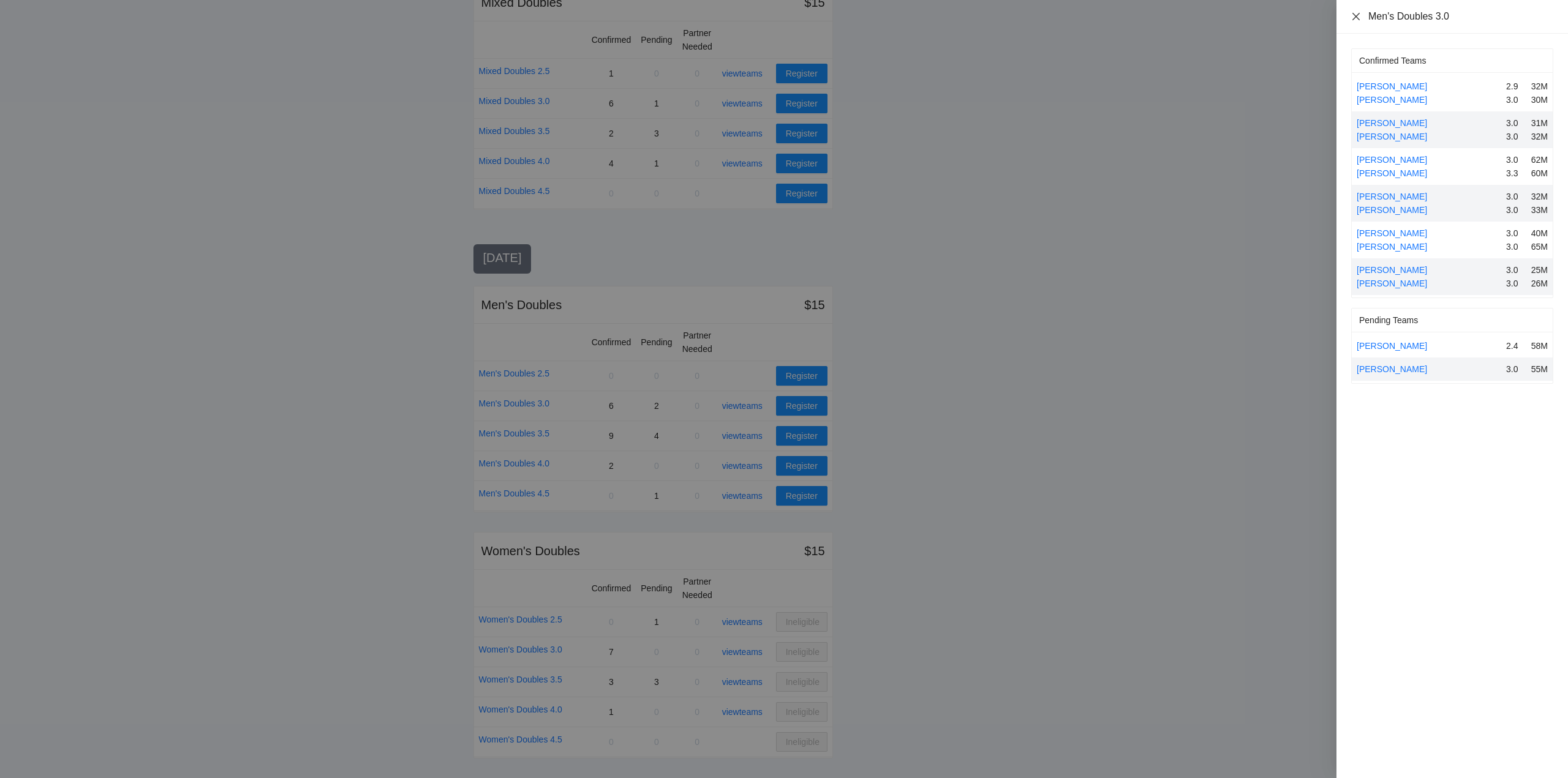
click at [1356, 14] on icon "close" at bounding box center [1356, 17] width 10 height 10
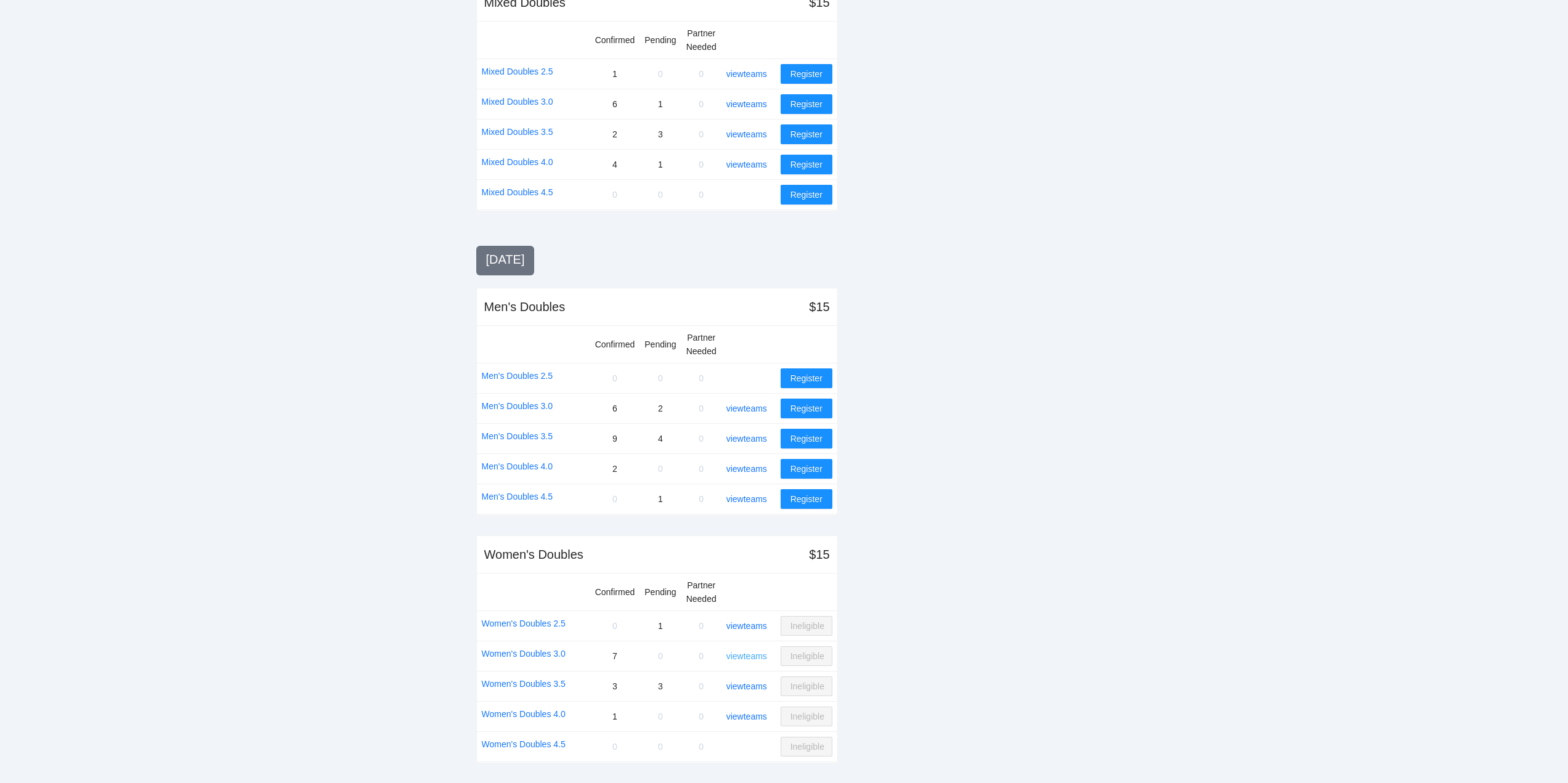
click at [737, 651] on link "view teams" at bounding box center [747, 656] width 41 height 10
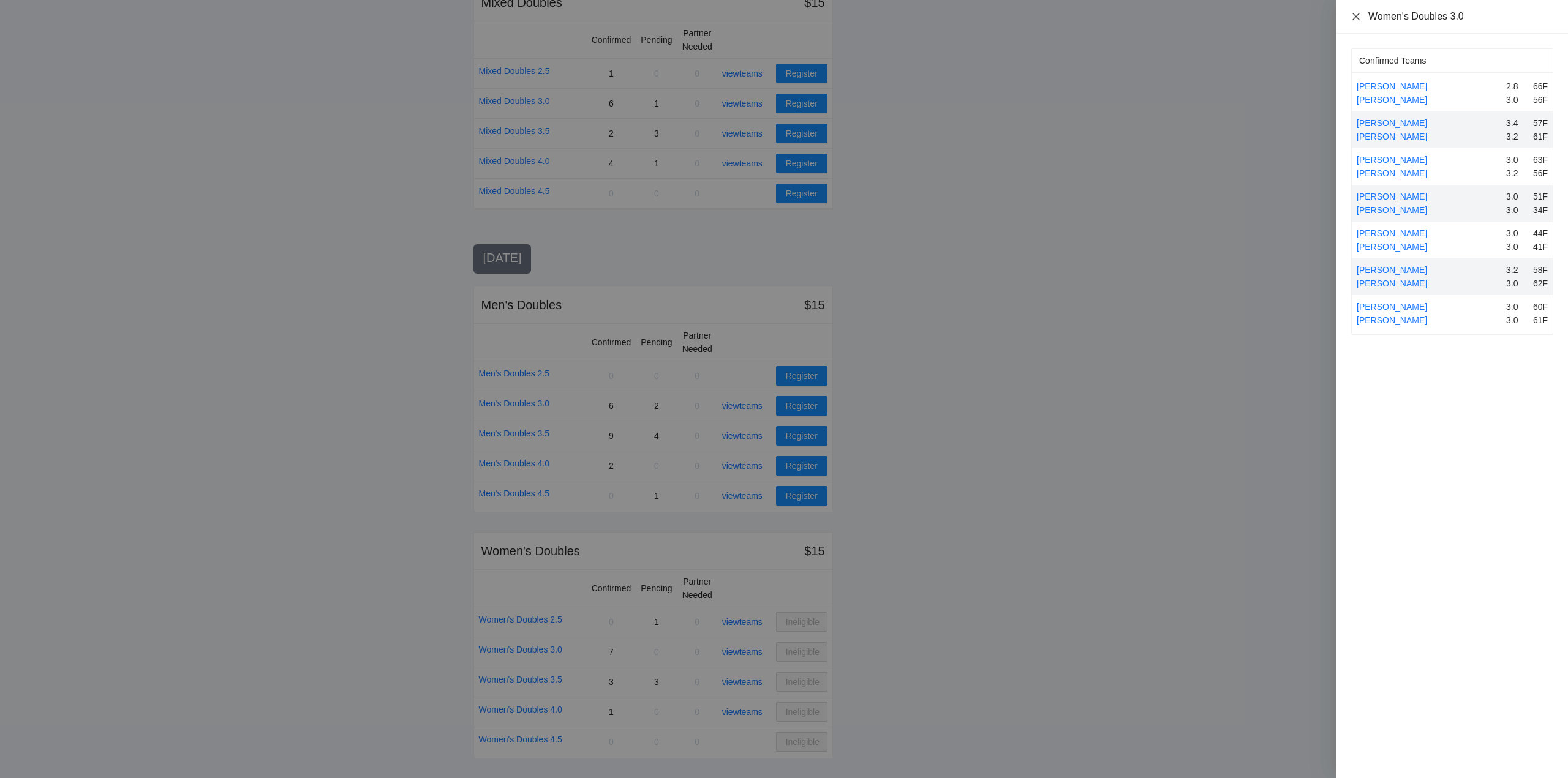
click at [1354, 13] on icon "close" at bounding box center [1356, 17] width 10 height 10
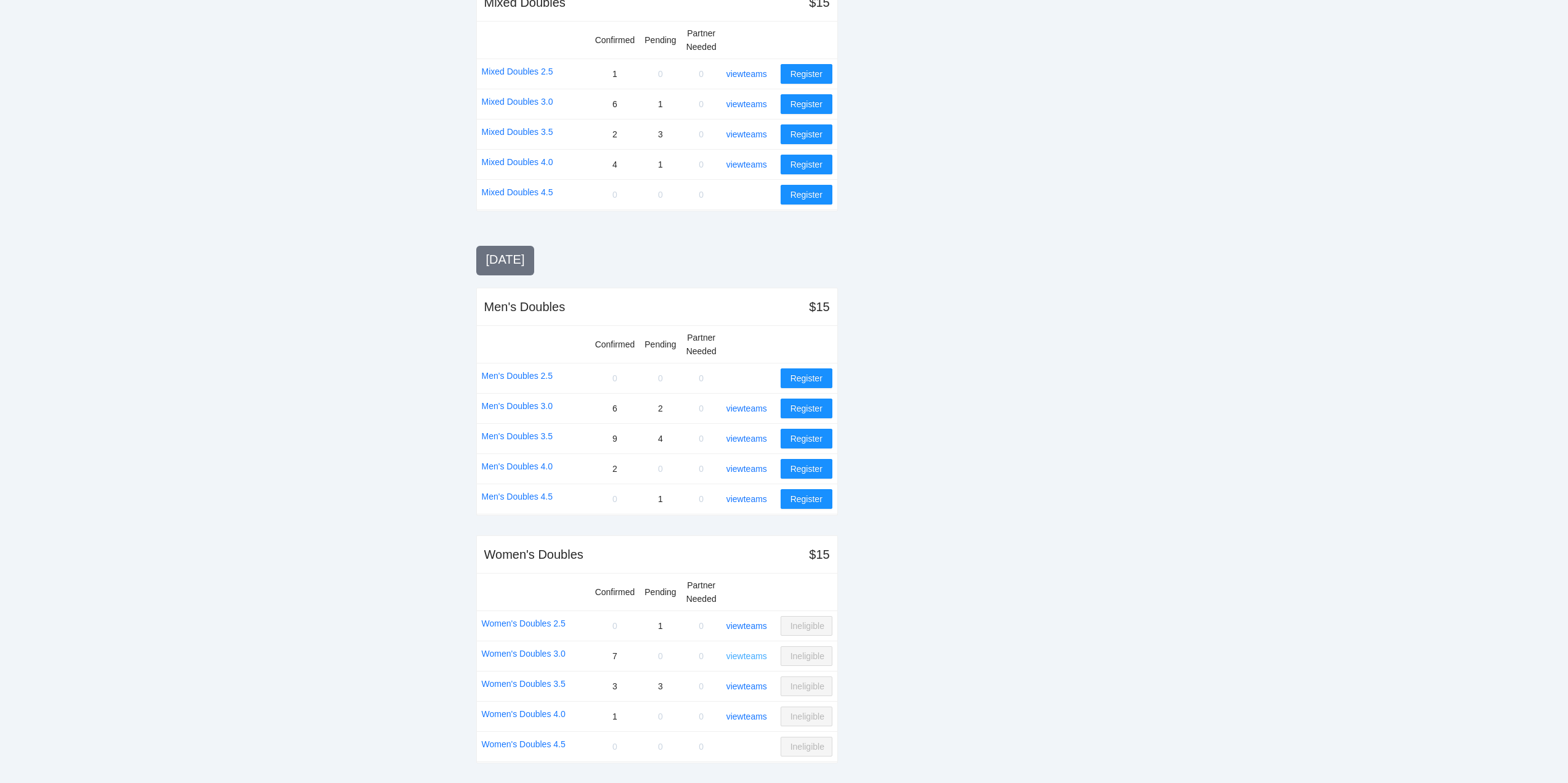
click at [748, 652] on link "view teams" at bounding box center [747, 656] width 41 height 10
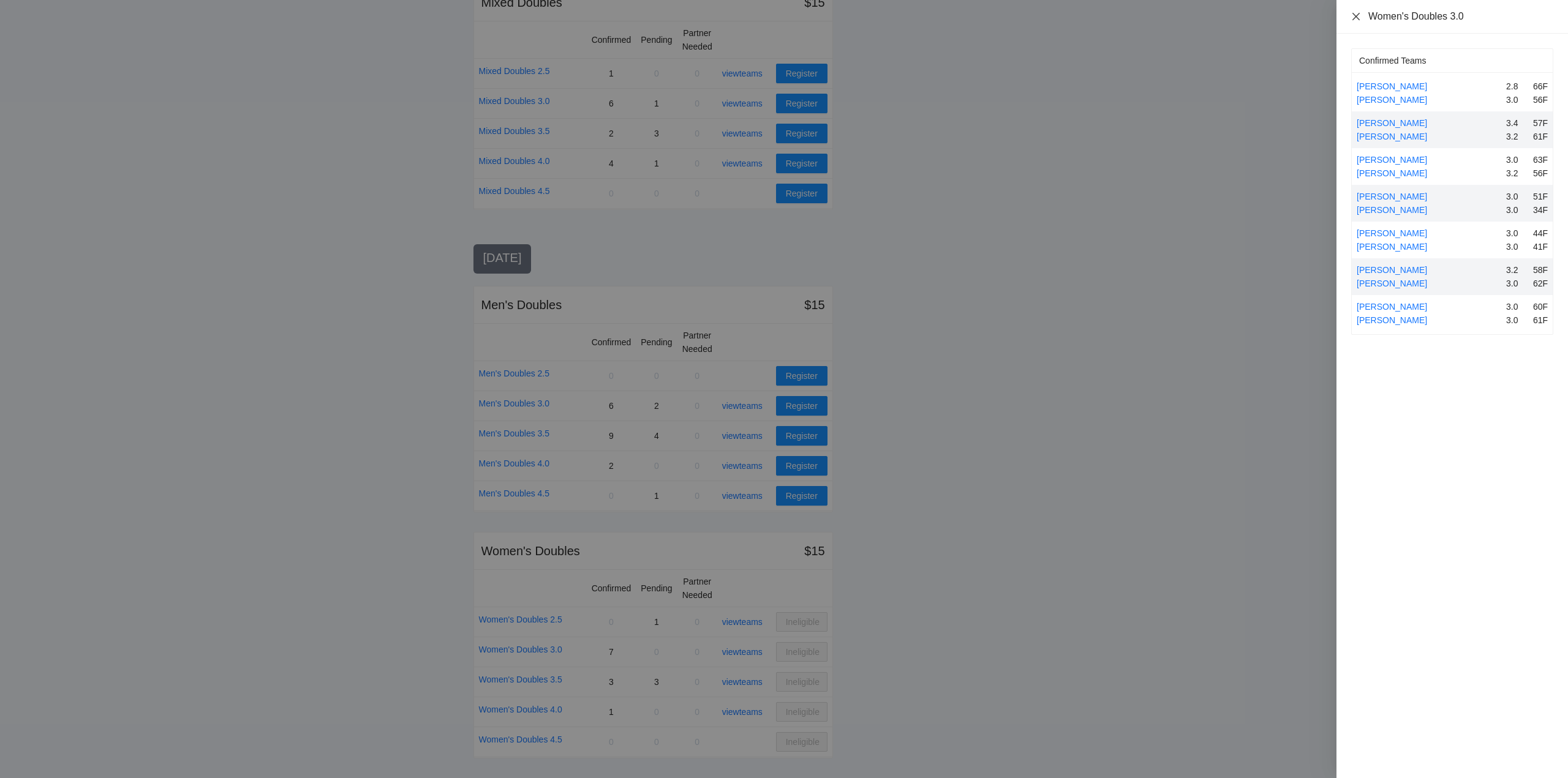
click at [1357, 16] on icon "close" at bounding box center [1356, 16] width 7 height 7
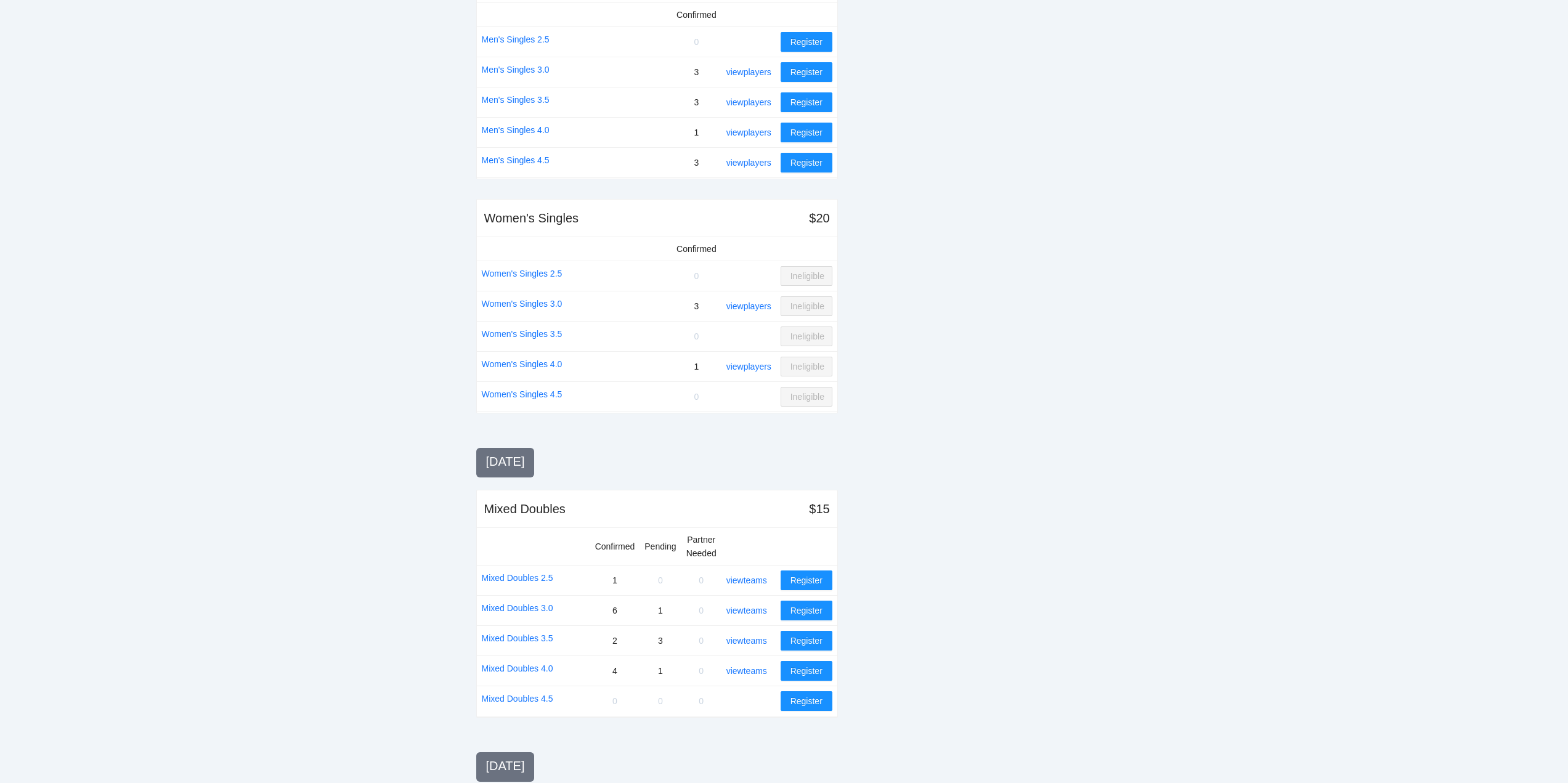
scroll to position [438, 0]
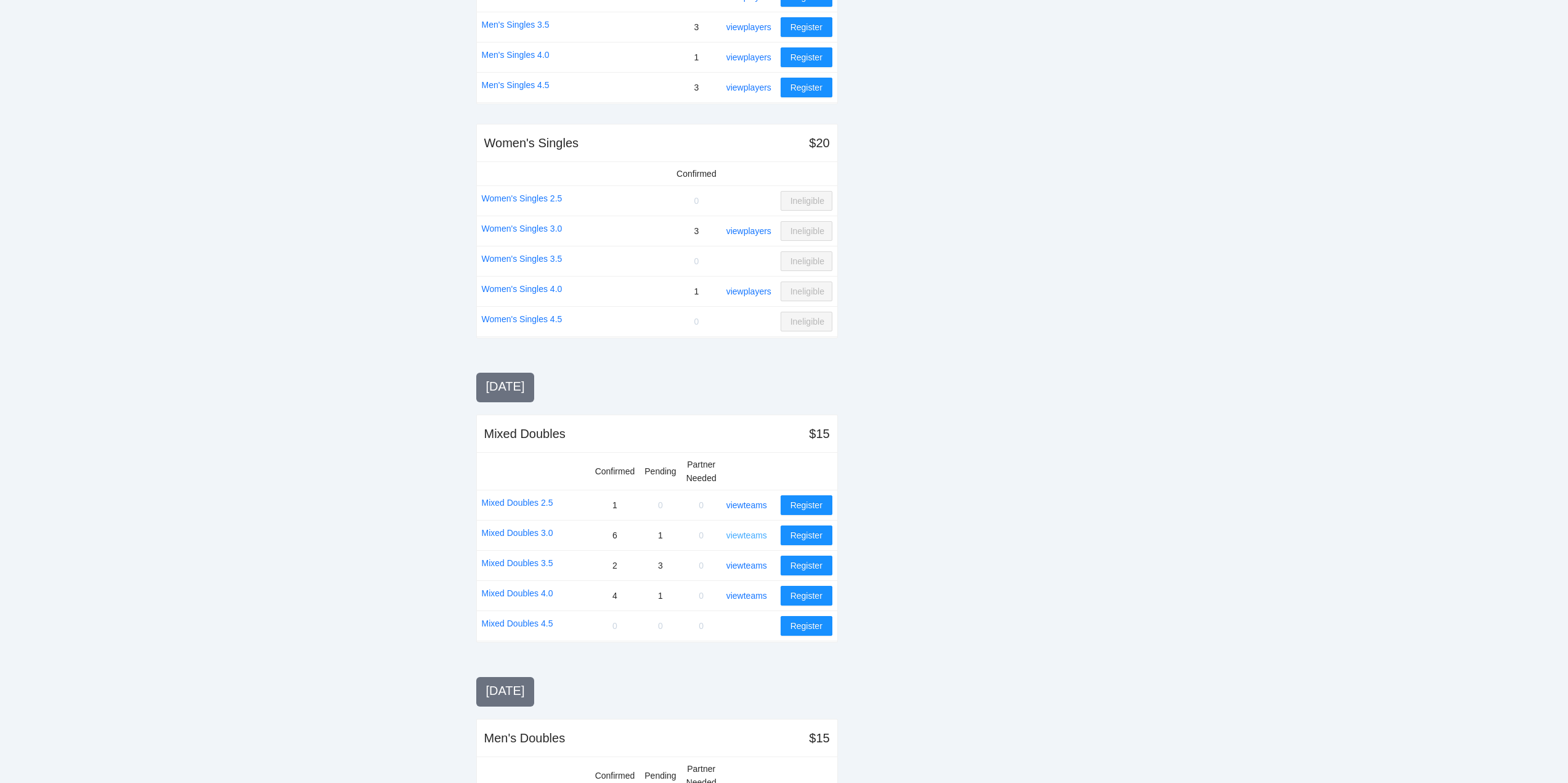
click at [749, 532] on link "view teams" at bounding box center [747, 536] width 41 height 10
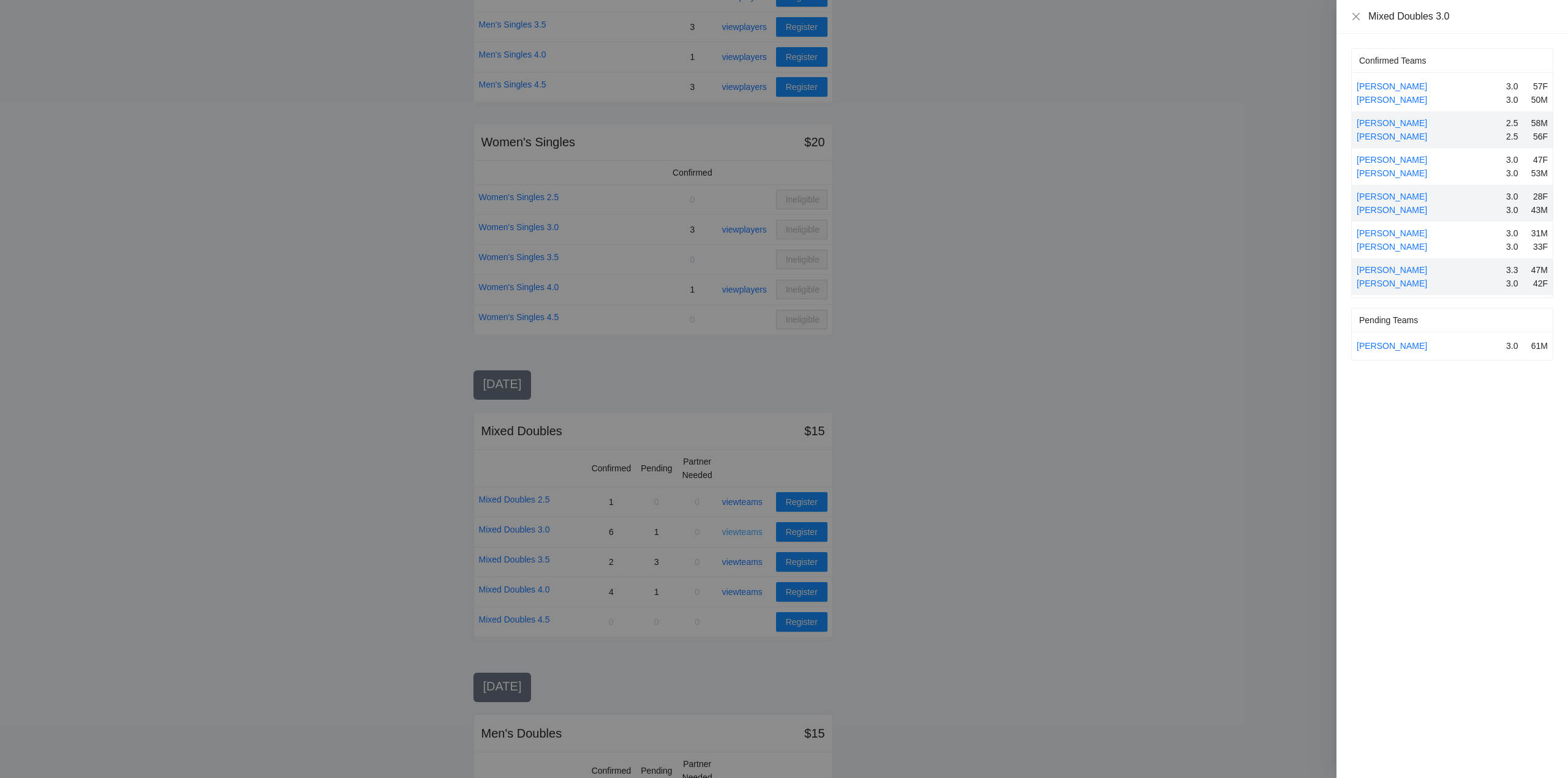
click at [746, 529] on div at bounding box center [784, 389] width 1568 height 778
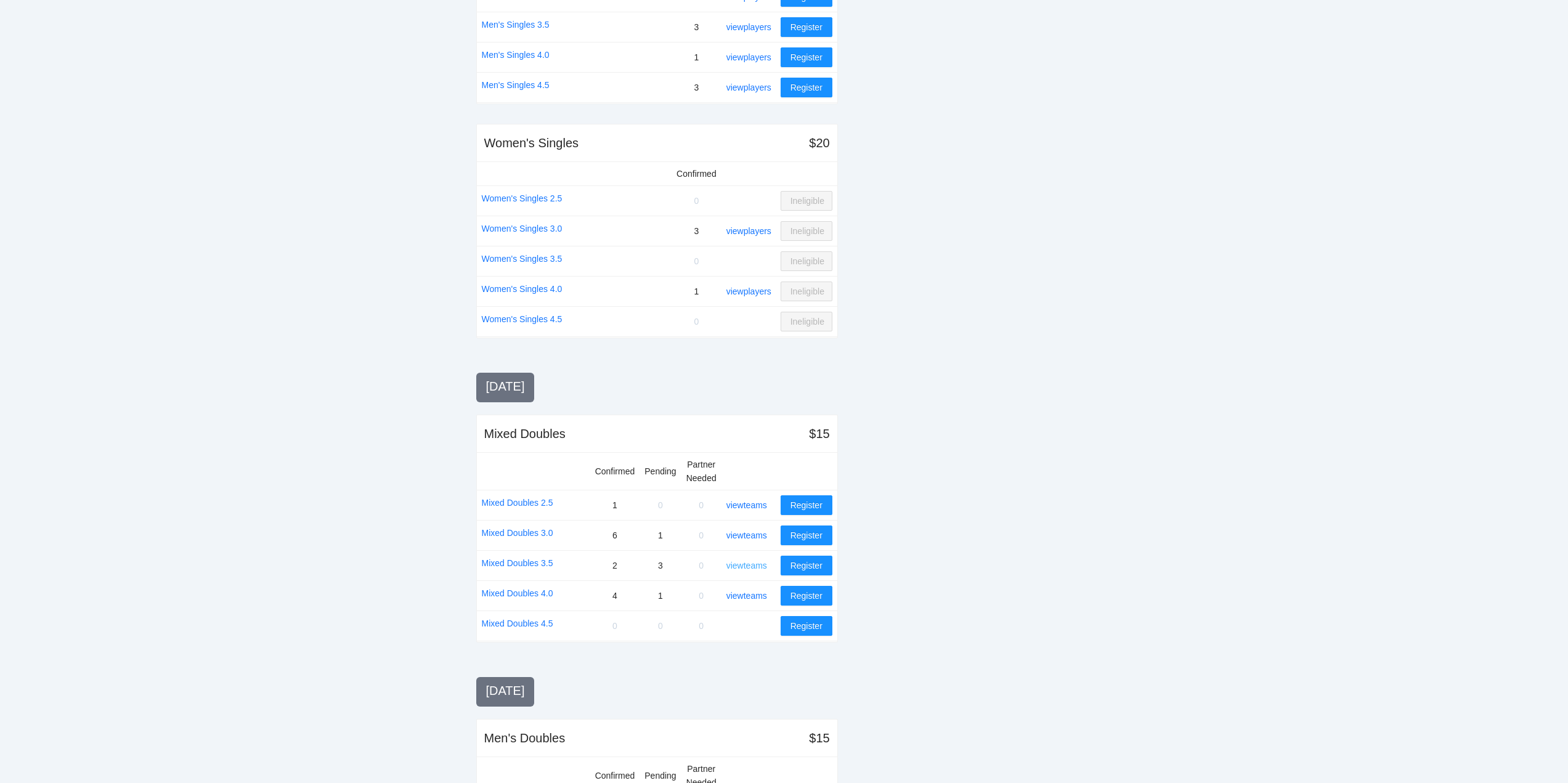
click at [750, 561] on link "view teams" at bounding box center [747, 566] width 41 height 10
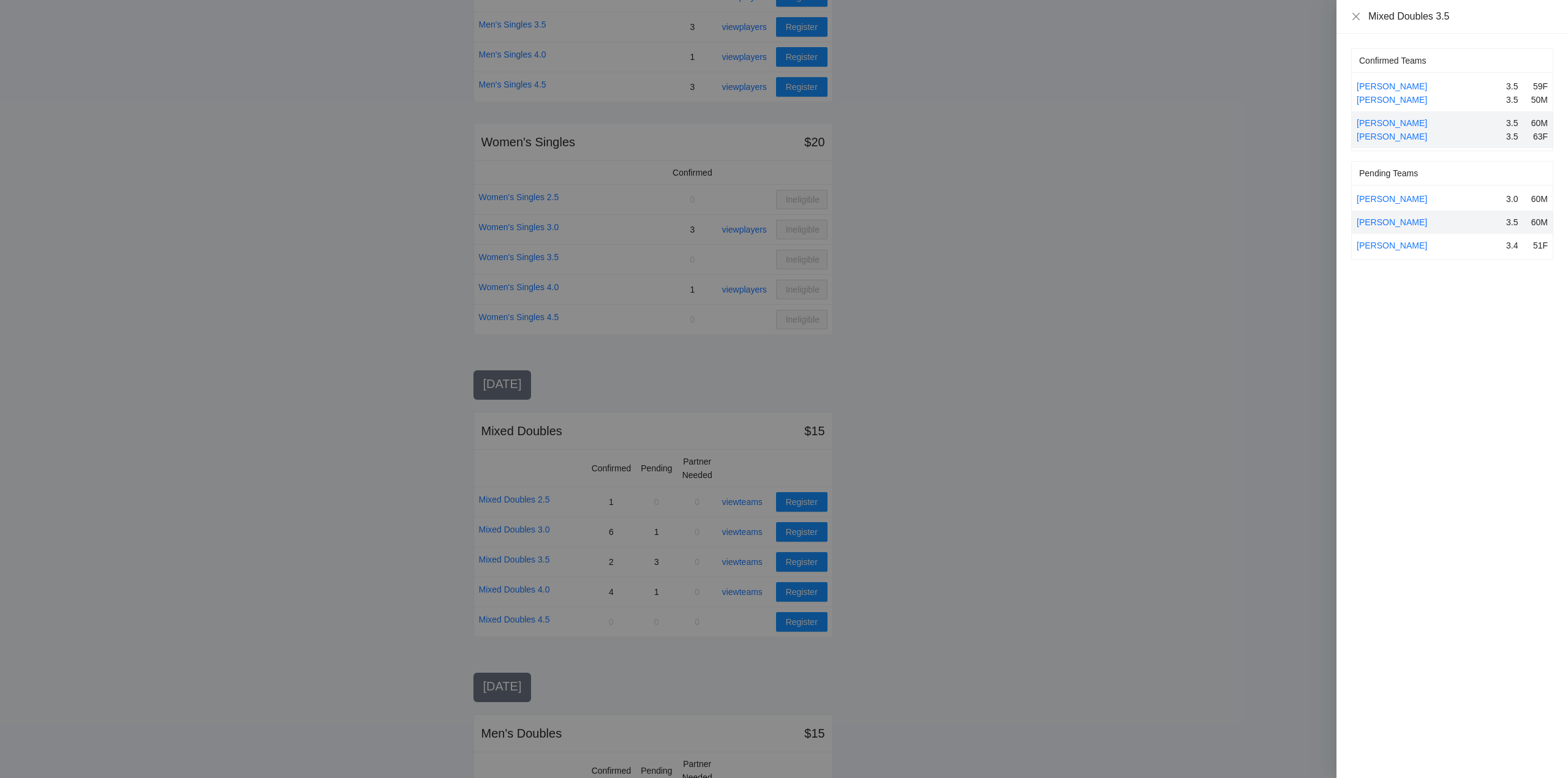
click at [746, 558] on div at bounding box center [784, 389] width 1568 height 778
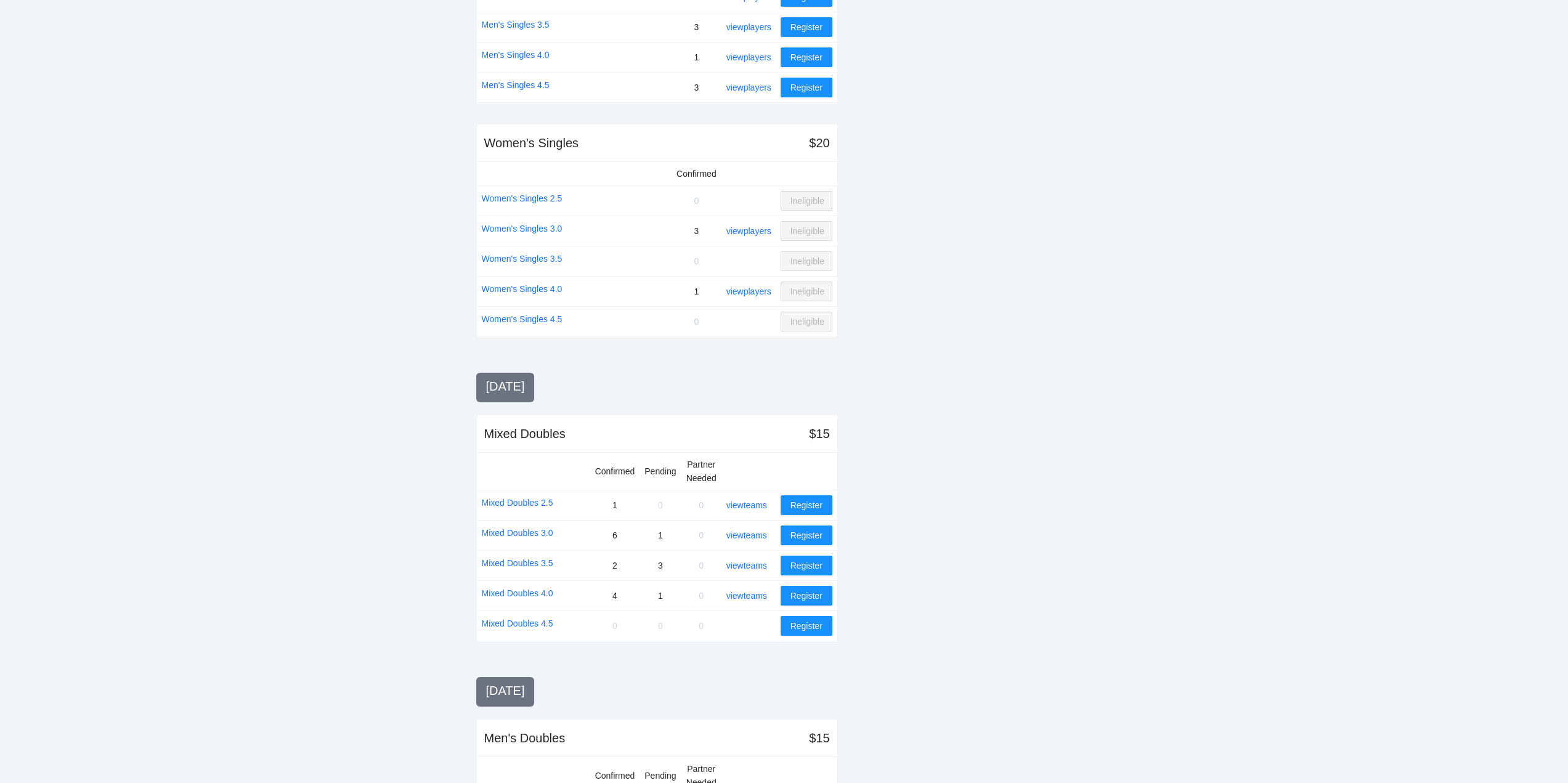
click at [750, 561] on link "view teams" at bounding box center [747, 566] width 41 height 10
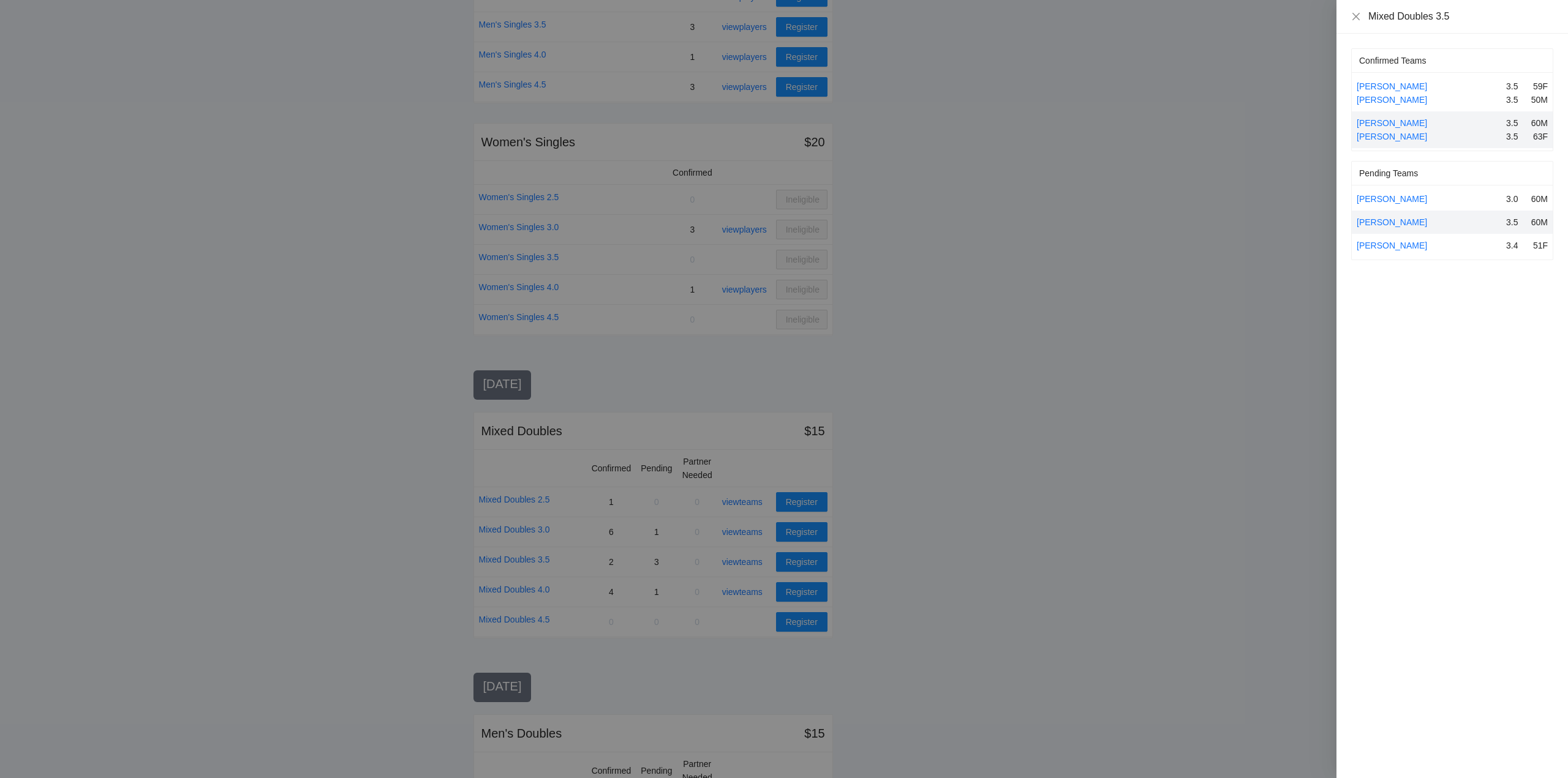
click at [746, 558] on div at bounding box center [784, 389] width 1568 height 778
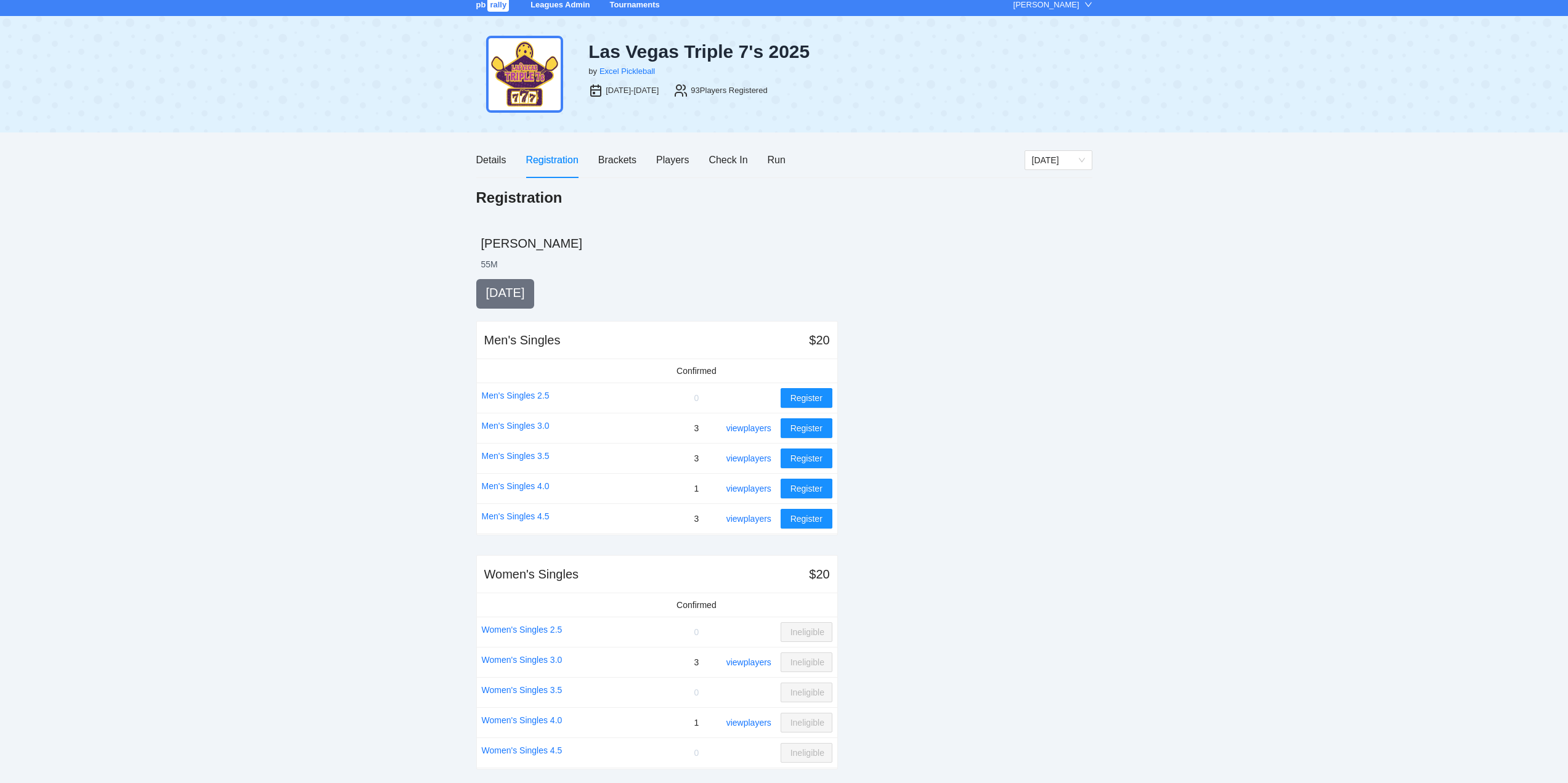
scroll to position [0, 0]
